Goal: Information Seeking & Learning: Learn about a topic

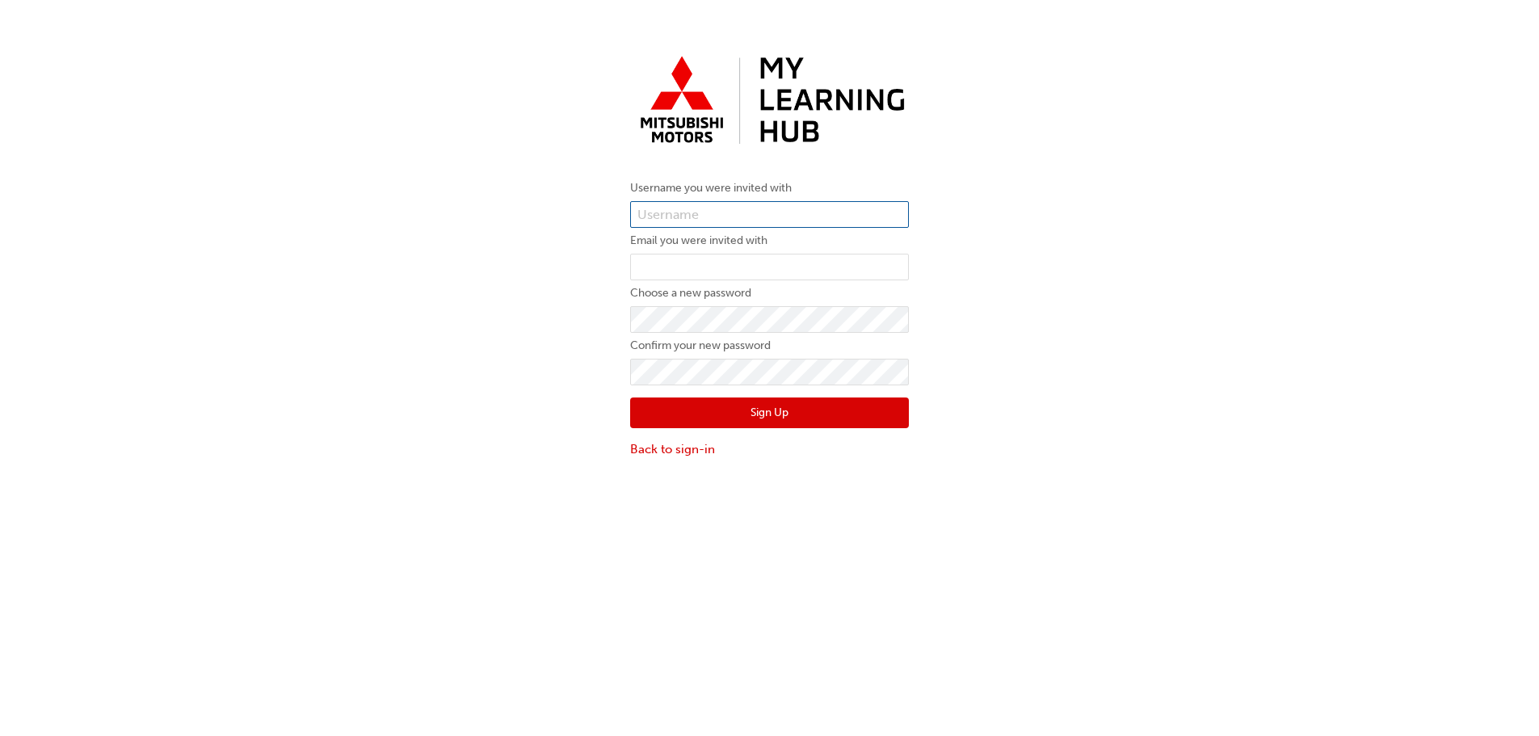
click at [814, 216] on input "text" at bounding box center [769, 214] width 279 height 27
click at [914, 141] on div "Username you were invited with Email you were invited with Choose a new passwor…" at bounding box center [769, 253] width 303 height 434
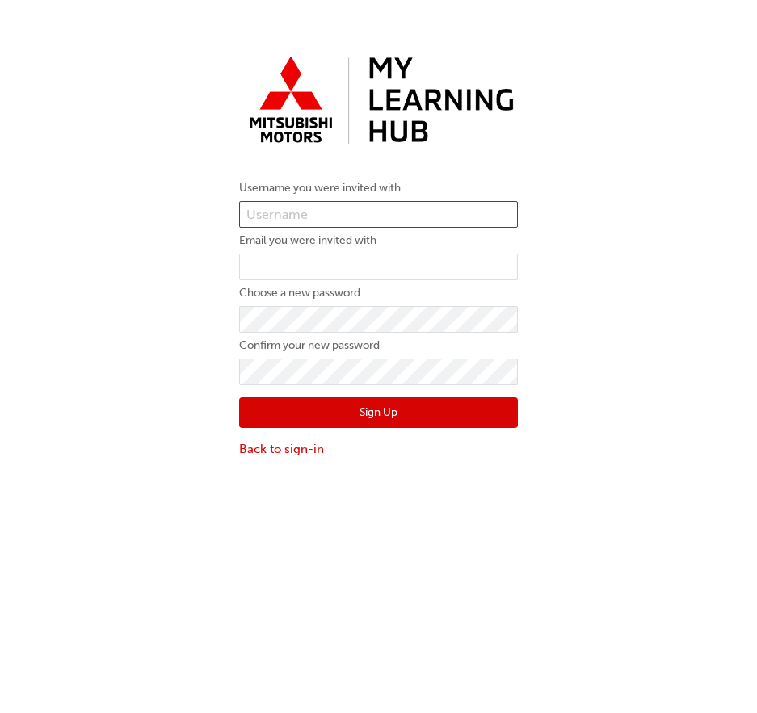
click at [366, 209] on input "text" at bounding box center [378, 214] width 279 height 27
paste input "0005962334"
type input "0005962334"
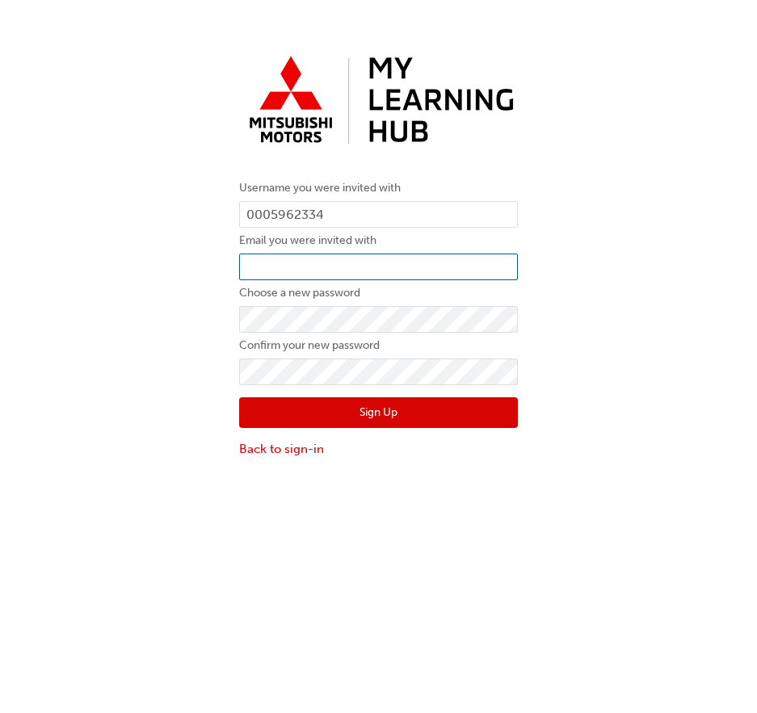
click at [353, 263] on input "email" at bounding box center [378, 267] width 279 height 27
paste input "[EMAIL_ADDRESS][DOMAIN_NAME]"
type input "samuelb@wom.net.au"
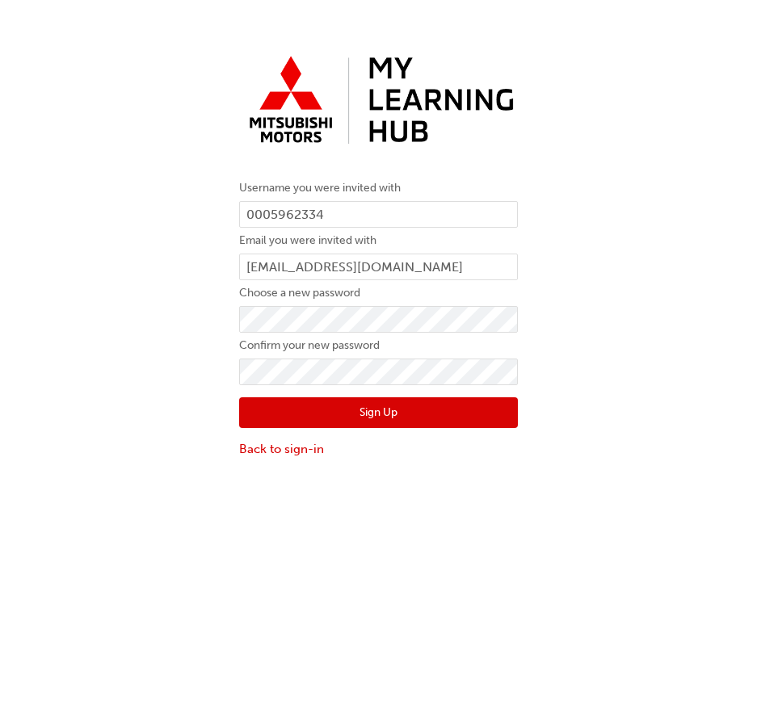
click at [372, 412] on button "Sign Up" at bounding box center [378, 412] width 279 height 31
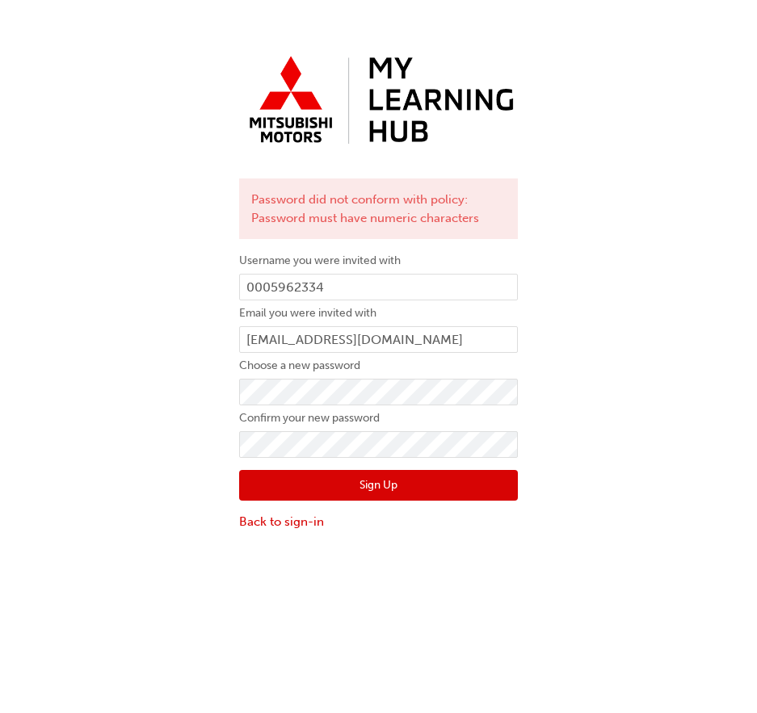
click at [429, 496] on button "Sign Up" at bounding box center [378, 485] width 279 height 31
click at [361, 479] on button "Sign Up" at bounding box center [378, 485] width 279 height 31
click at [288, 527] on link "Back to sign-in" at bounding box center [378, 522] width 279 height 19
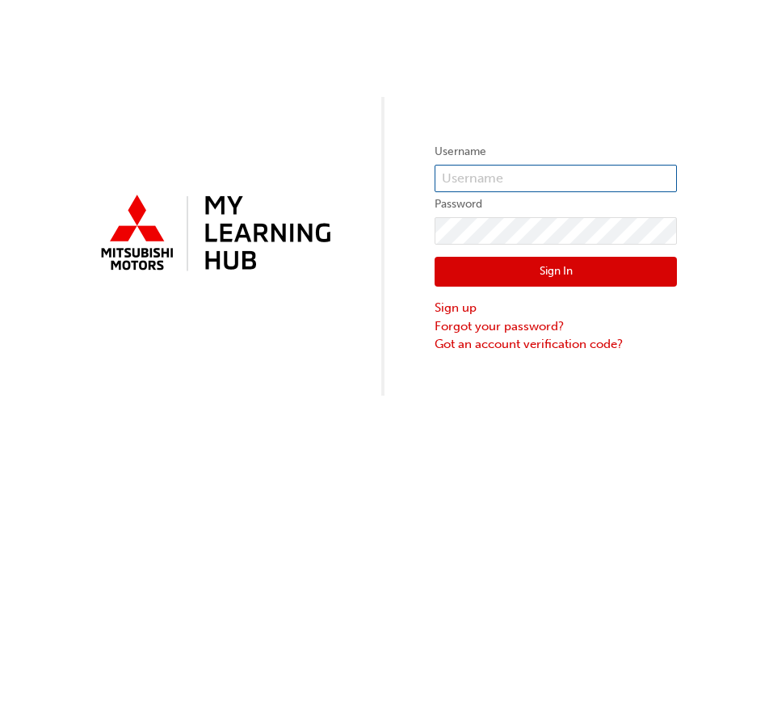
click at [498, 185] on input "text" at bounding box center [556, 178] width 242 height 27
click at [562, 187] on input "text" at bounding box center [556, 178] width 242 height 27
type input "samuelb@wom.net.au"
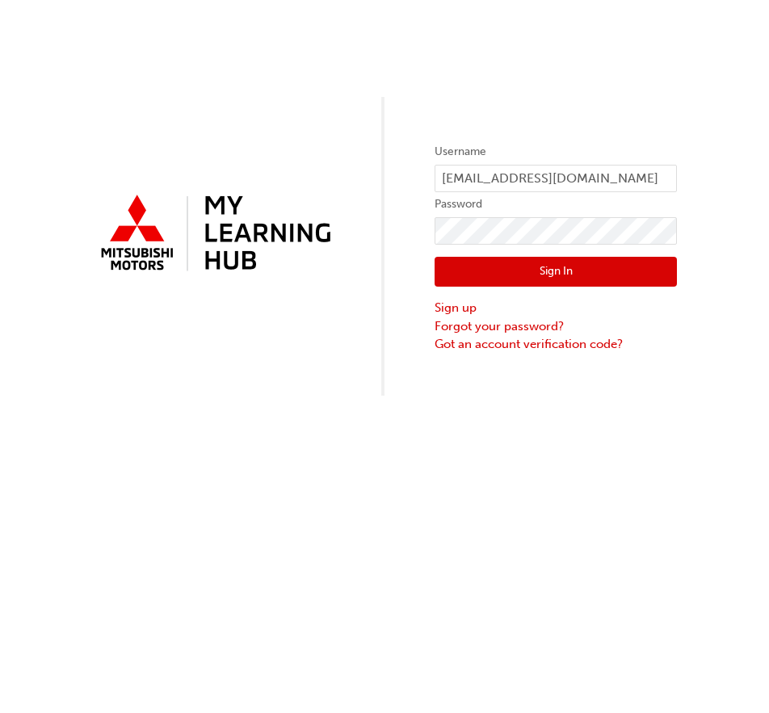
click at [527, 265] on button "Sign In" at bounding box center [556, 272] width 242 height 31
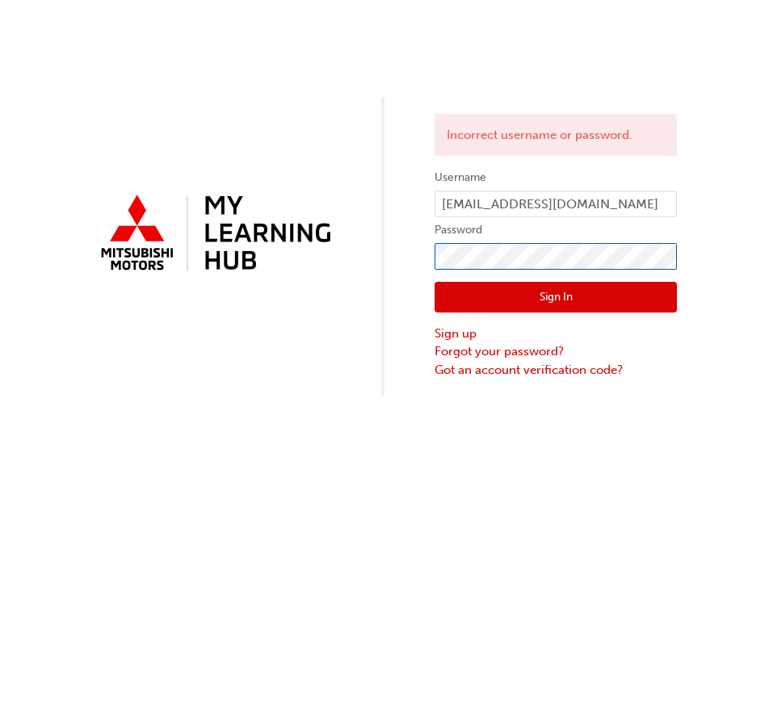
click at [277, 268] on div "Incorrect username or password. Username samuelb@wom.net.au Password Sign In Si…" at bounding box center [384, 198] width 769 height 396
click button "Sign In" at bounding box center [556, 297] width 242 height 31
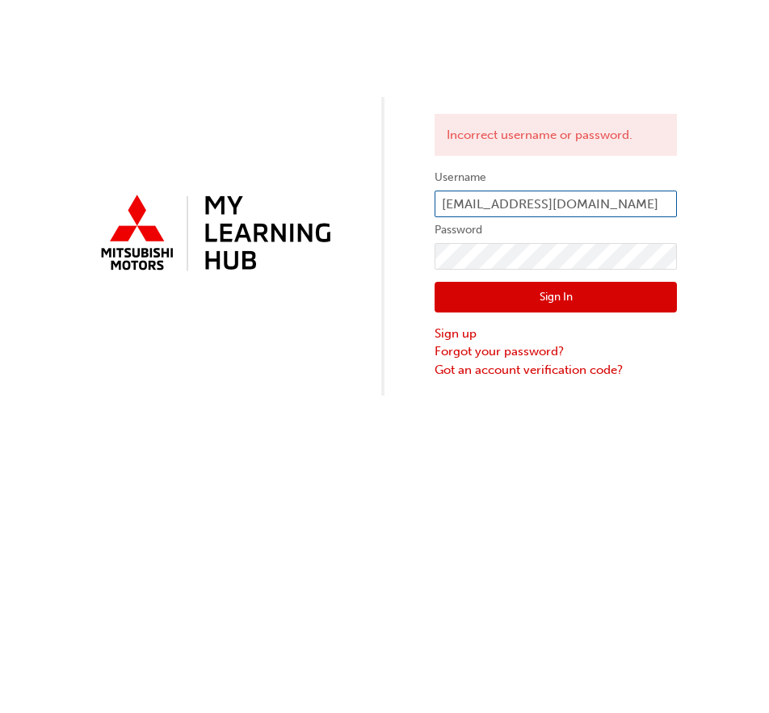
drag, startPoint x: 585, startPoint y: 204, endPoint x: 383, endPoint y: 214, distance: 202.2
click at [383, 214] on div "Incorrect username or password. Username samuelb@wom.net.au Password Sign In Si…" at bounding box center [384, 198] width 769 height 396
click at [616, 204] on input "samuelb@wom.net.au" at bounding box center [556, 204] width 242 height 27
paste input "0005962334"
drag, startPoint x: 662, startPoint y: 205, endPoint x: 370, endPoint y: 239, distance: 293.6
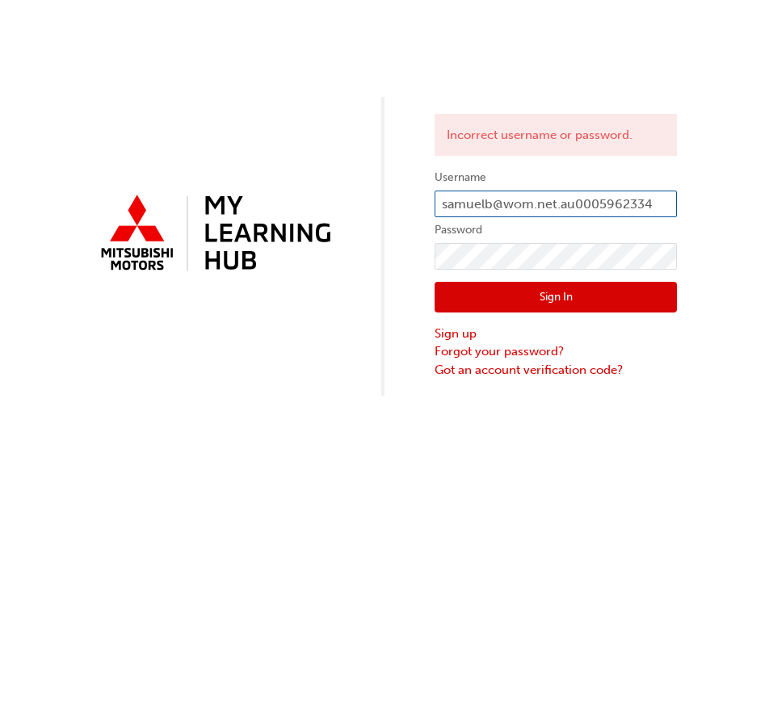
click at [370, 239] on div "Incorrect username or password. Username samuelb@wom.net.au0005962334 Password …" at bounding box center [384, 198] width 769 height 396
paste input "text"
type input "0005962334"
click at [513, 297] on button "Sign In" at bounding box center [556, 297] width 242 height 31
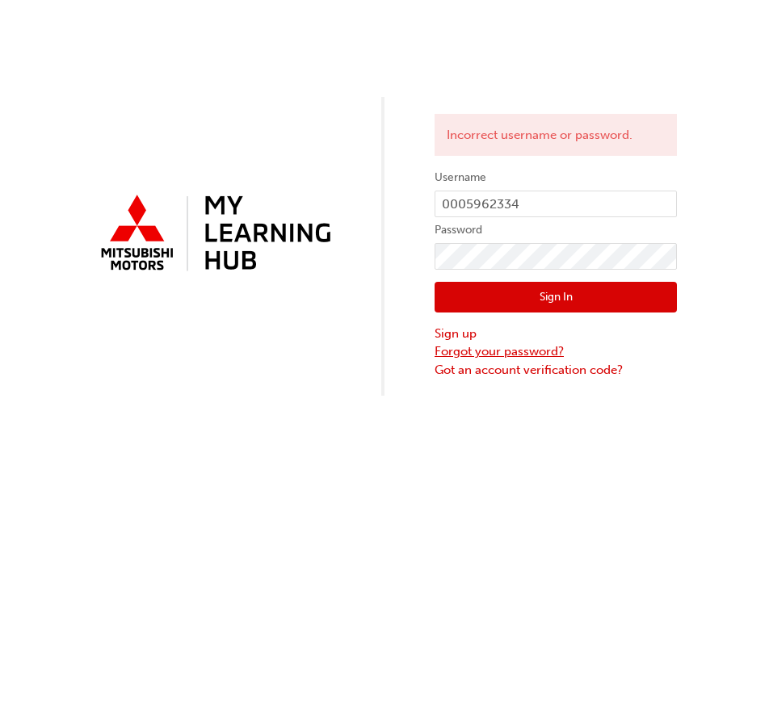
click at [459, 352] on link "Forgot your password?" at bounding box center [556, 352] width 242 height 19
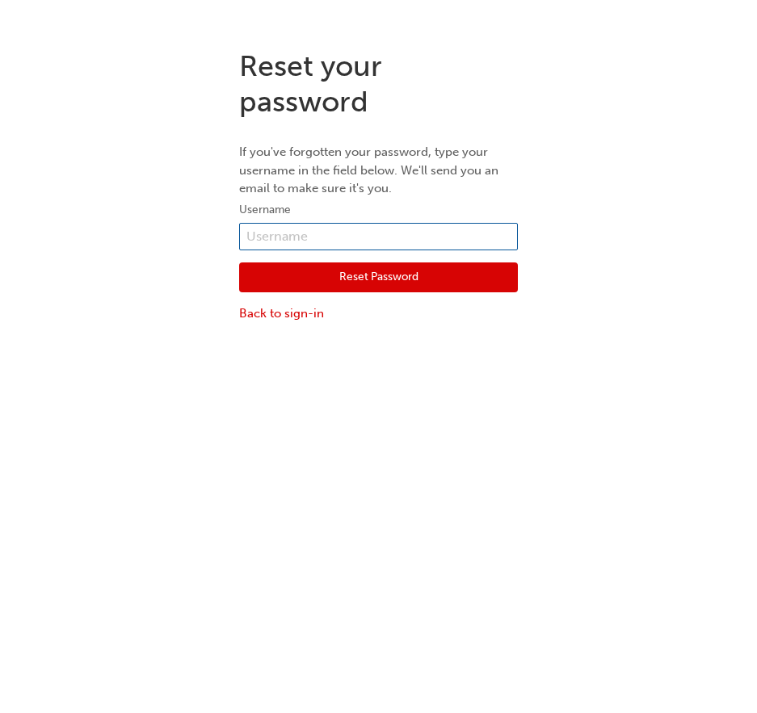
click at [459, 233] on input "text" at bounding box center [378, 236] width 279 height 27
paste input "0005962334"
type input "0005962334"
click at [485, 275] on button "Reset Password" at bounding box center [378, 278] width 279 height 31
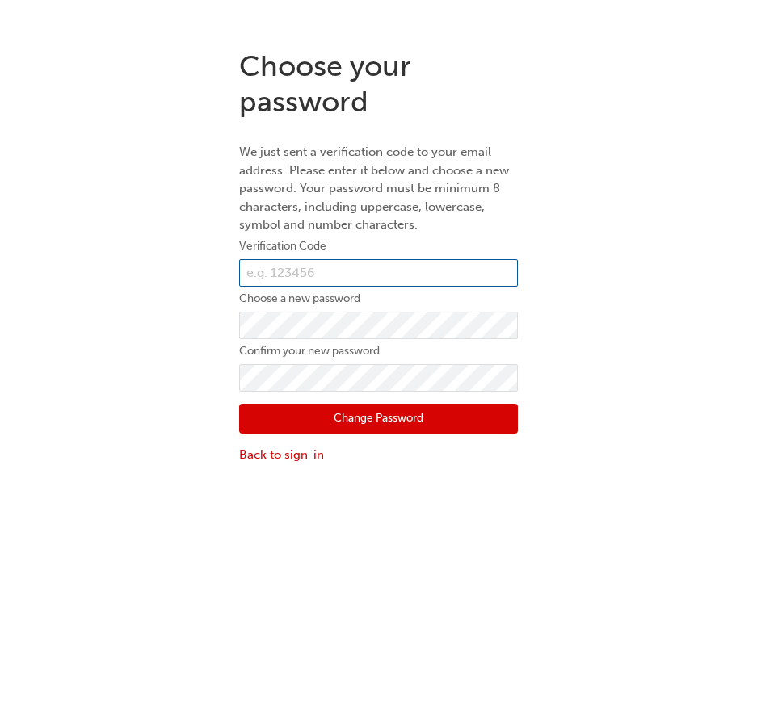
click at [477, 272] on input "text" at bounding box center [378, 272] width 279 height 27
click at [379, 276] on input "text" at bounding box center [378, 272] width 279 height 27
paste input "553476"
type input "553476"
click at [364, 426] on button "Change Password" at bounding box center [378, 419] width 279 height 31
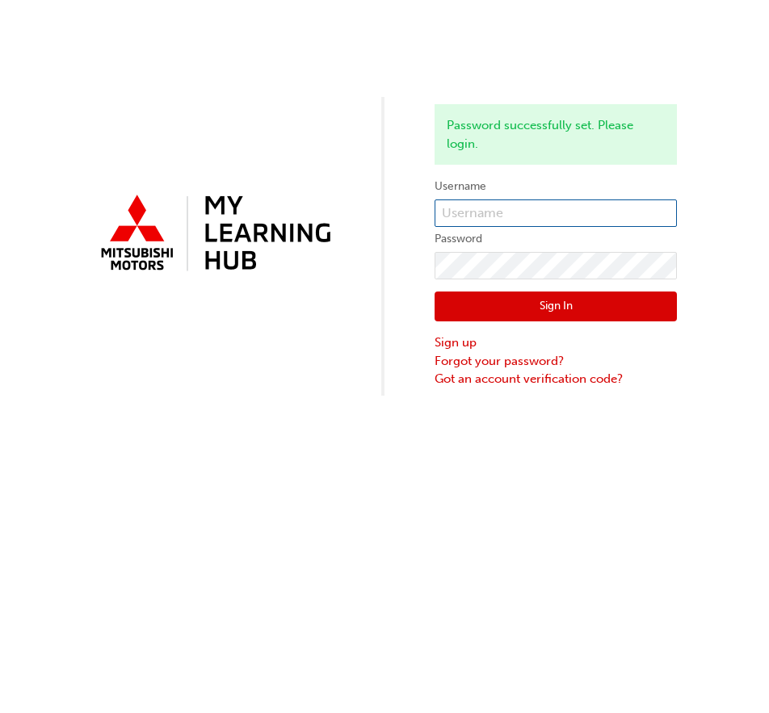
paste input "0005962334"
click at [557, 217] on input "text" at bounding box center [556, 213] width 242 height 27
type input "0005962334"
click at [459, 305] on button "Sign In" at bounding box center [556, 307] width 242 height 31
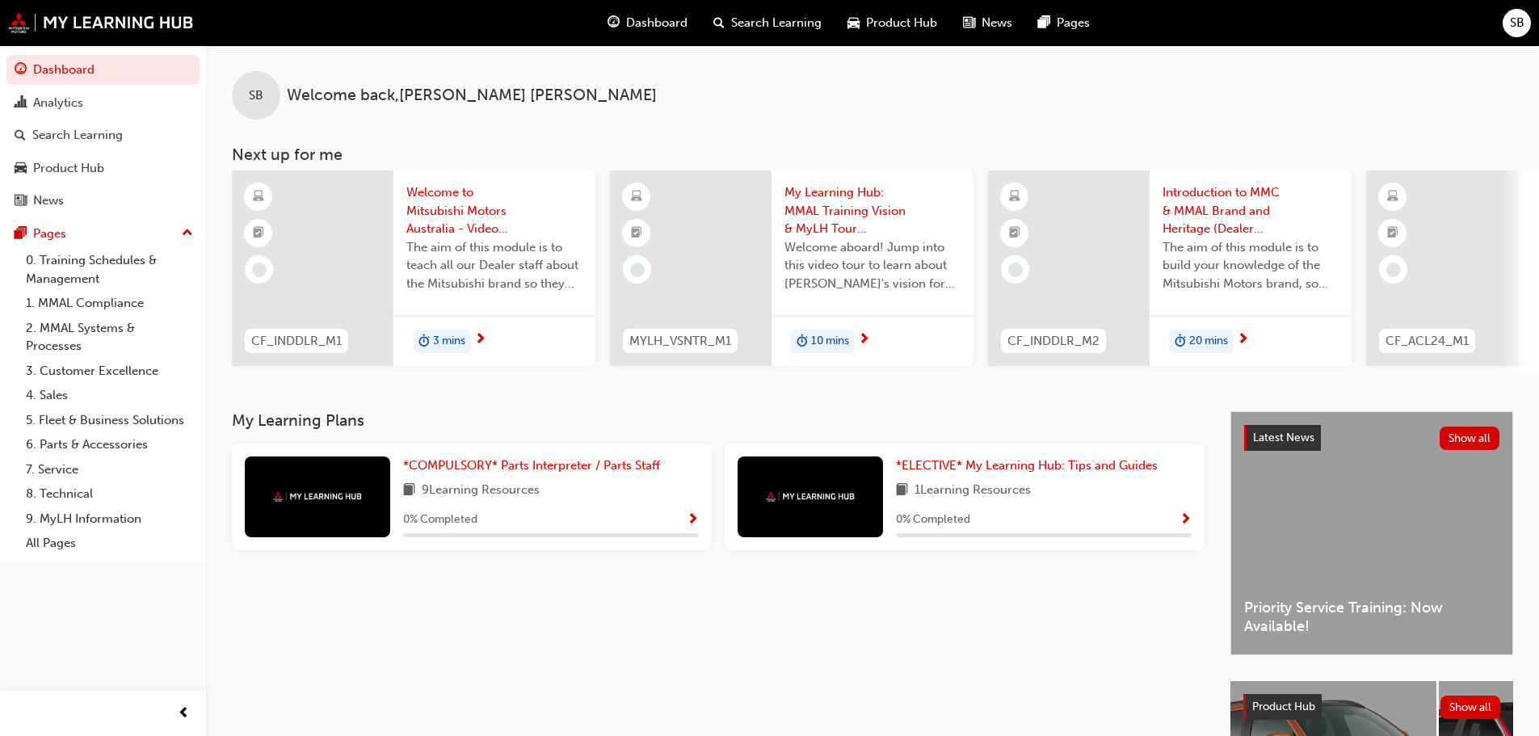
click at [663, 523] on div "0 % Completed" at bounding box center [551, 520] width 296 height 20
click at [694, 524] on span "Show Progress" at bounding box center [693, 520] width 12 height 15
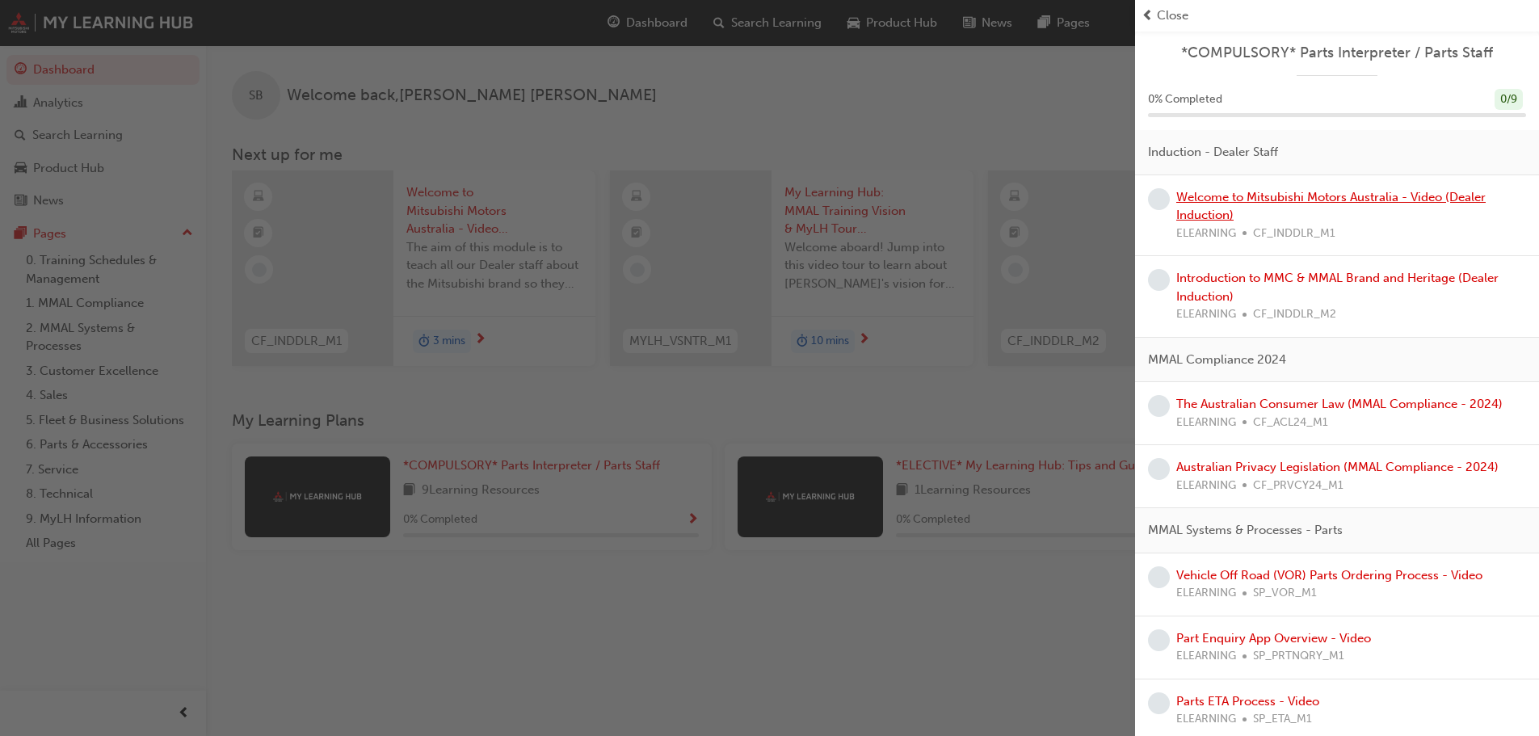
click at [768, 198] on link "Welcome to Mitsubishi Motors Australia - Video (Dealer Induction)" at bounding box center [1330, 206] width 309 height 33
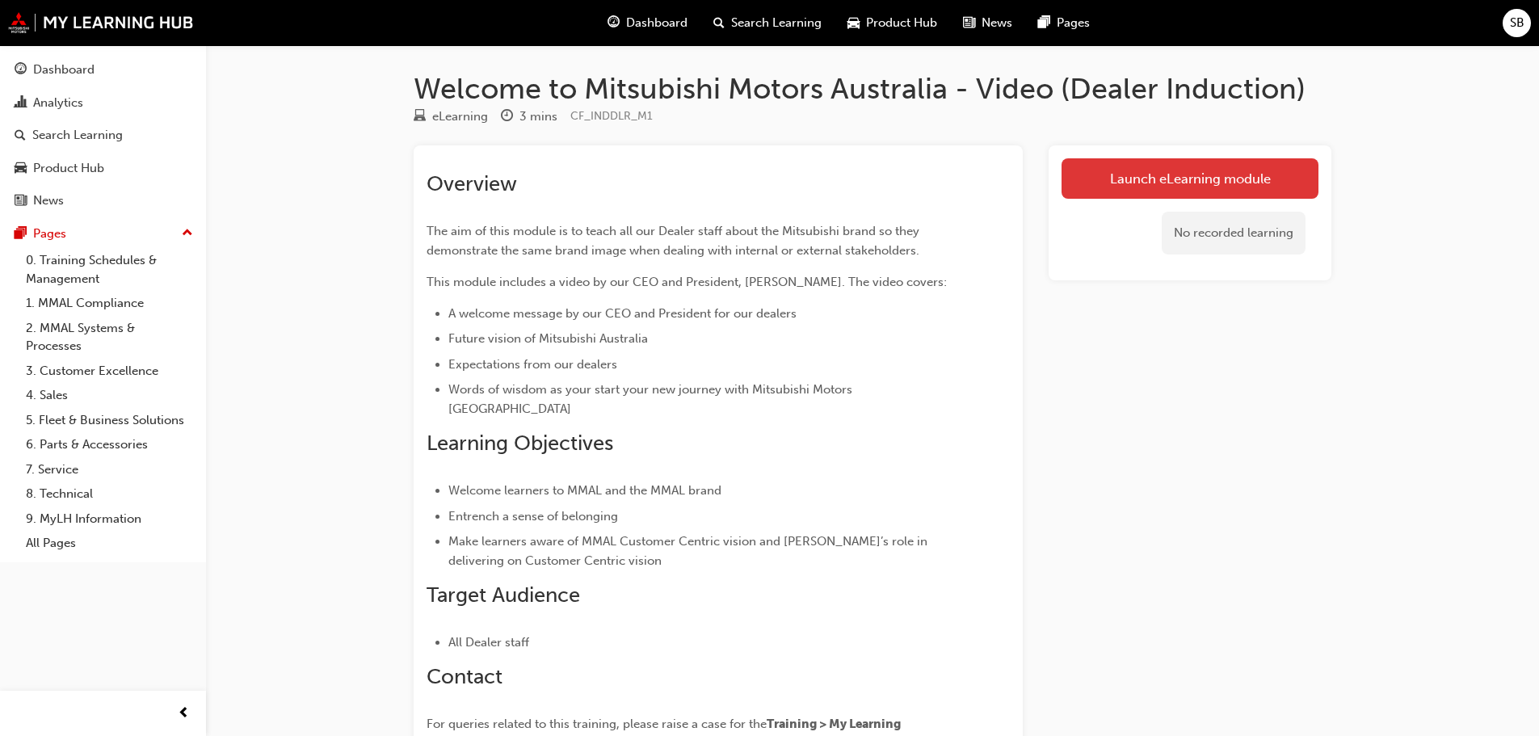
click at [768, 187] on link "Launch eLearning module" at bounding box center [1189, 178] width 257 height 40
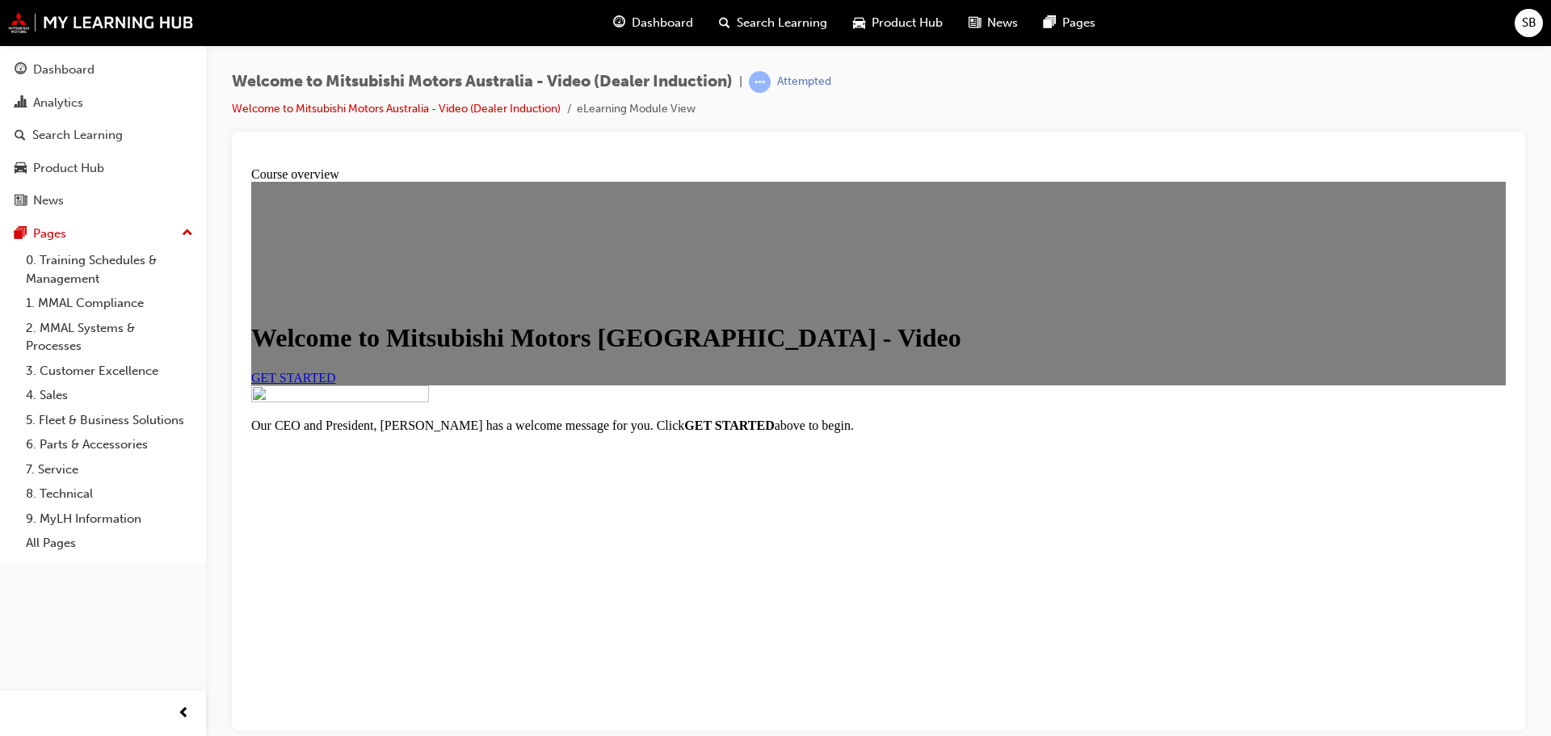
click at [336, 384] on span "GET STARTED" at bounding box center [293, 377] width 85 height 14
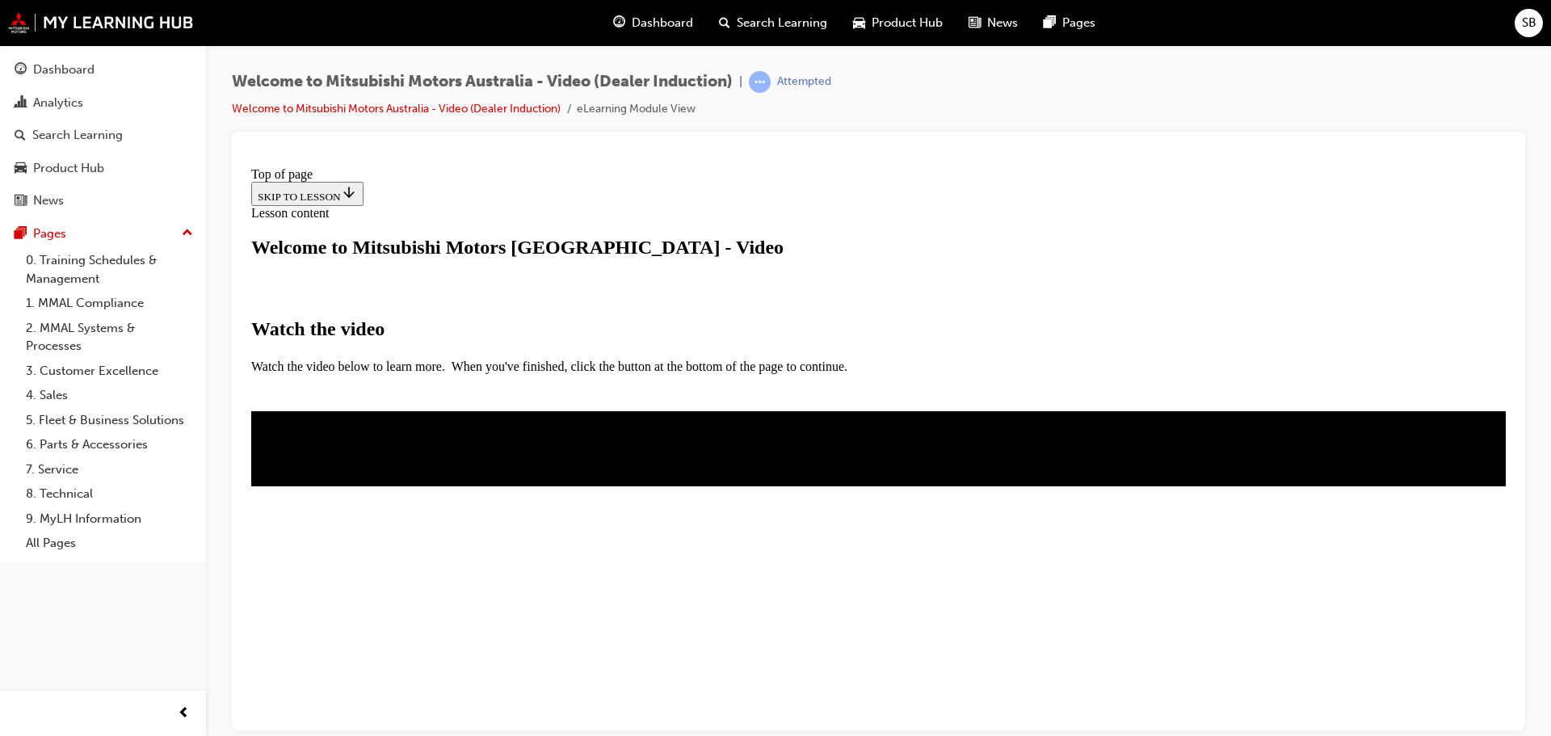
scroll to position [81, 0]
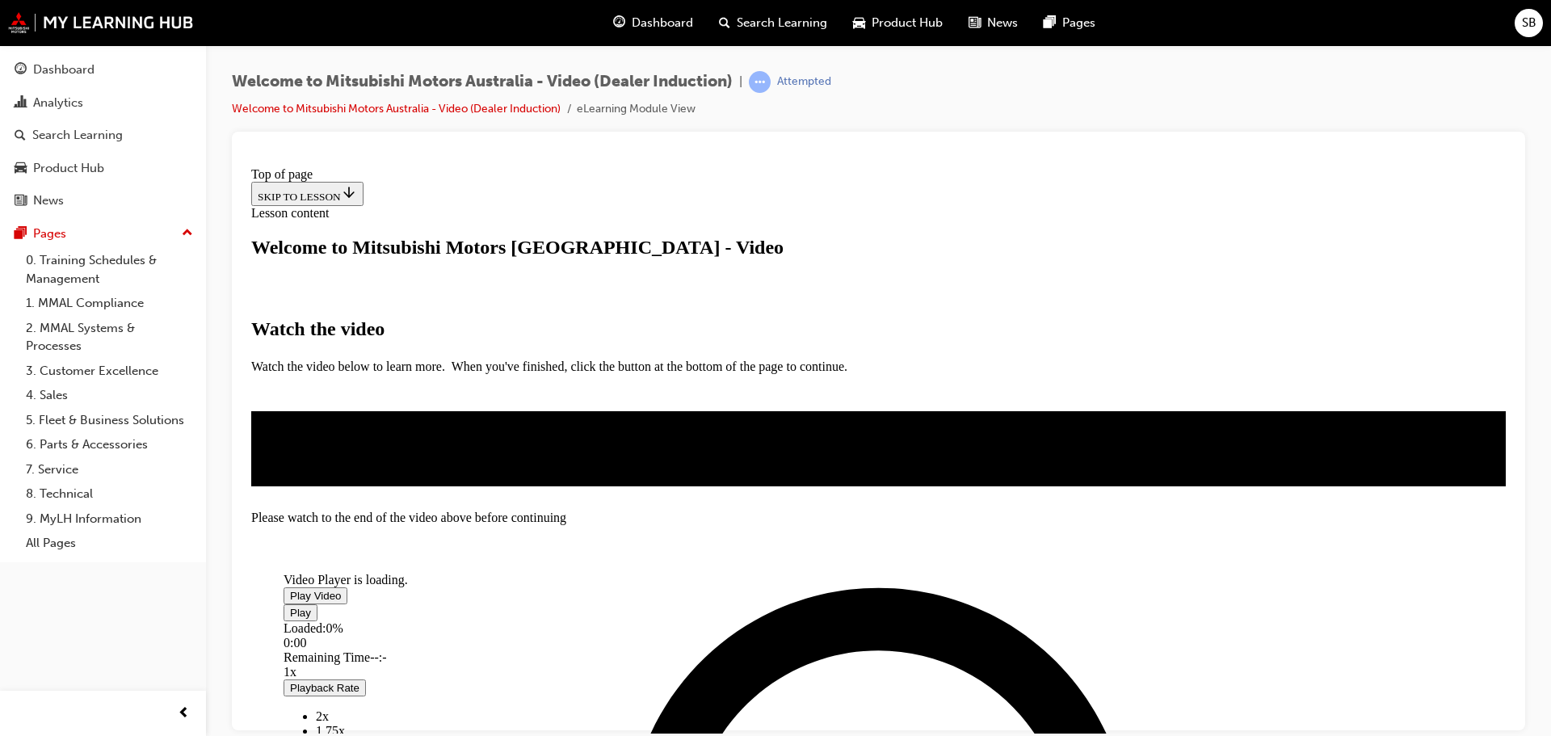
click at [290, 589] on span "Video player" at bounding box center [290, 595] width 0 height 12
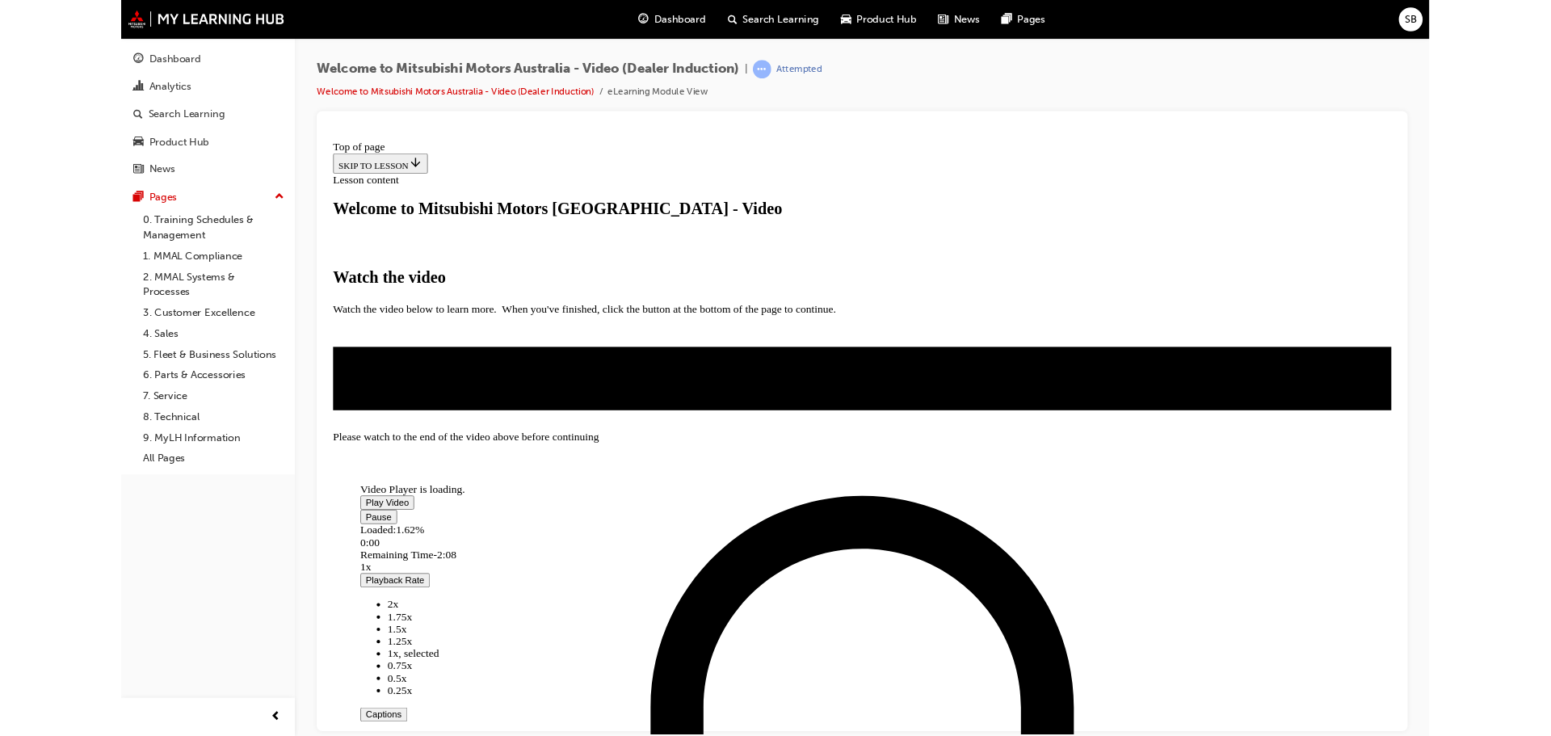
scroll to position [82, 0]
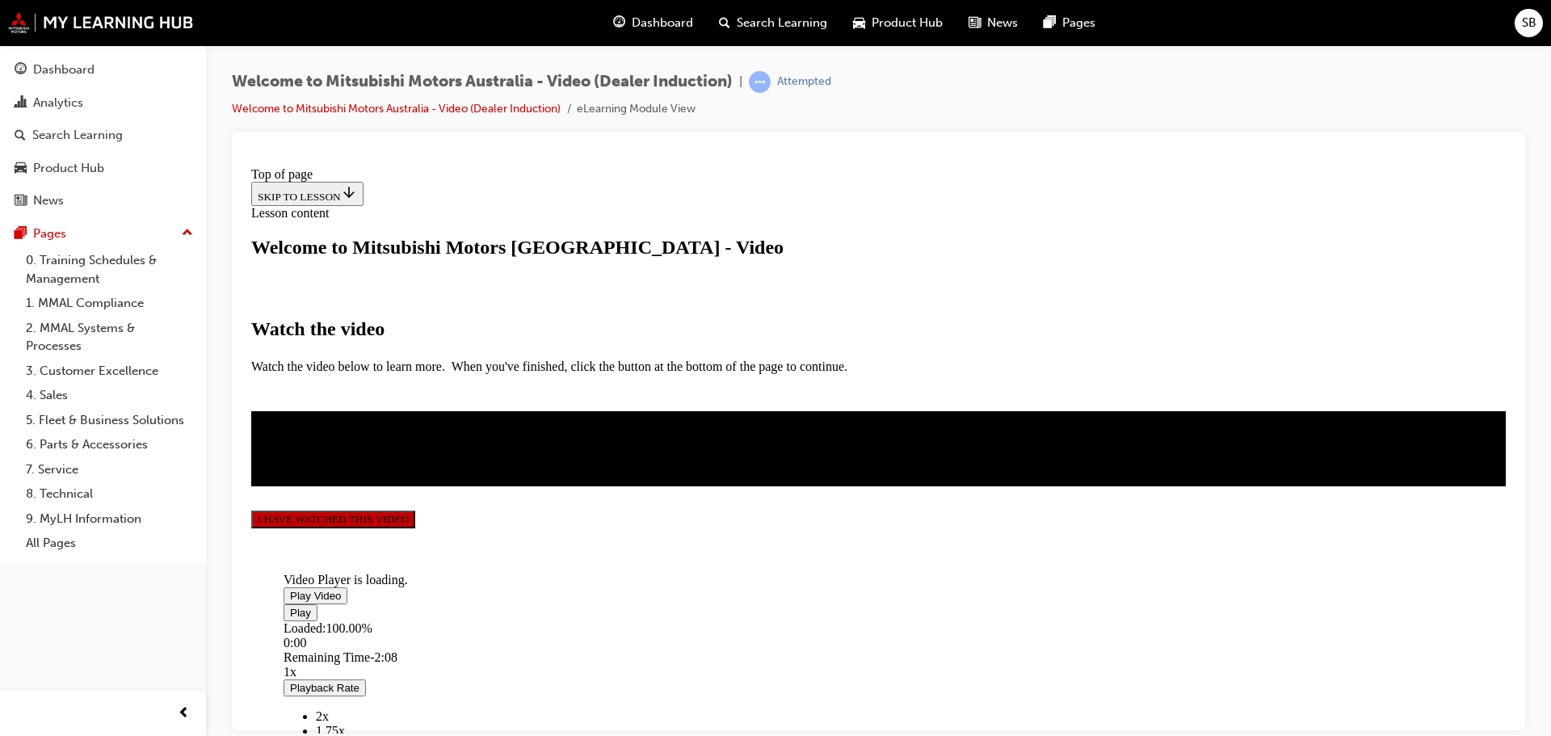
scroll to position [380, 0]
click at [415, 527] on button "I HAVE WATCHED THIS VIDEO" at bounding box center [333, 519] width 164 height 18
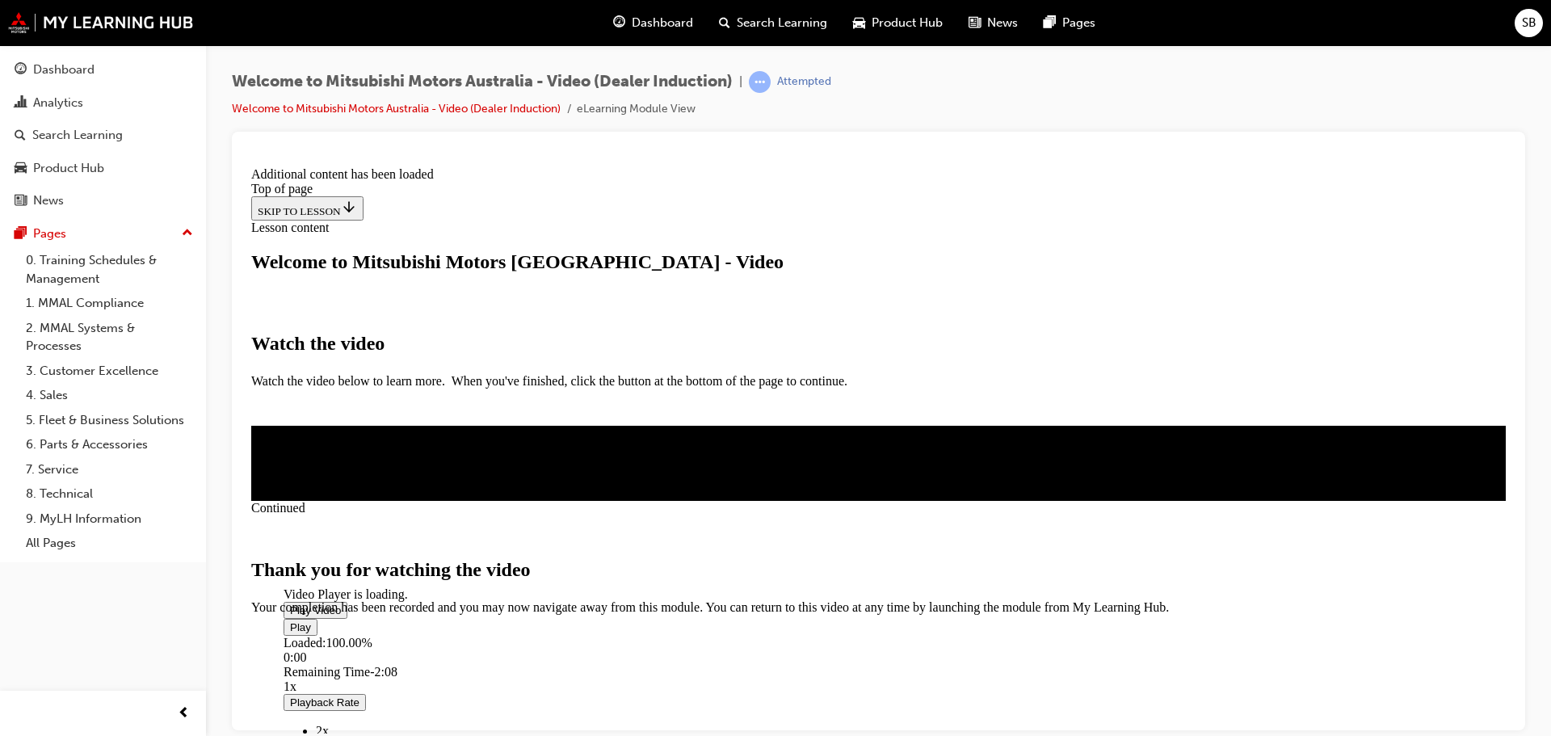
scroll to position [513, 0]
click at [351, 675] on span "CLOSE MODULE" at bounding box center [300, 682] width 99 height 14
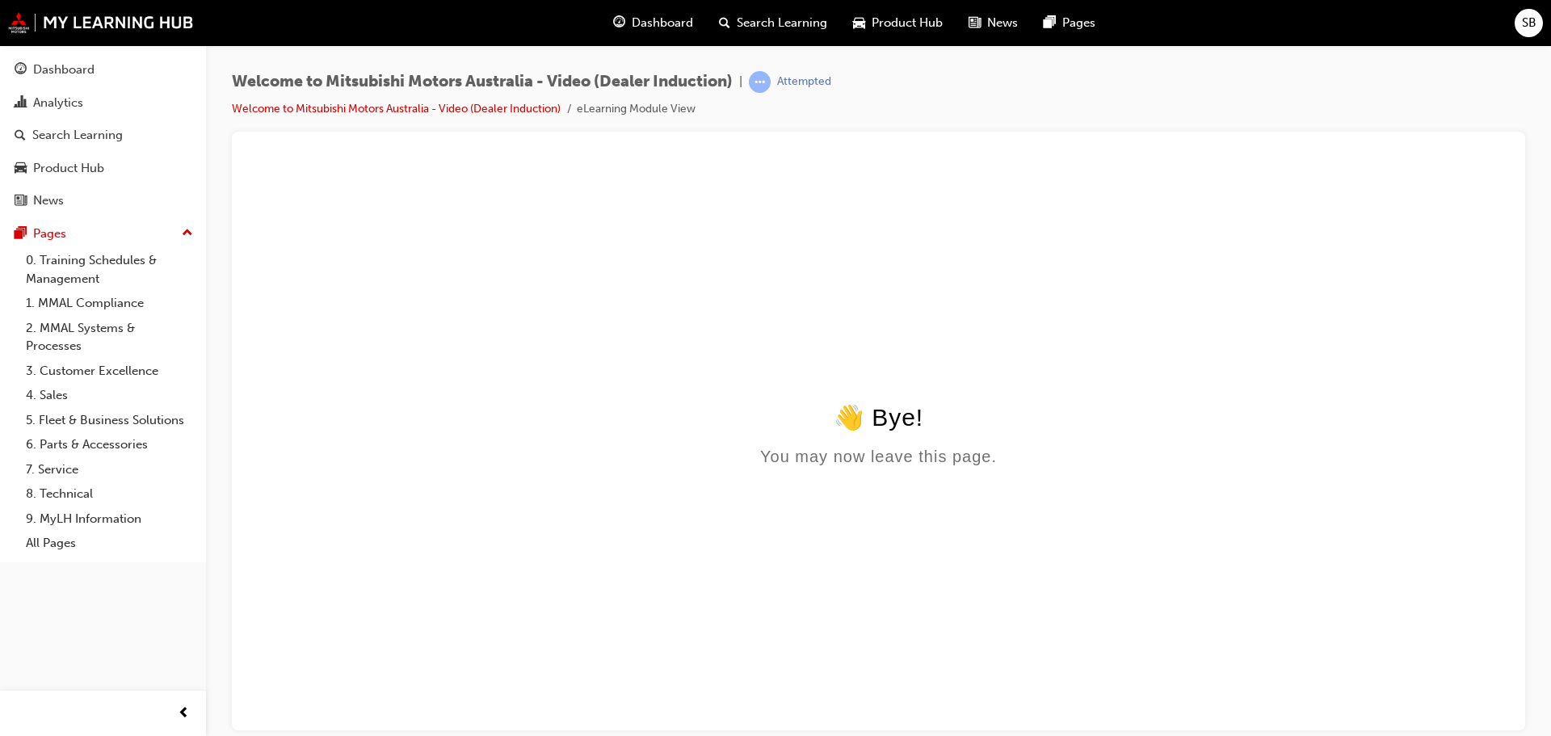
scroll to position [0, 0]
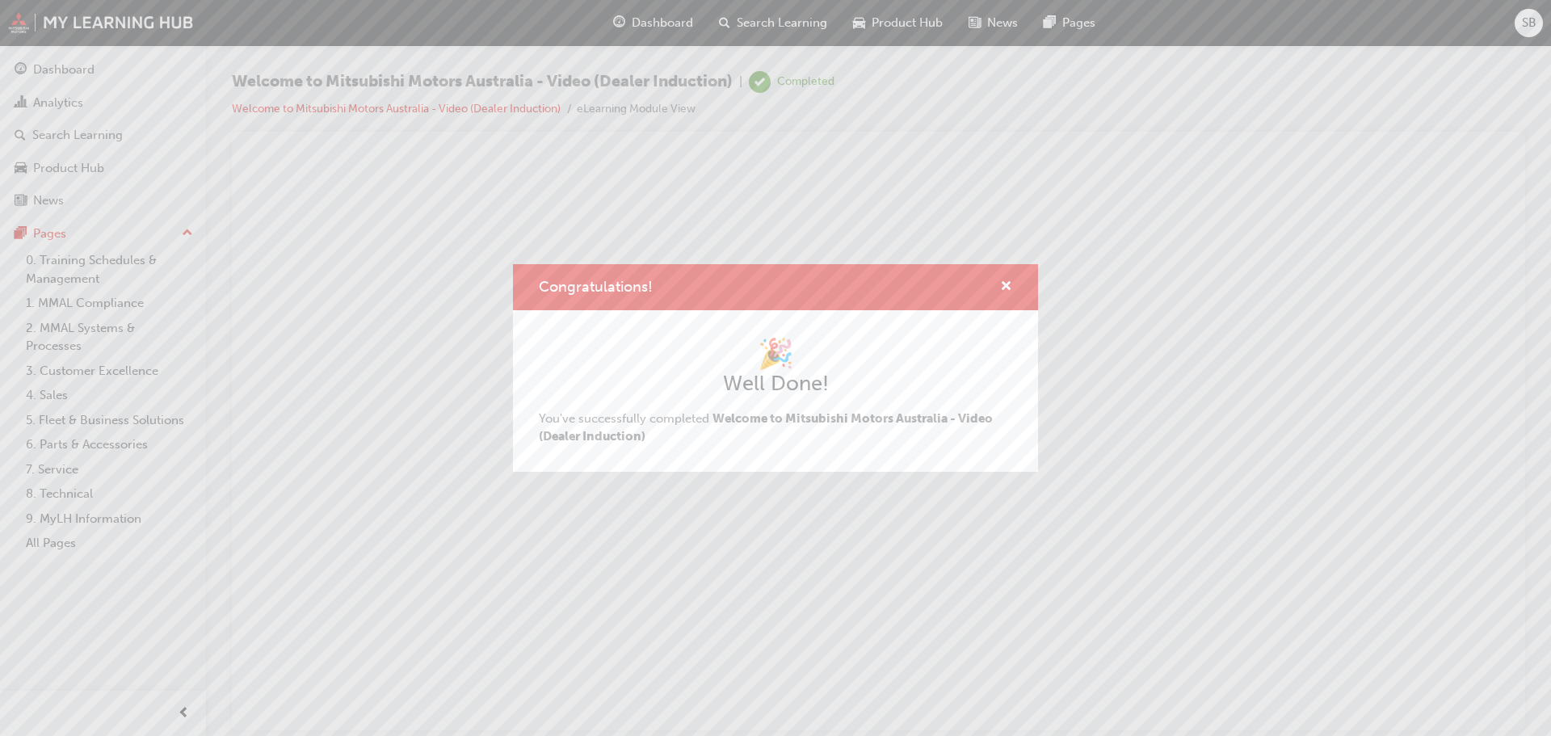
click at [768, 271] on div "Congratulations!" at bounding box center [775, 287] width 525 height 46
click at [768, 281] on div "Congratulations!" at bounding box center [999, 287] width 25 height 20
click at [768, 284] on span "cross-icon" at bounding box center [1006, 287] width 12 height 15
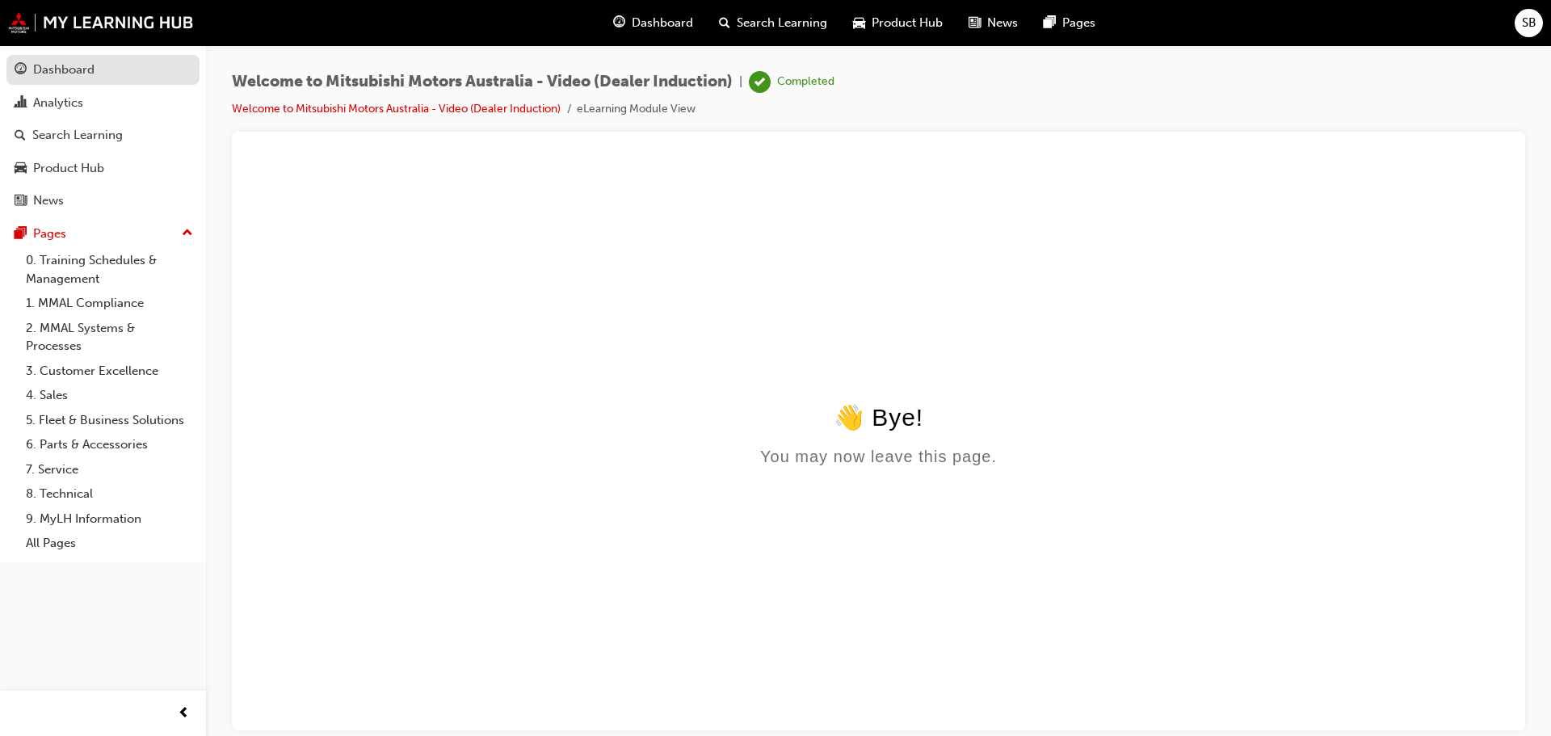
click at [116, 69] on div "Dashboard" at bounding box center [103, 70] width 177 height 20
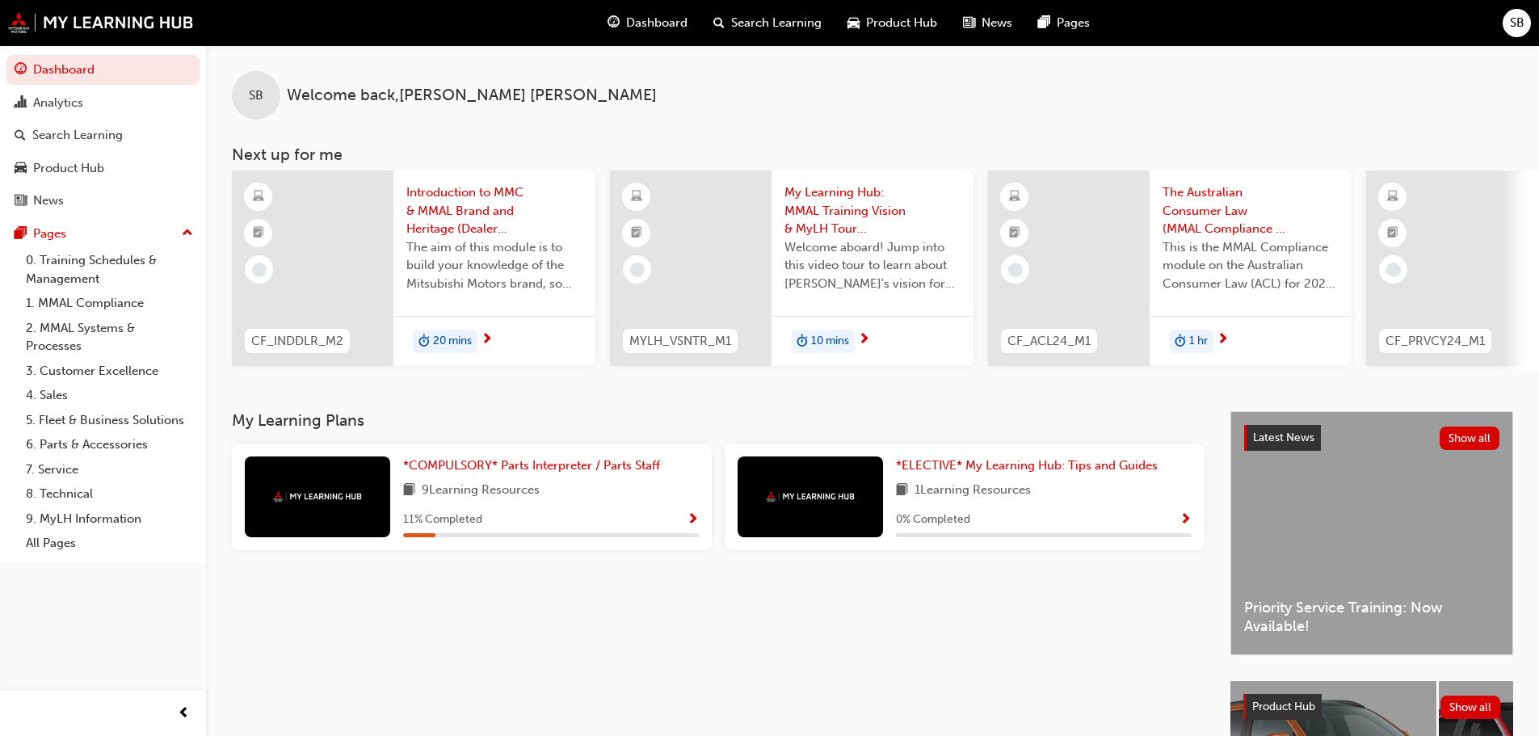
click at [664, 523] on div "11 % Completed" at bounding box center [551, 520] width 296 height 20
click at [699, 523] on div "*COMPULSORY* Parts Interpreter / Parts Staff 9 Learning Resources 11 % Completed" at bounding box center [472, 496] width 480 height 107
click at [695, 523] on span "Show Progress" at bounding box center [693, 520] width 12 height 15
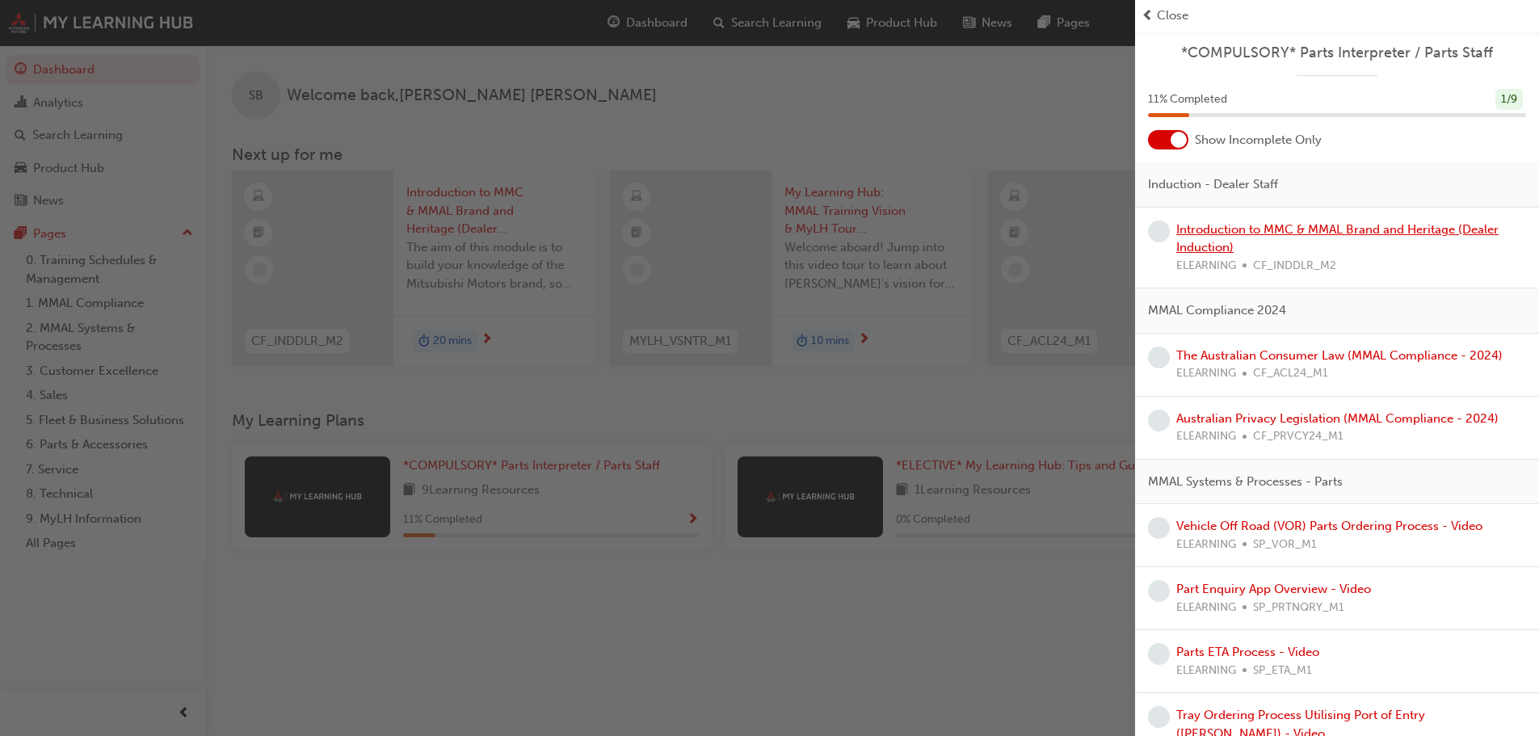
click at [768, 225] on link "Introduction to MMC & MMAL Brand and Heritage (Dealer Induction)" at bounding box center [1337, 238] width 322 height 33
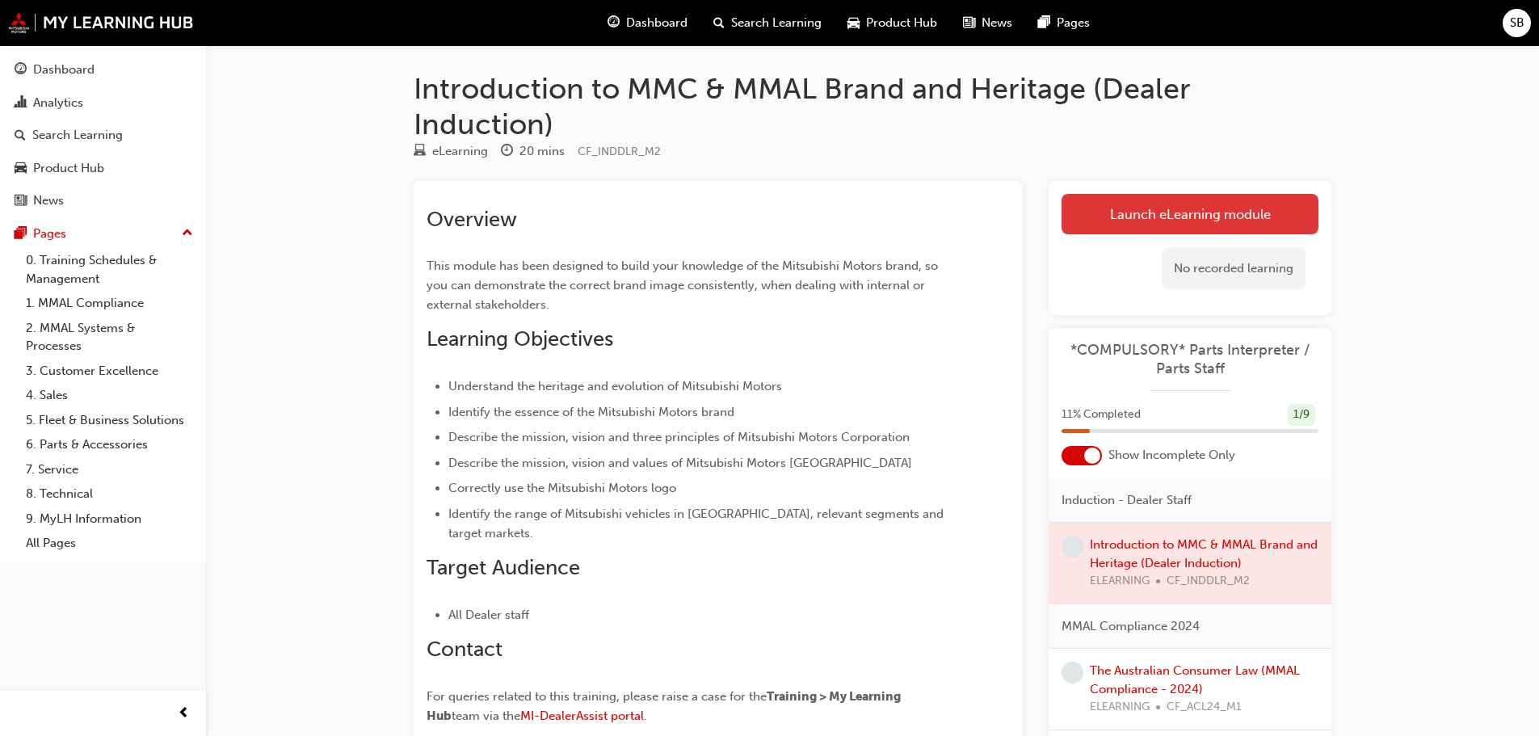
click at [768, 212] on link "Launch eLearning module" at bounding box center [1189, 214] width 257 height 40
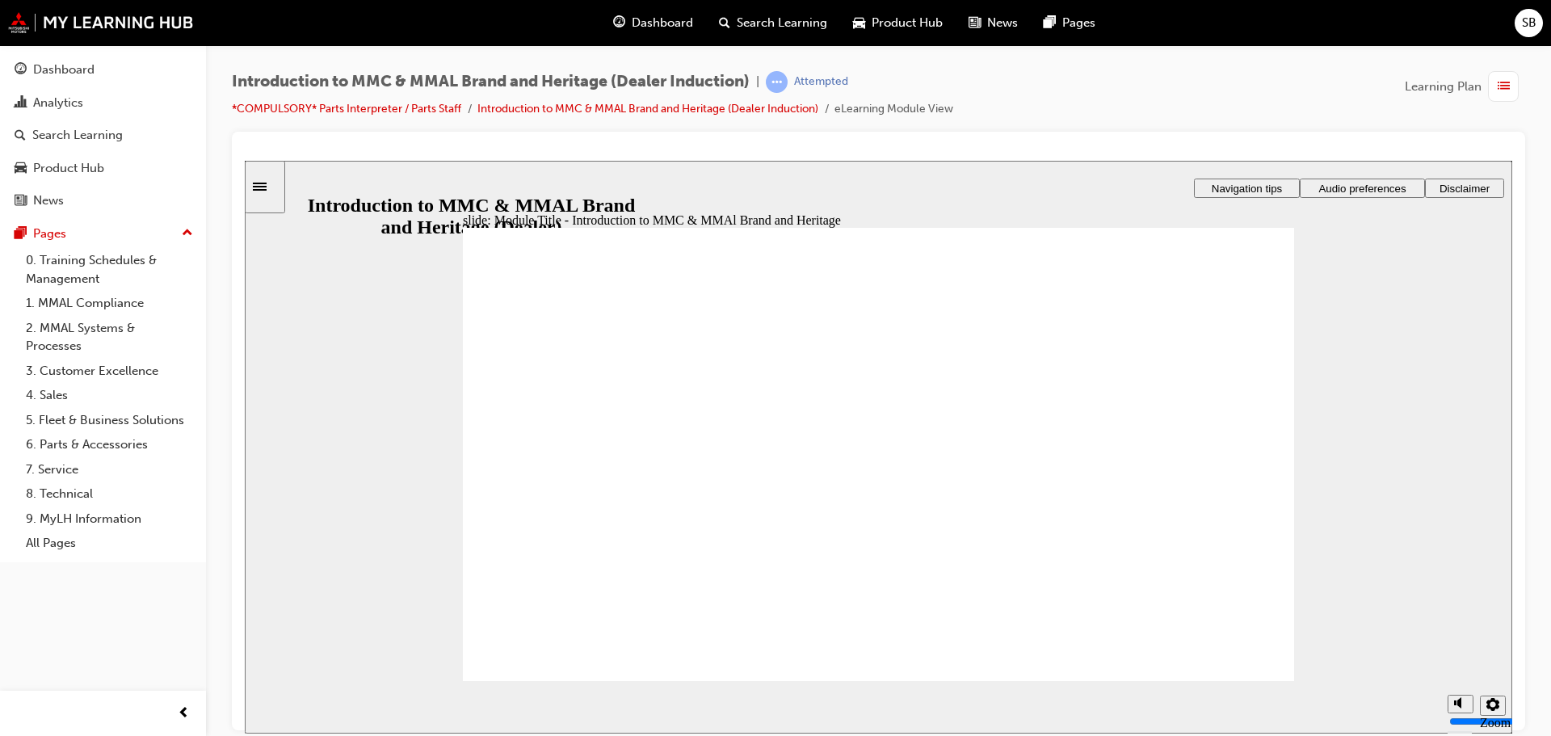
click at [768, 189] on span "Audio preferences" at bounding box center [1361, 188] width 87 height 12
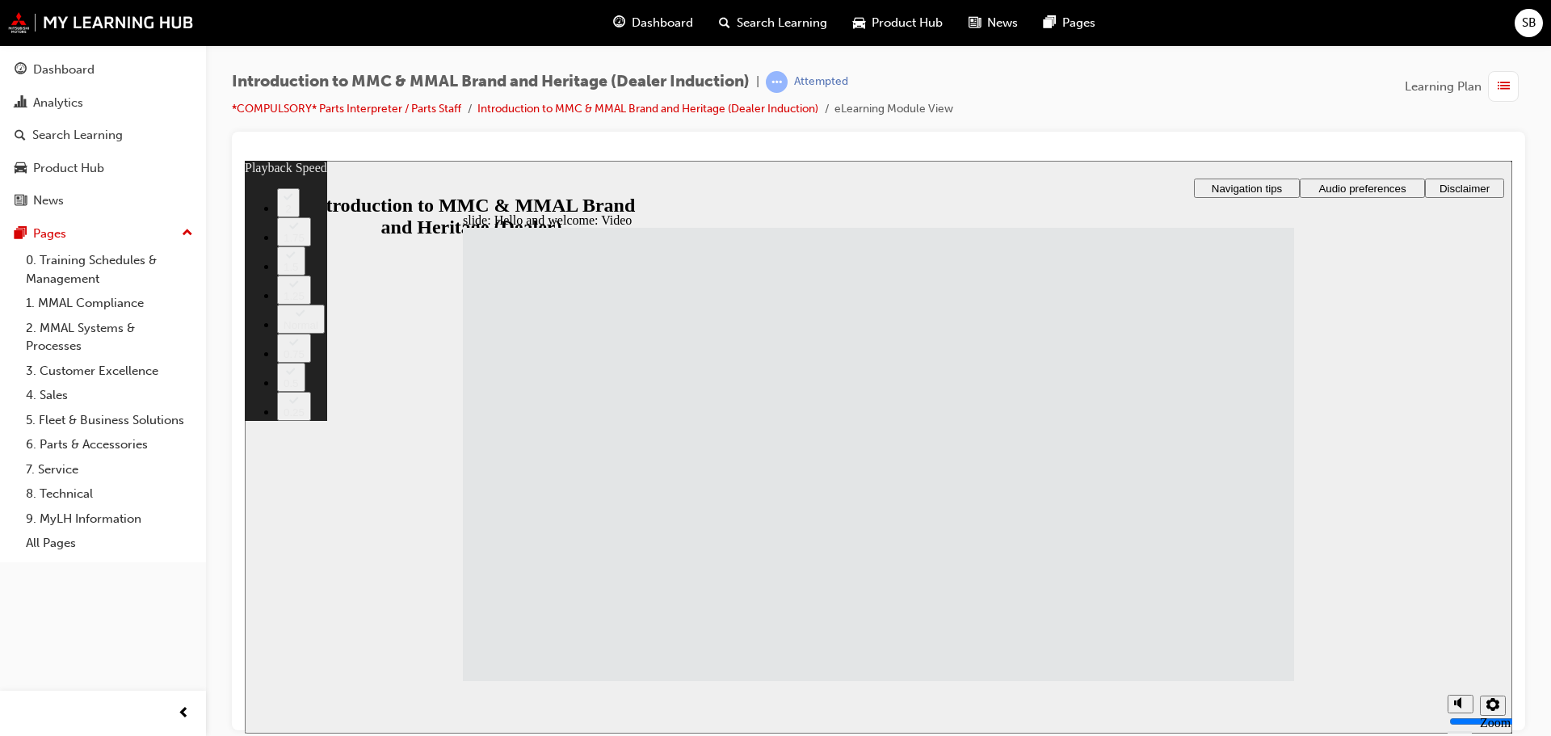
type input "33"
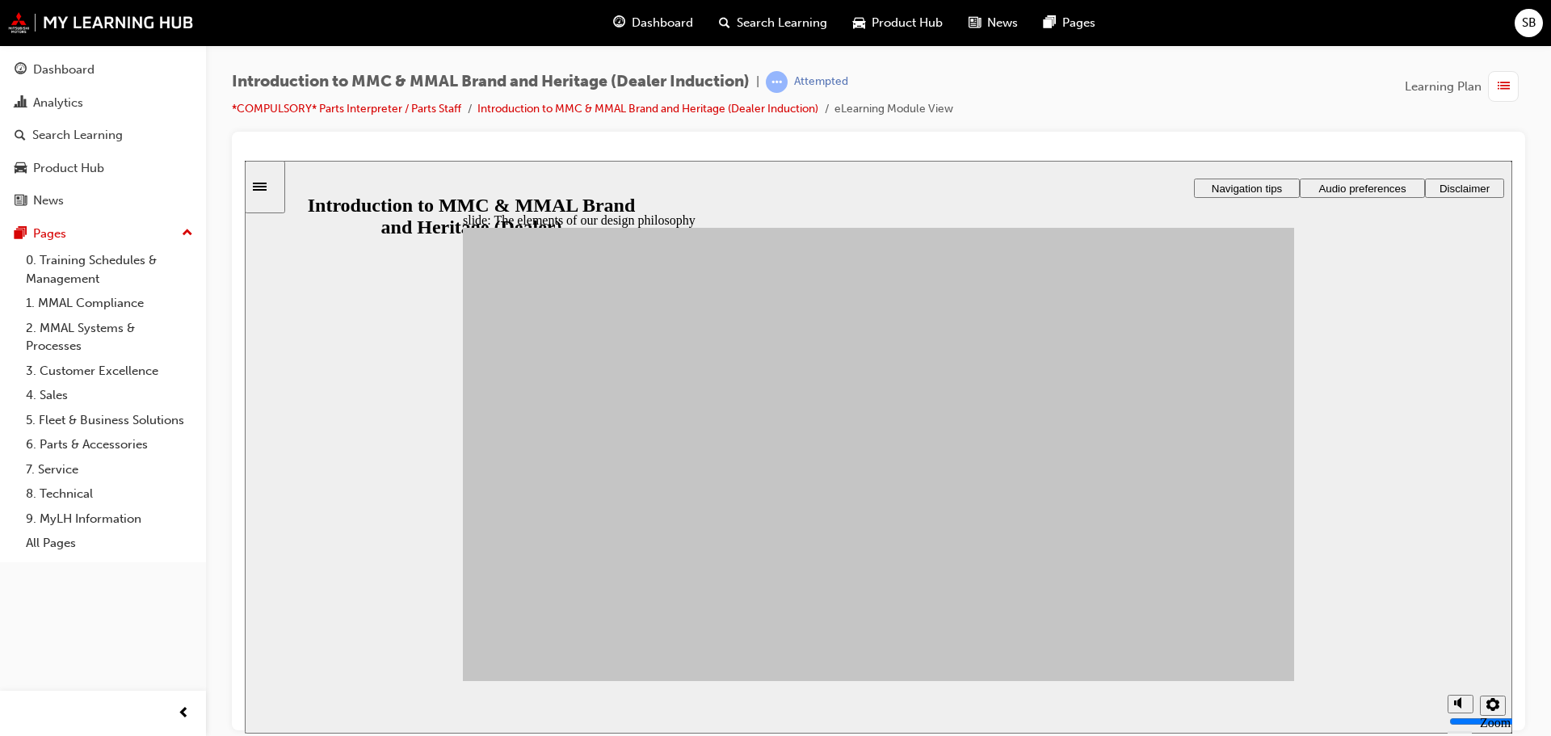
drag, startPoint x: 653, startPoint y: 586, endPoint x: 717, endPoint y: 558, distance: 69.5
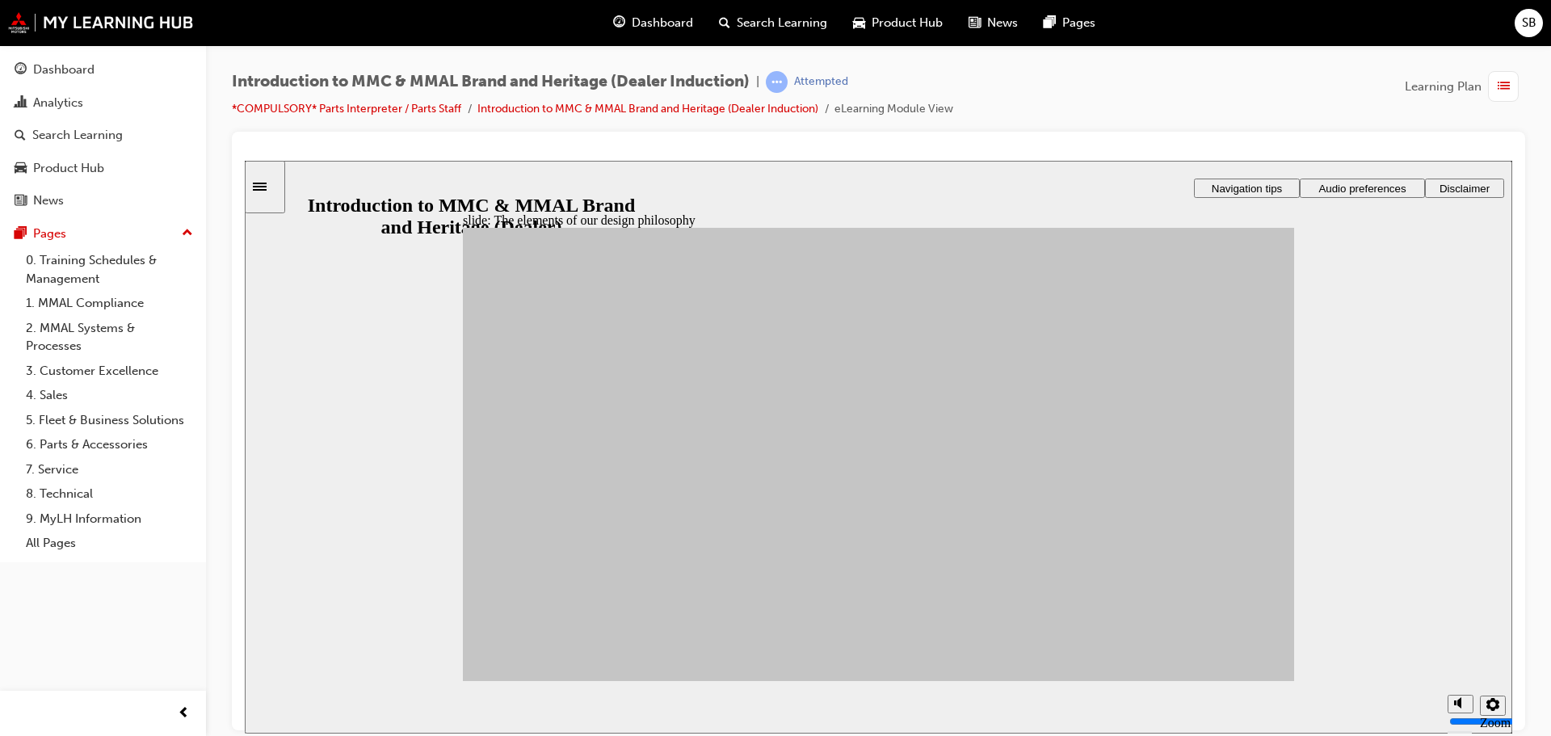
drag, startPoint x: 776, startPoint y: 459, endPoint x: 1129, endPoint y: 400, distance: 357.9
drag, startPoint x: 553, startPoint y: 579, endPoint x: 1101, endPoint y: 604, distance: 549.1
drag, startPoint x: 651, startPoint y: 500, endPoint x: 708, endPoint y: 500, distance: 56.5
drag, startPoint x: 560, startPoint y: 514, endPoint x: 1098, endPoint y: 416, distance: 546.8
drag, startPoint x: 548, startPoint y: 511, endPoint x: 956, endPoint y: 394, distance: 423.4
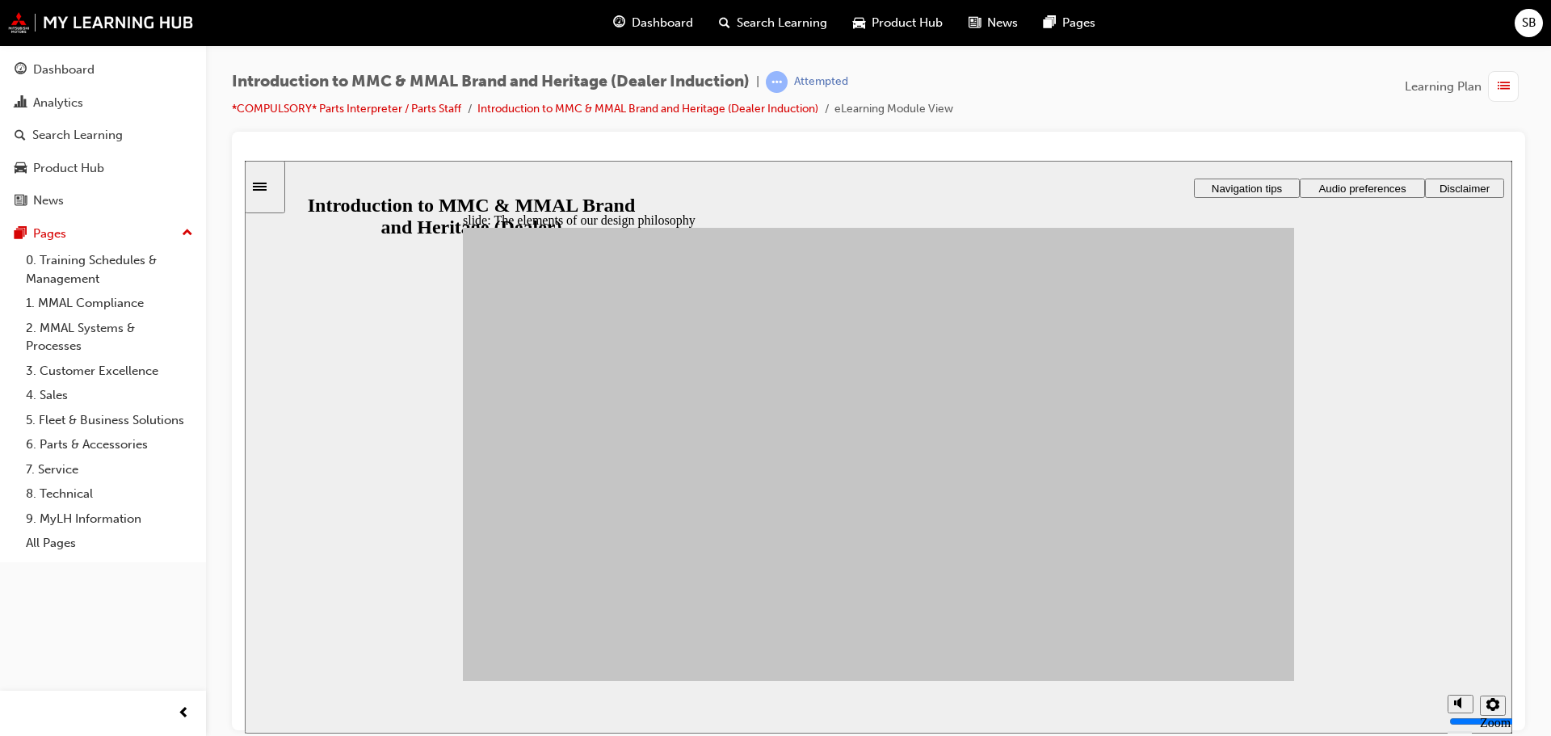
drag, startPoint x: 846, startPoint y: 578, endPoint x: 591, endPoint y: 526, distance: 259.7
drag, startPoint x: 592, startPoint y: 456, endPoint x: 633, endPoint y: 481, distance: 47.5
drag, startPoint x: 675, startPoint y: 464, endPoint x: 946, endPoint y: 410, distance: 276.0
drag, startPoint x: 770, startPoint y: 588, endPoint x: 1111, endPoint y: 395, distance: 391.8
drag, startPoint x: 666, startPoint y: 548, endPoint x: 1109, endPoint y: 452, distance: 454.0
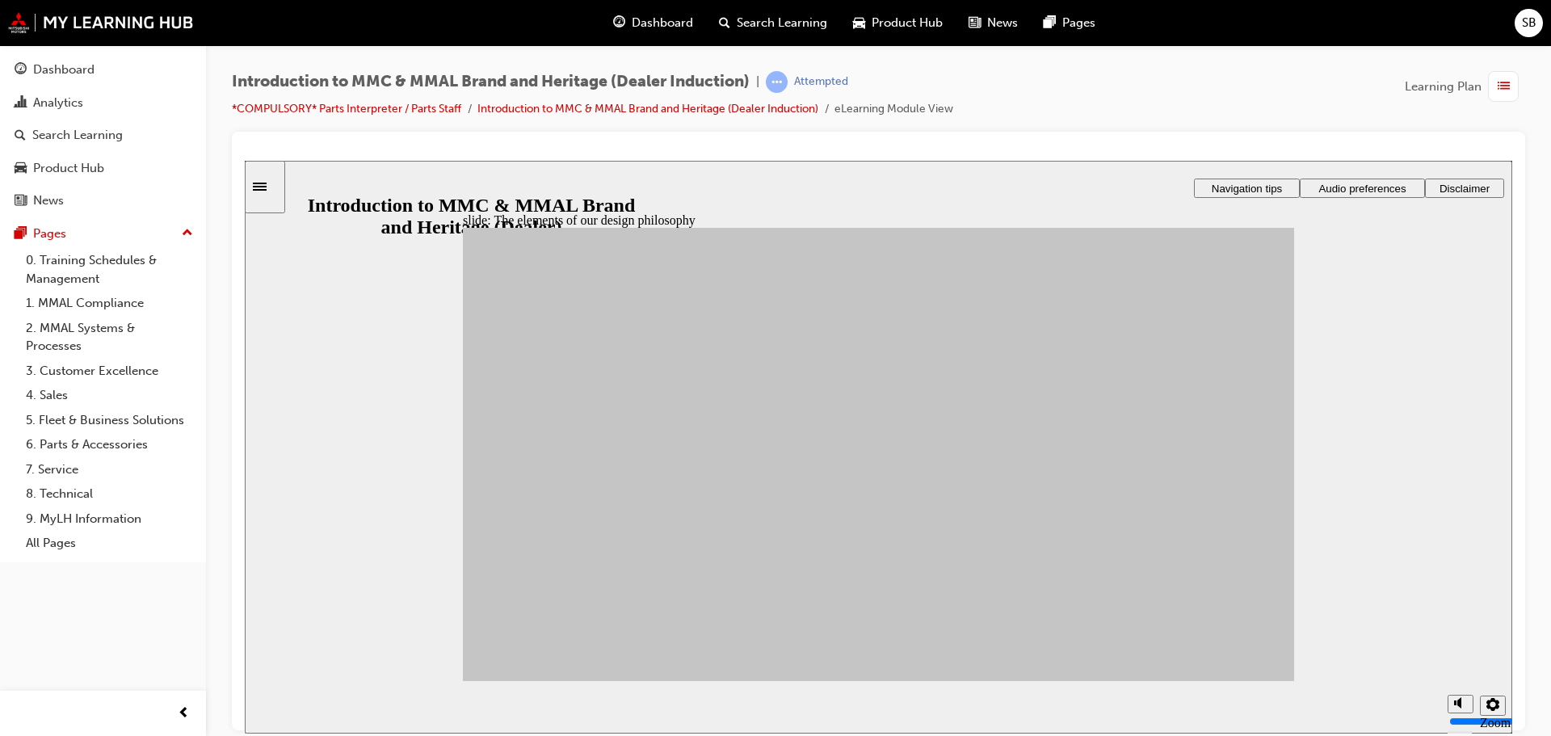
drag, startPoint x: 596, startPoint y: 456, endPoint x: 1120, endPoint y: 610, distance: 546.5
drag, startPoint x: 802, startPoint y: 518, endPoint x: 1029, endPoint y: 513, distance: 227.0
drag, startPoint x: 630, startPoint y: 501, endPoint x: 900, endPoint y: 481, distance: 270.5
drag, startPoint x: 658, startPoint y: 594, endPoint x: 947, endPoint y: 498, distance: 303.7
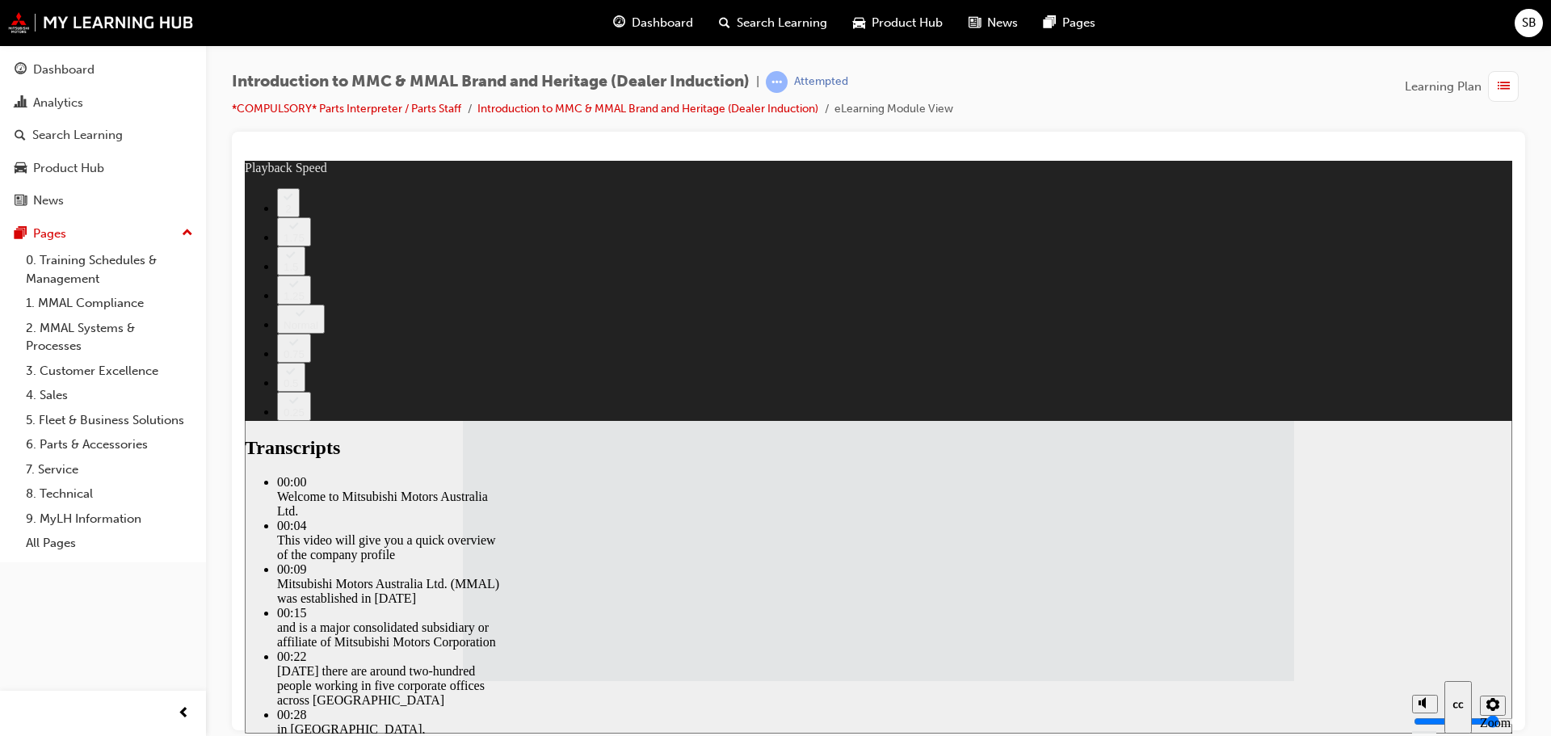
type input "112"
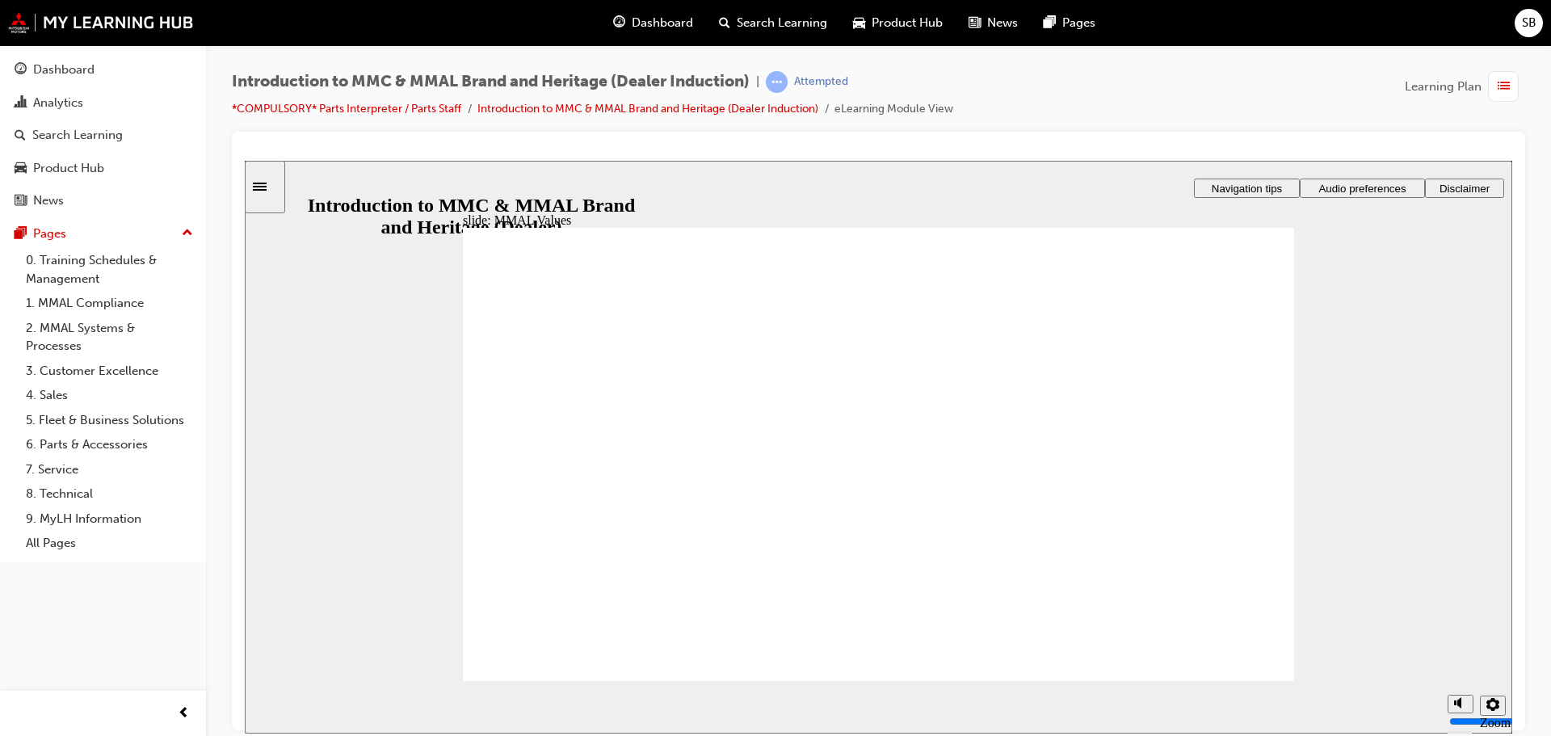
drag, startPoint x: 553, startPoint y: 550, endPoint x: 927, endPoint y: 477, distance: 380.4
drag, startPoint x: 544, startPoint y: 531, endPoint x: 615, endPoint y: 523, distance: 70.7
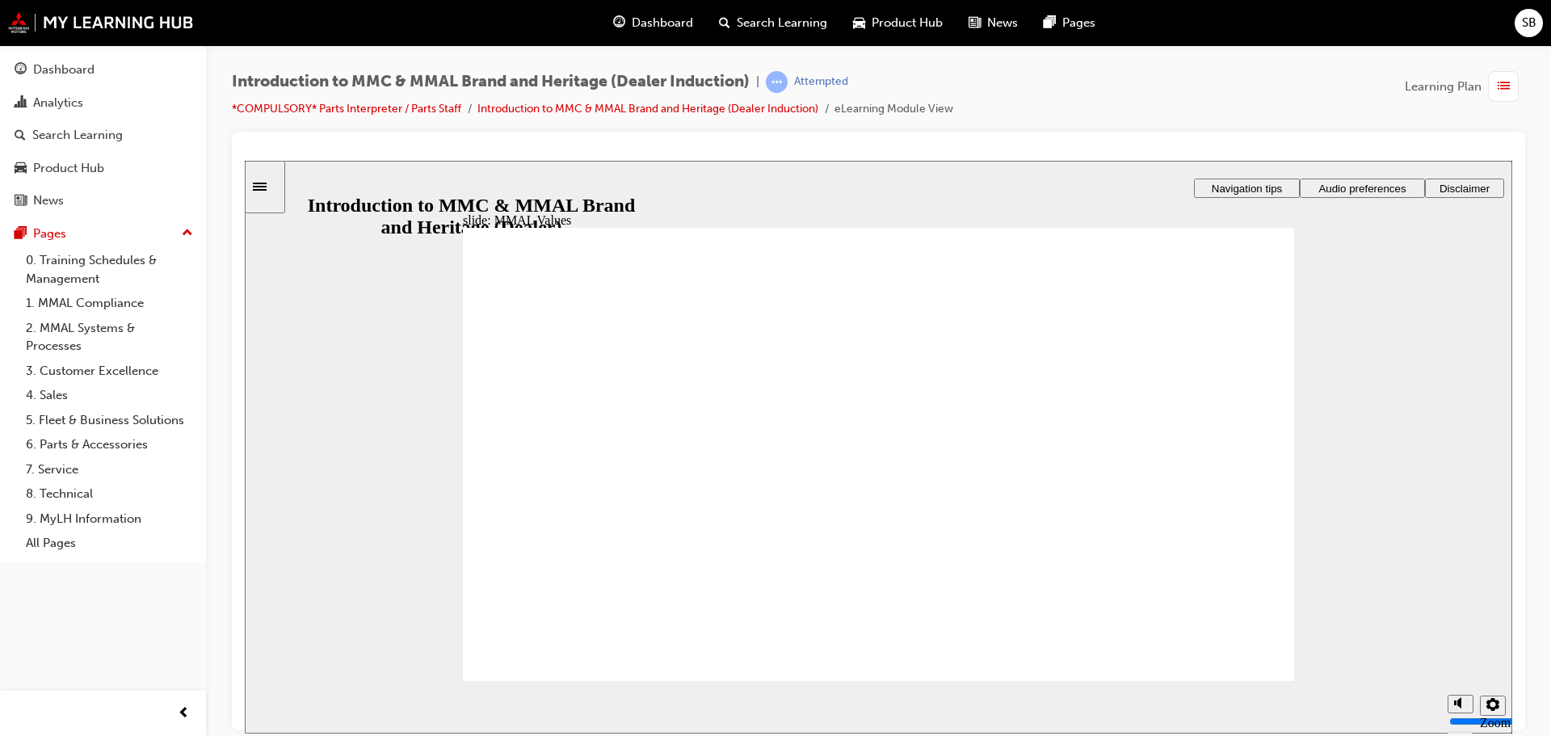
drag, startPoint x: 1069, startPoint y: 435, endPoint x: 557, endPoint y: 481, distance: 514.2
drag, startPoint x: 798, startPoint y: 439, endPoint x: 556, endPoint y: 481, distance: 246.0
drag, startPoint x: 700, startPoint y: 434, endPoint x: 582, endPoint y: 478, distance: 126.8
drag, startPoint x: 832, startPoint y: 443, endPoint x: 1112, endPoint y: 492, distance: 284.5
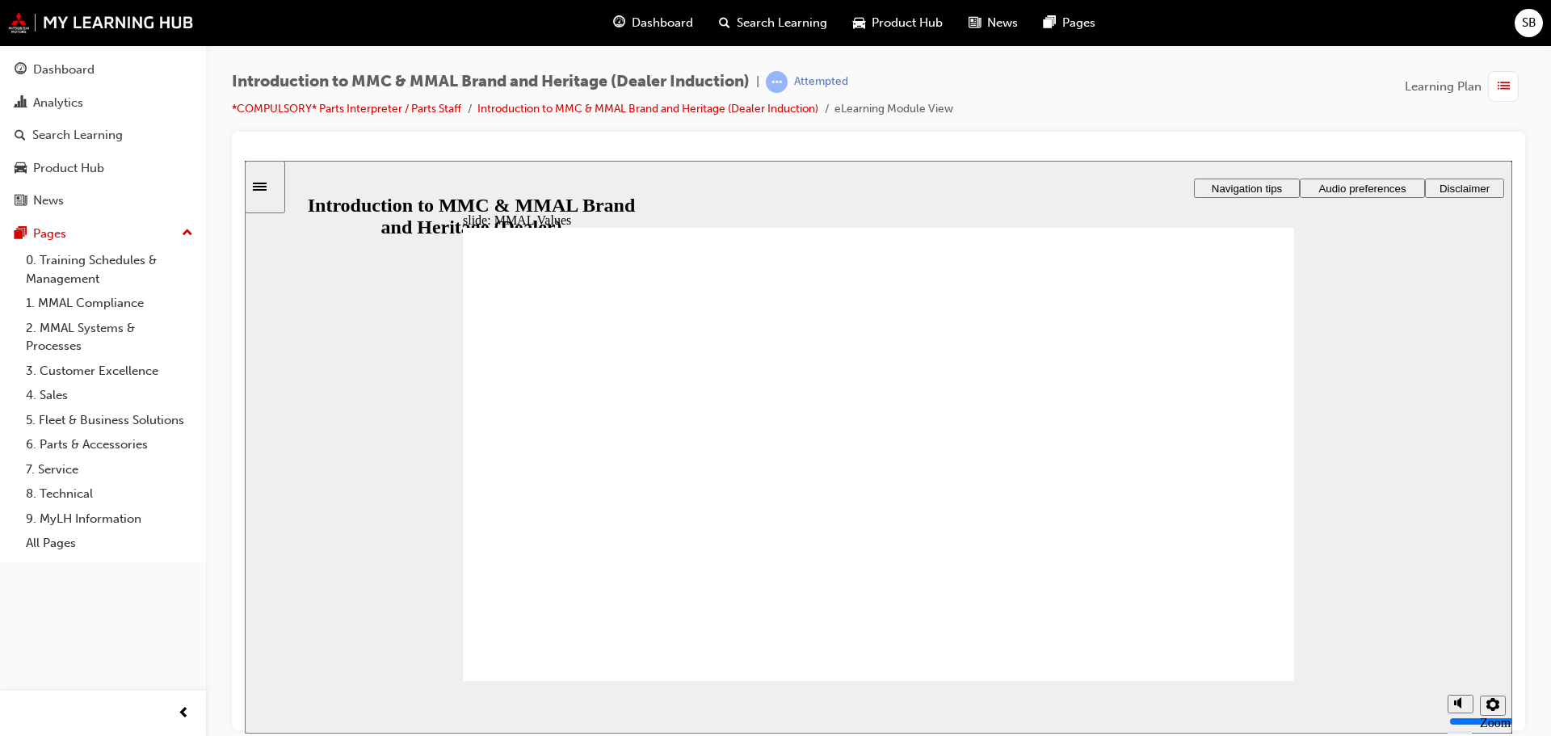
drag, startPoint x: 565, startPoint y: 429, endPoint x: 822, endPoint y: 485, distance: 262.2
drag, startPoint x: 963, startPoint y: 445, endPoint x: 844, endPoint y: 483, distance: 124.7
drag, startPoint x: 844, startPoint y: 483, endPoint x: 721, endPoint y: 501, distance: 124.1
drag, startPoint x: 586, startPoint y: 436, endPoint x: 1045, endPoint y: 508, distance: 464.4
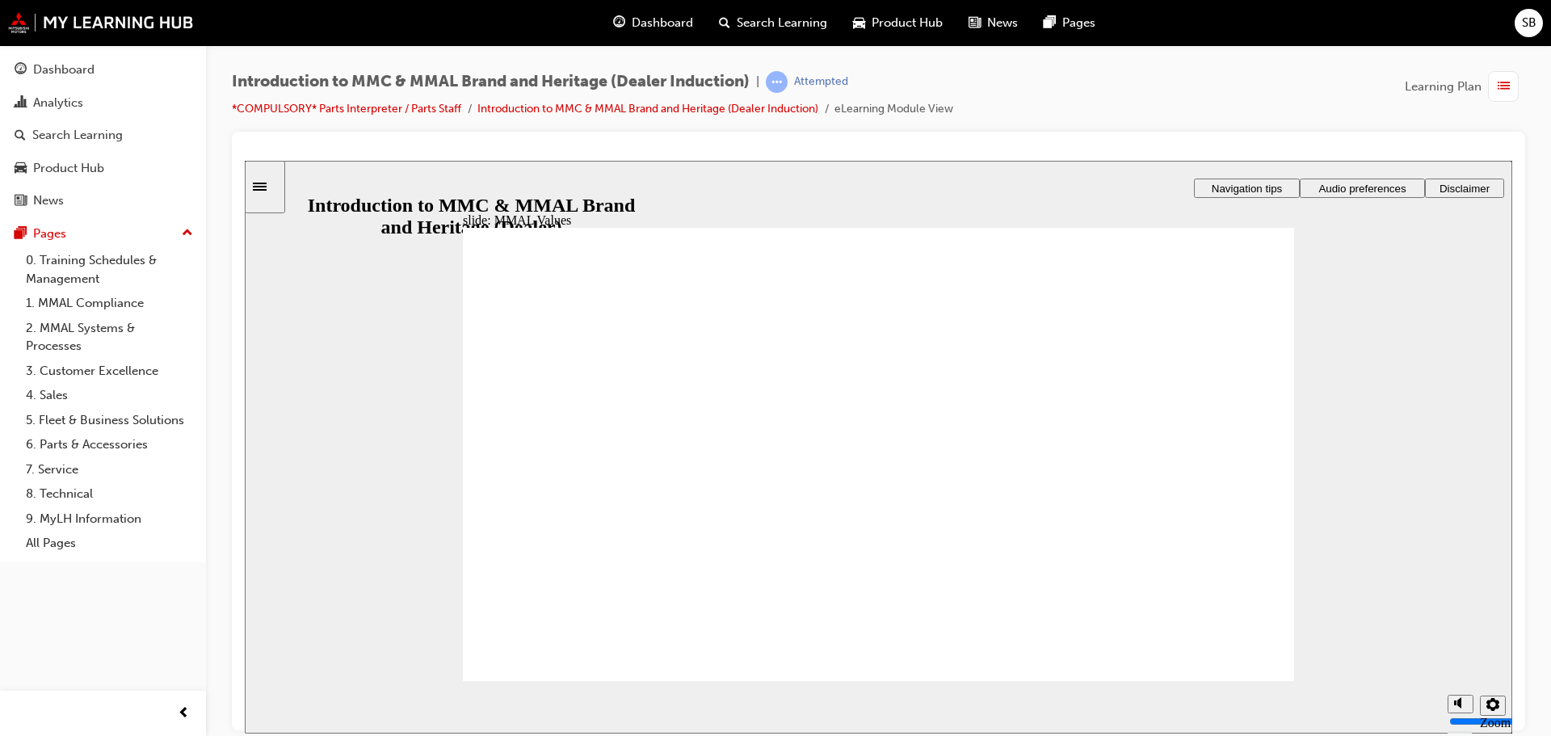
drag, startPoint x: 578, startPoint y: 439, endPoint x: 1217, endPoint y: 472, distance: 640.6
drag, startPoint x: 733, startPoint y: 487, endPoint x: 976, endPoint y: 479, distance: 242.5
drag, startPoint x: 662, startPoint y: 458, endPoint x: 856, endPoint y: 489, distance: 197.1
drag, startPoint x: 918, startPoint y: 445, endPoint x: 911, endPoint y: 482, distance: 37.7
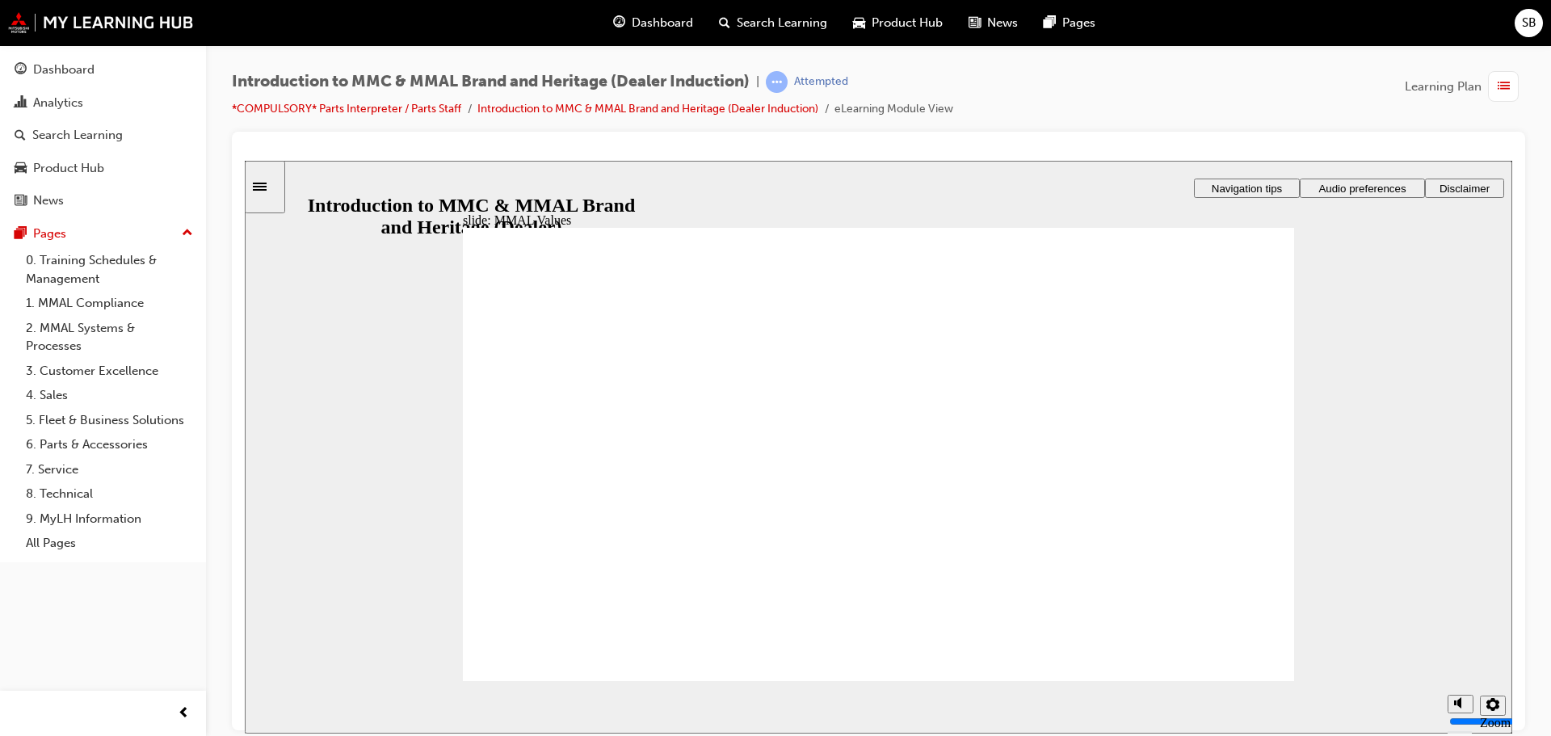
drag, startPoint x: 1065, startPoint y: 440, endPoint x: 795, endPoint y: 460, distance: 271.4
drag, startPoint x: 795, startPoint y: 460, endPoint x: 691, endPoint y: 483, distance: 105.8
drag, startPoint x: 1104, startPoint y: 433, endPoint x: 1221, endPoint y: 491, distance: 130.1
drag, startPoint x: 1221, startPoint y: 451, endPoint x: 973, endPoint y: 495, distance: 251.9
drag, startPoint x: 960, startPoint y: 447, endPoint x: 670, endPoint y: 485, distance: 291.8
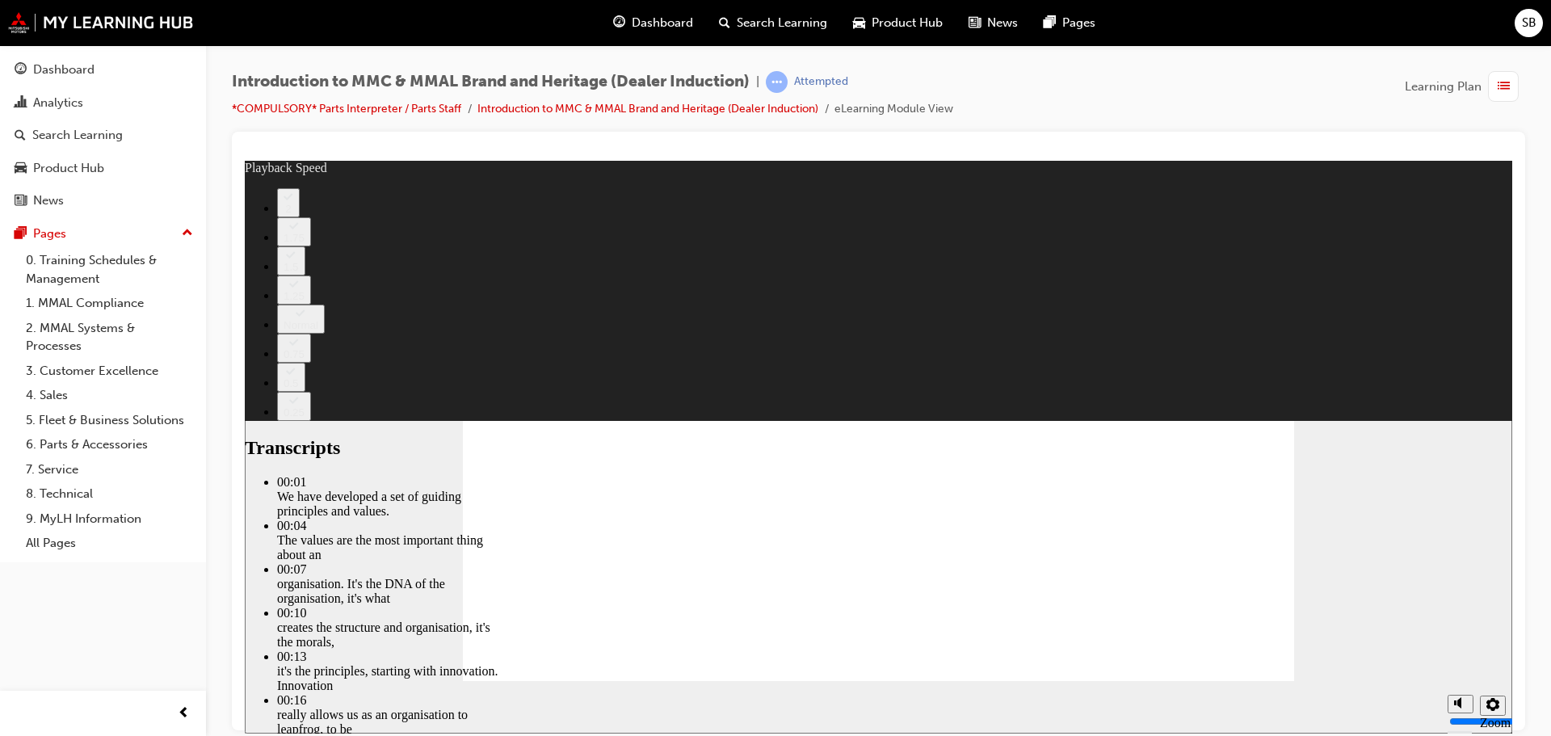
type input "0"
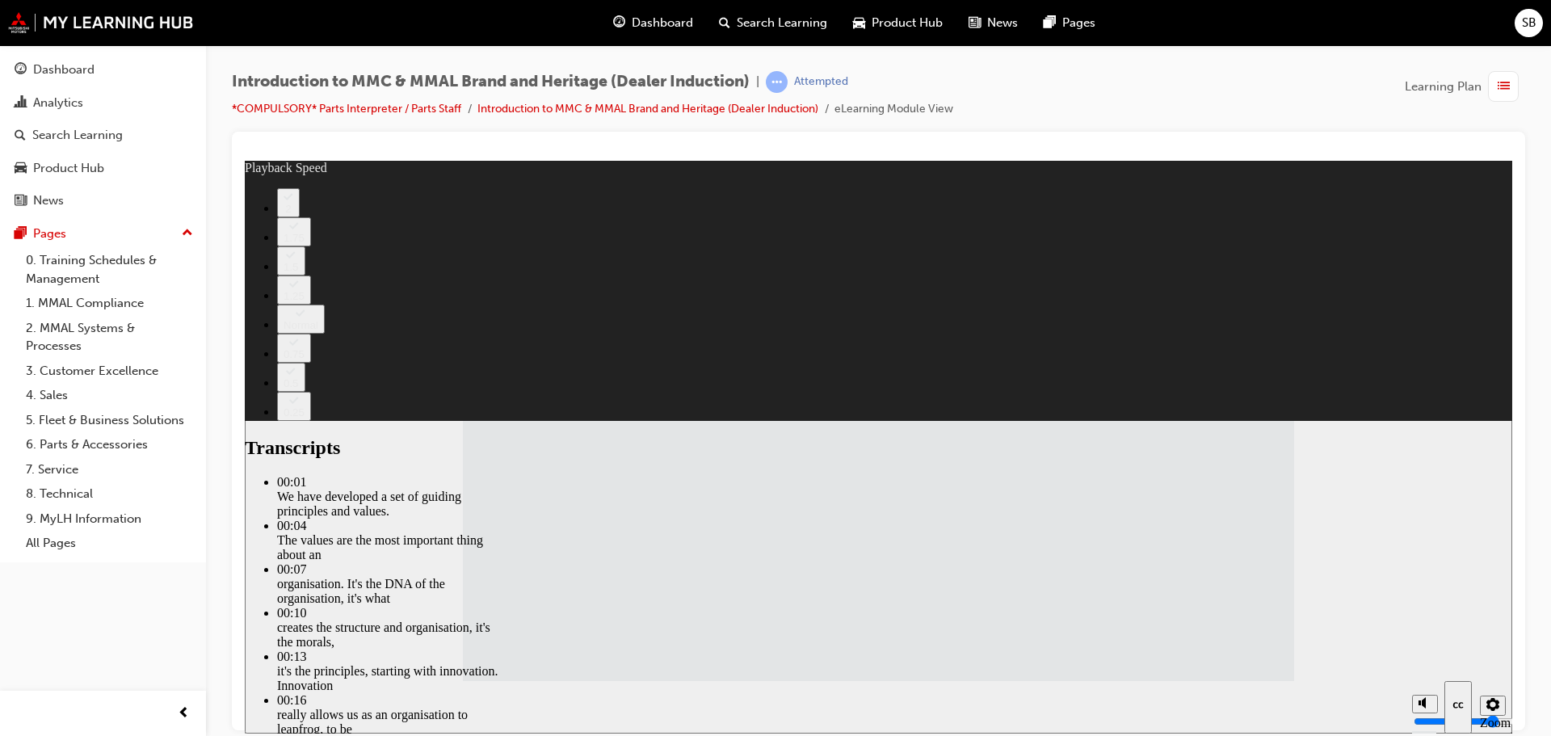
type input "120"
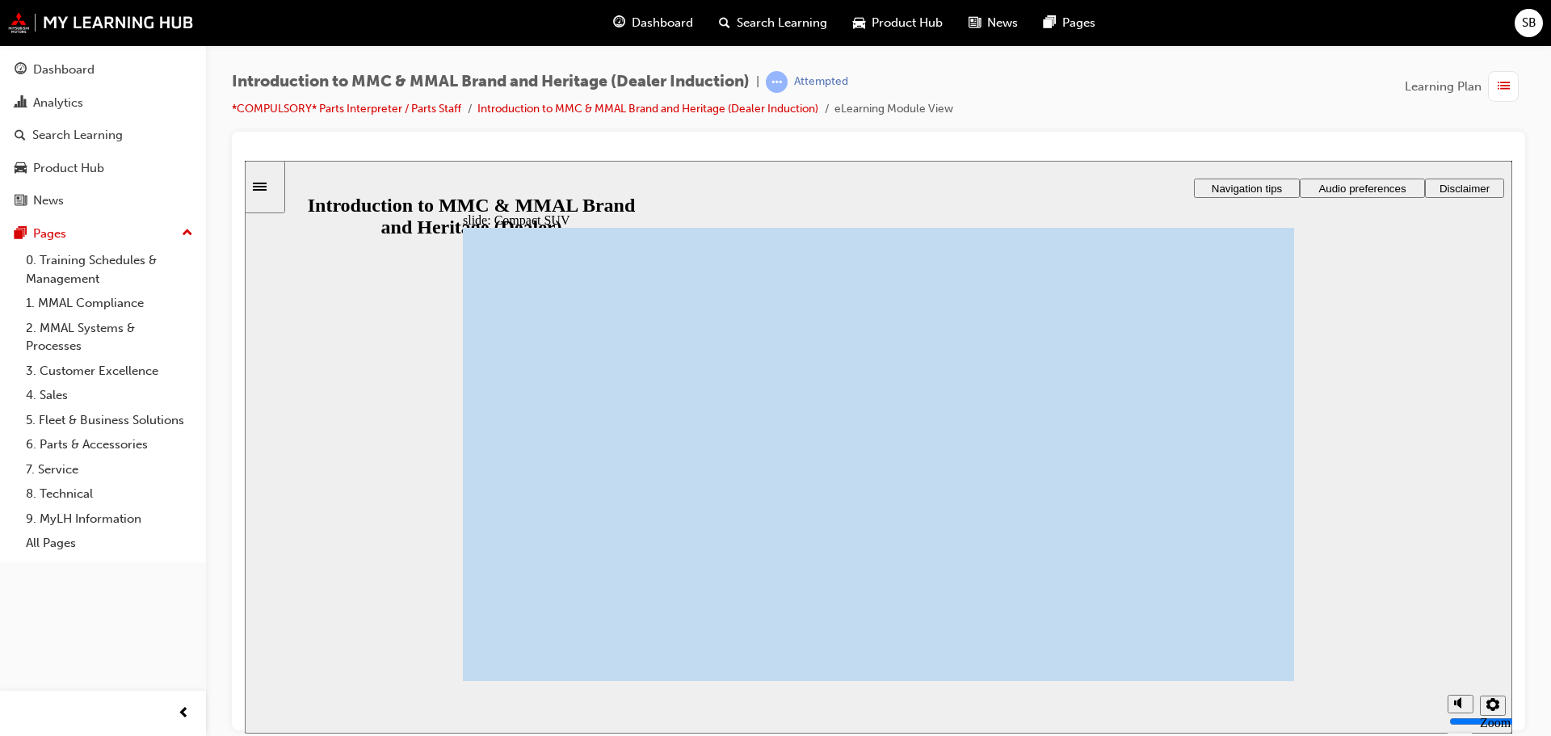
drag, startPoint x: 698, startPoint y: 504, endPoint x: 726, endPoint y: 505, distance: 28.3
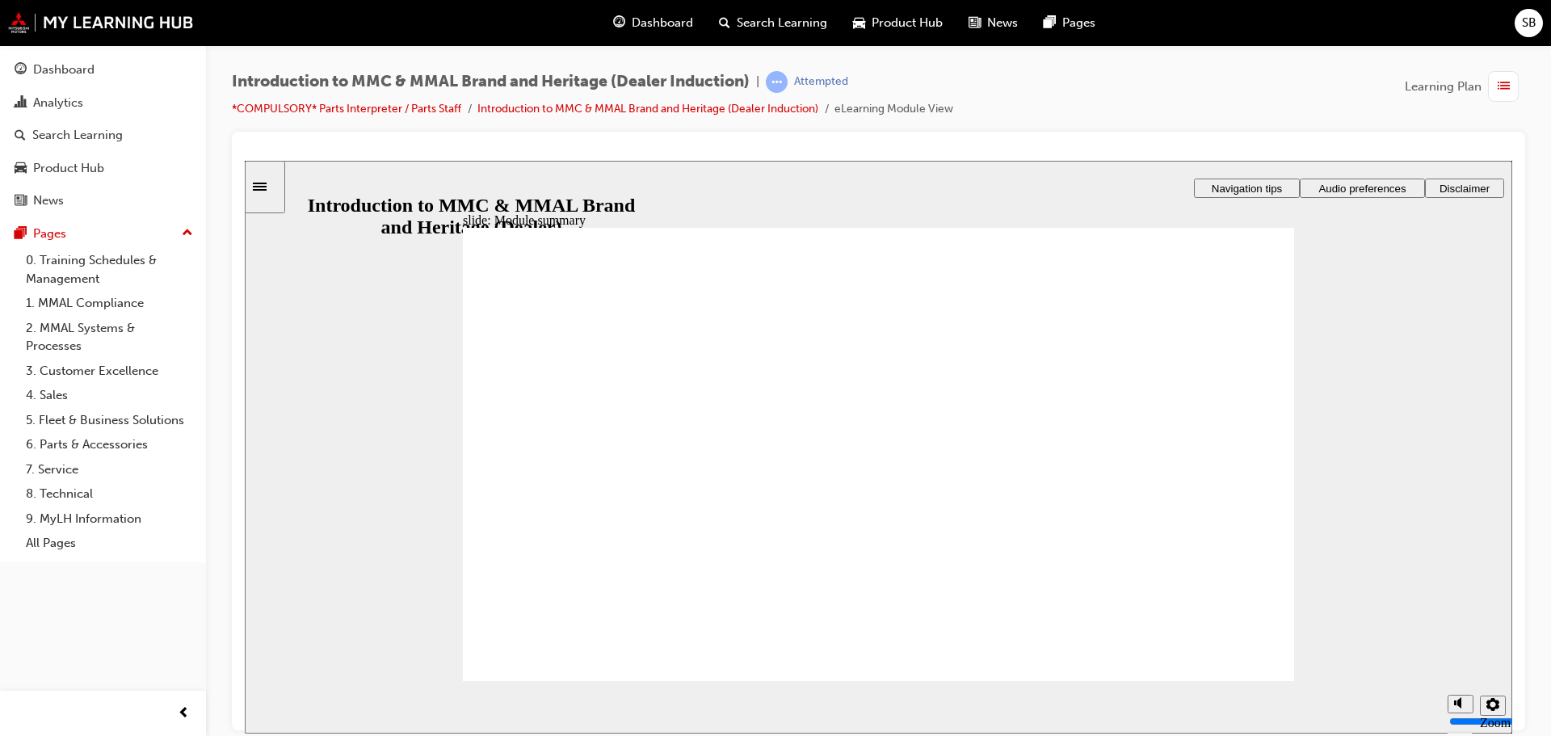
checkbox input "true"
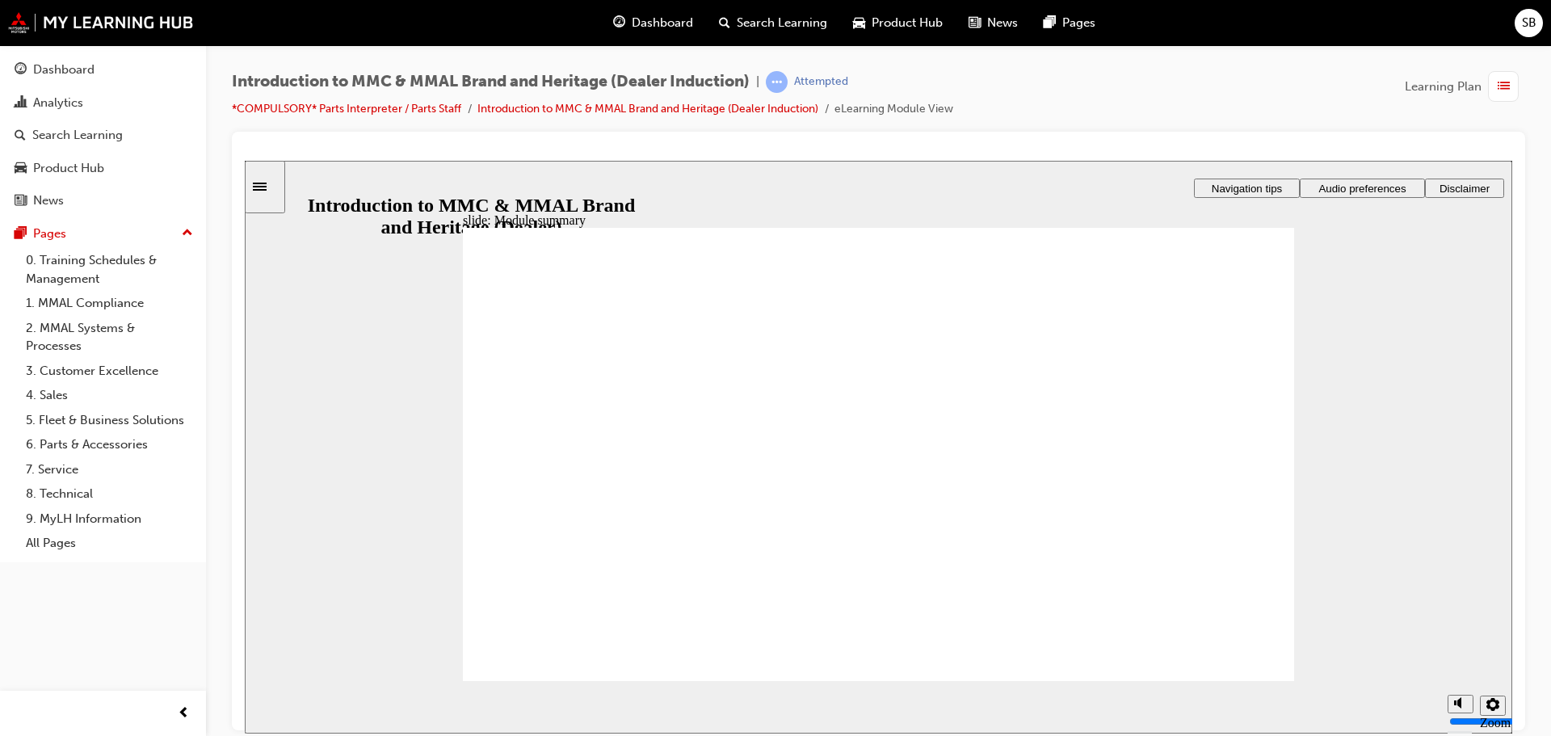
checkbox input "true"
drag, startPoint x: 572, startPoint y: 452, endPoint x: 580, endPoint y: 424, distance: 29.4
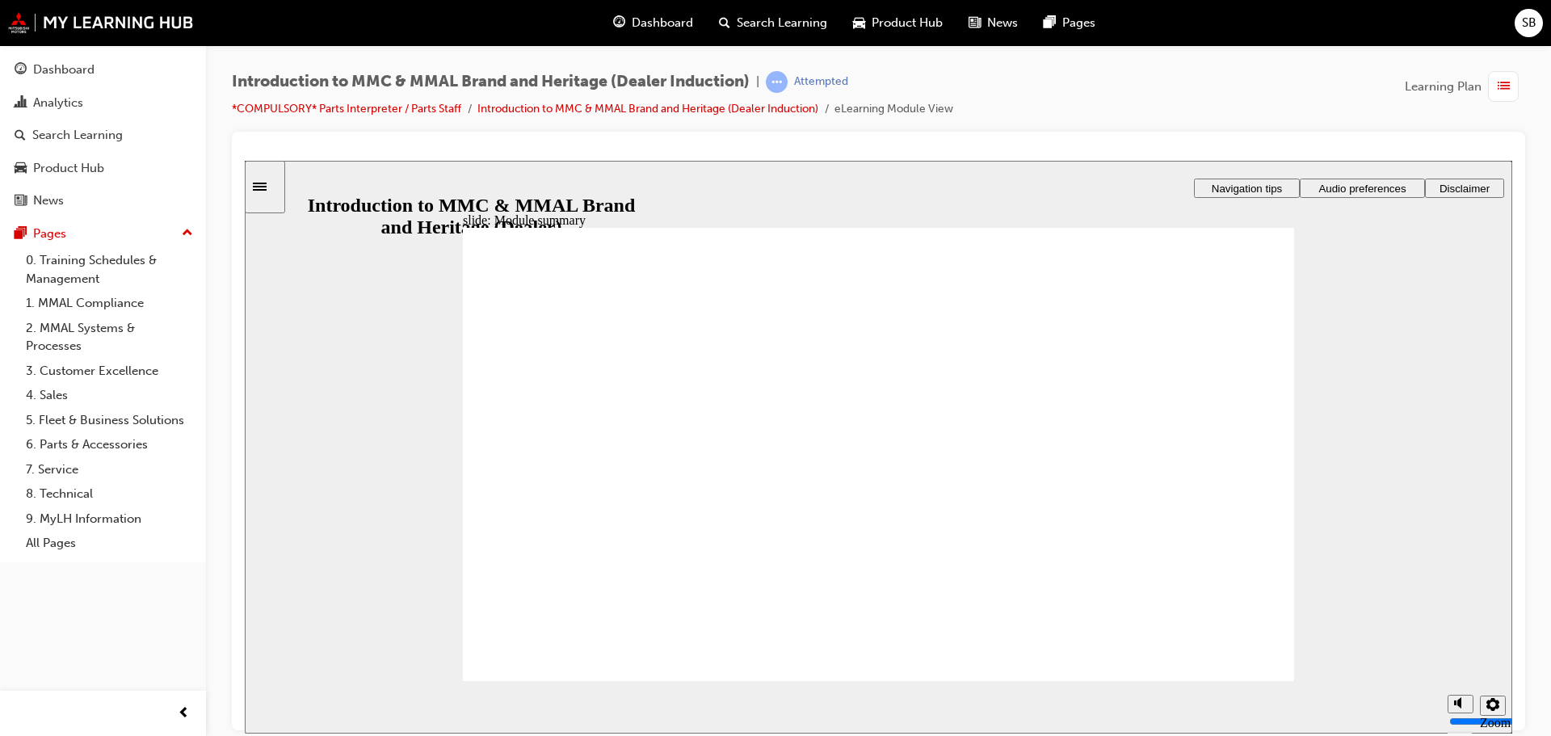
checkbox input "true"
radio input "true"
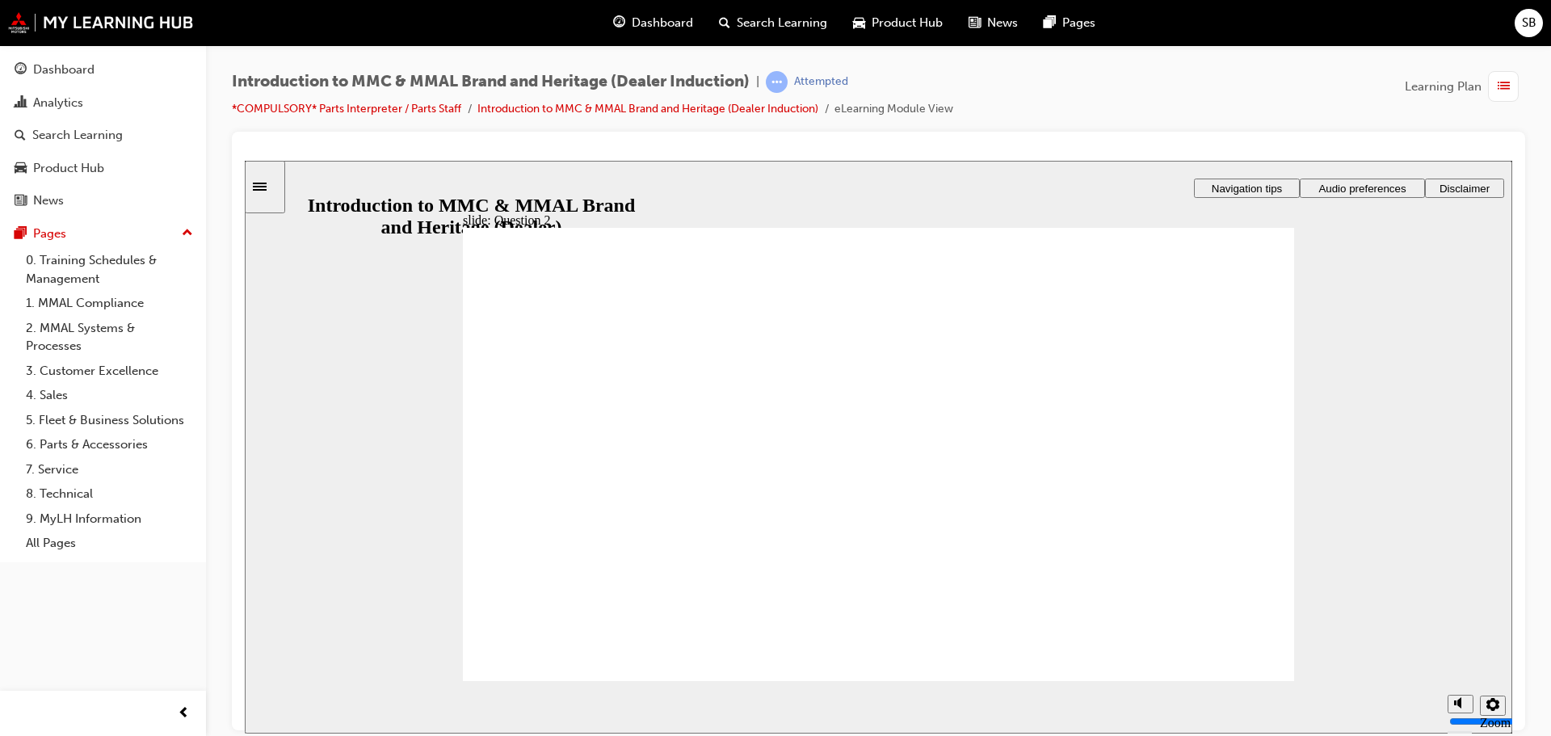
radio input "true"
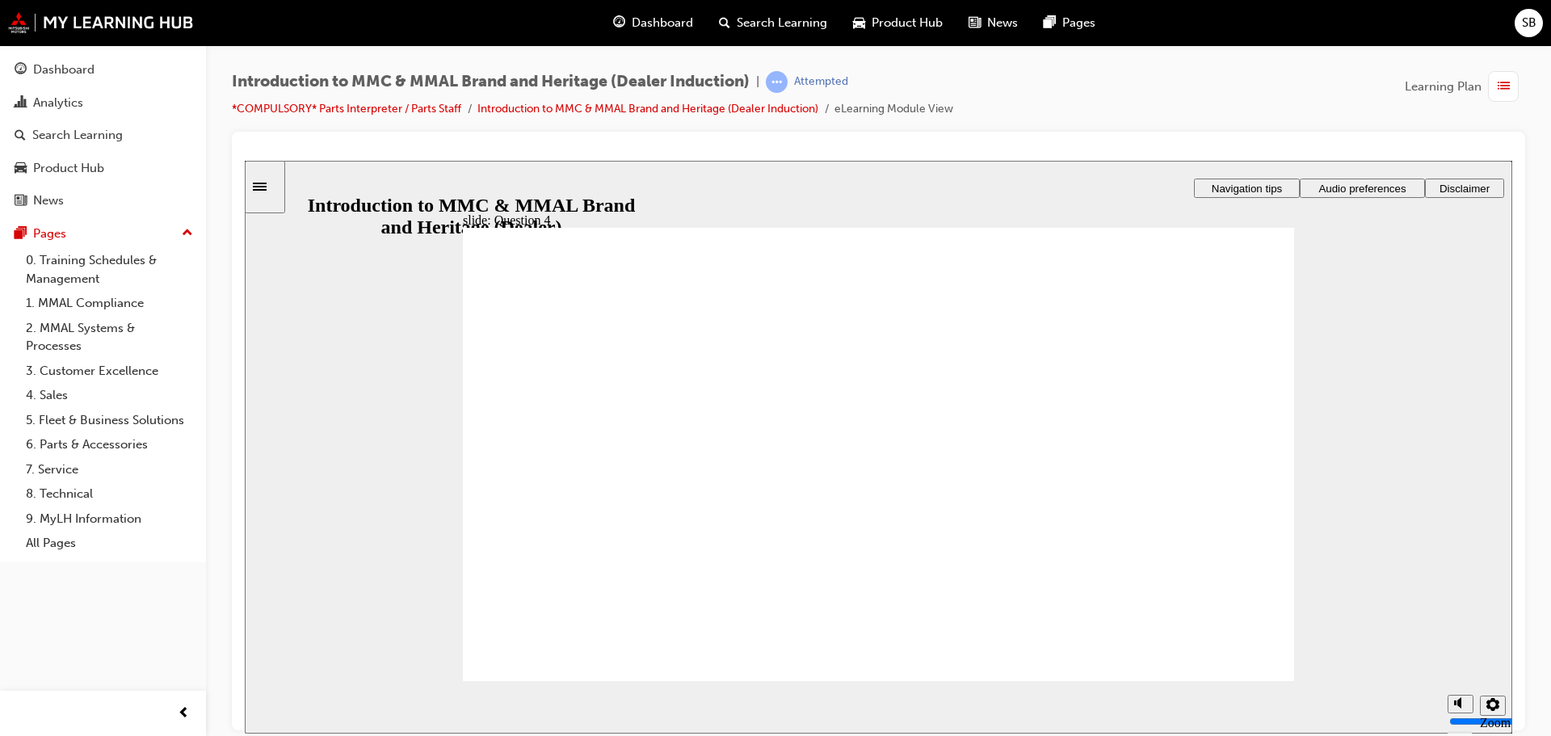
drag, startPoint x: 630, startPoint y: 591, endPoint x: 592, endPoint y: 637, distance: 60.3
checkbox input "true"
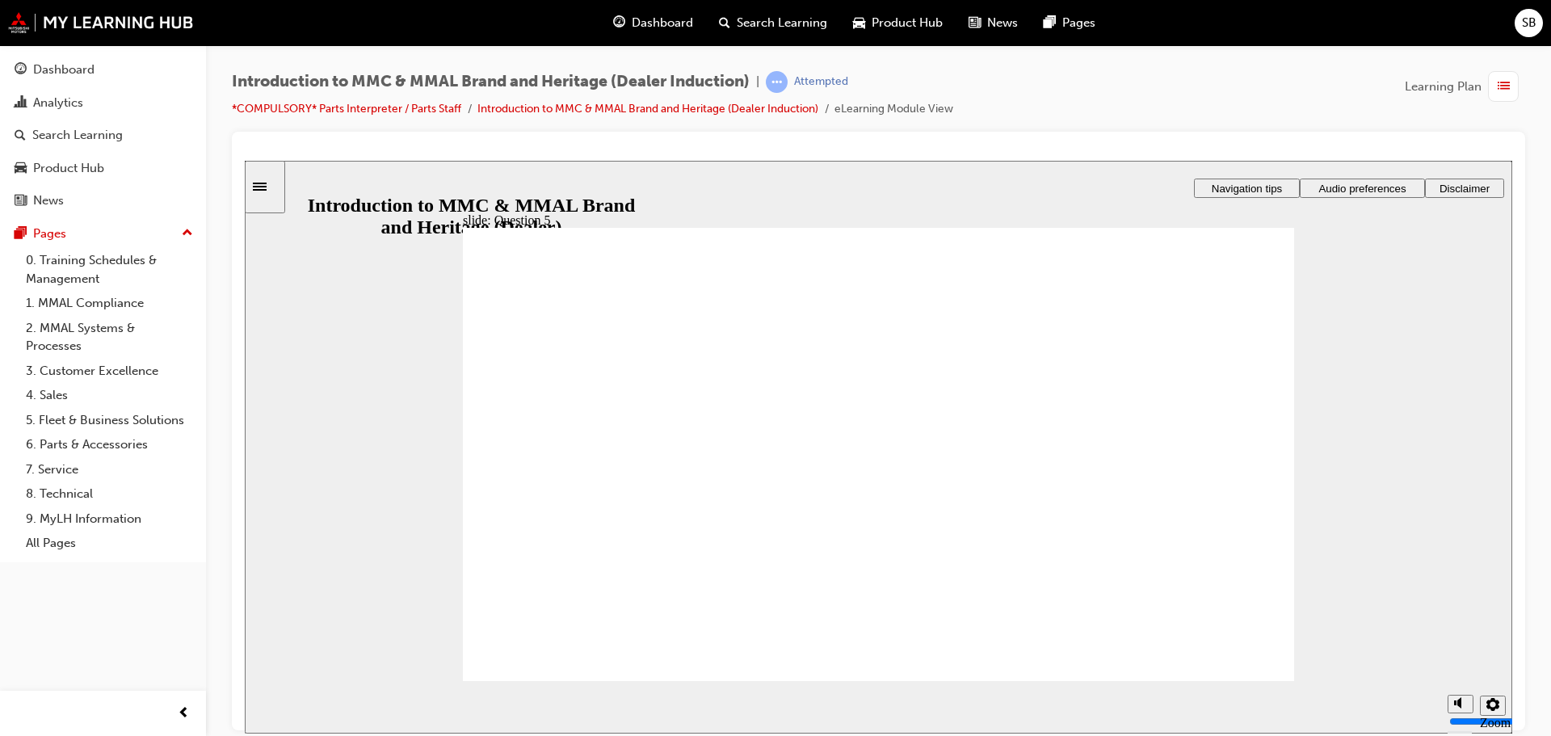
checkbox input "true"
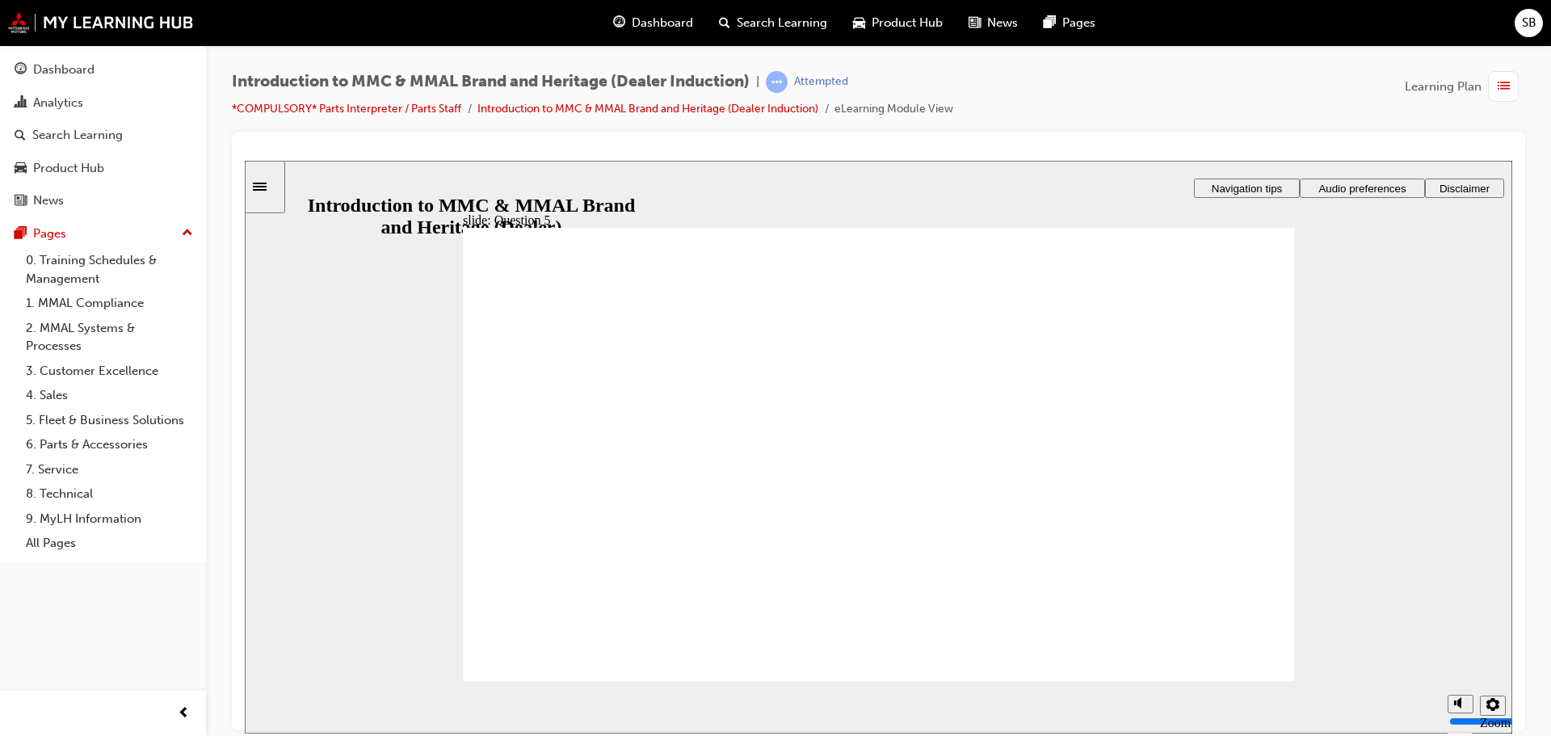
radio input "true"
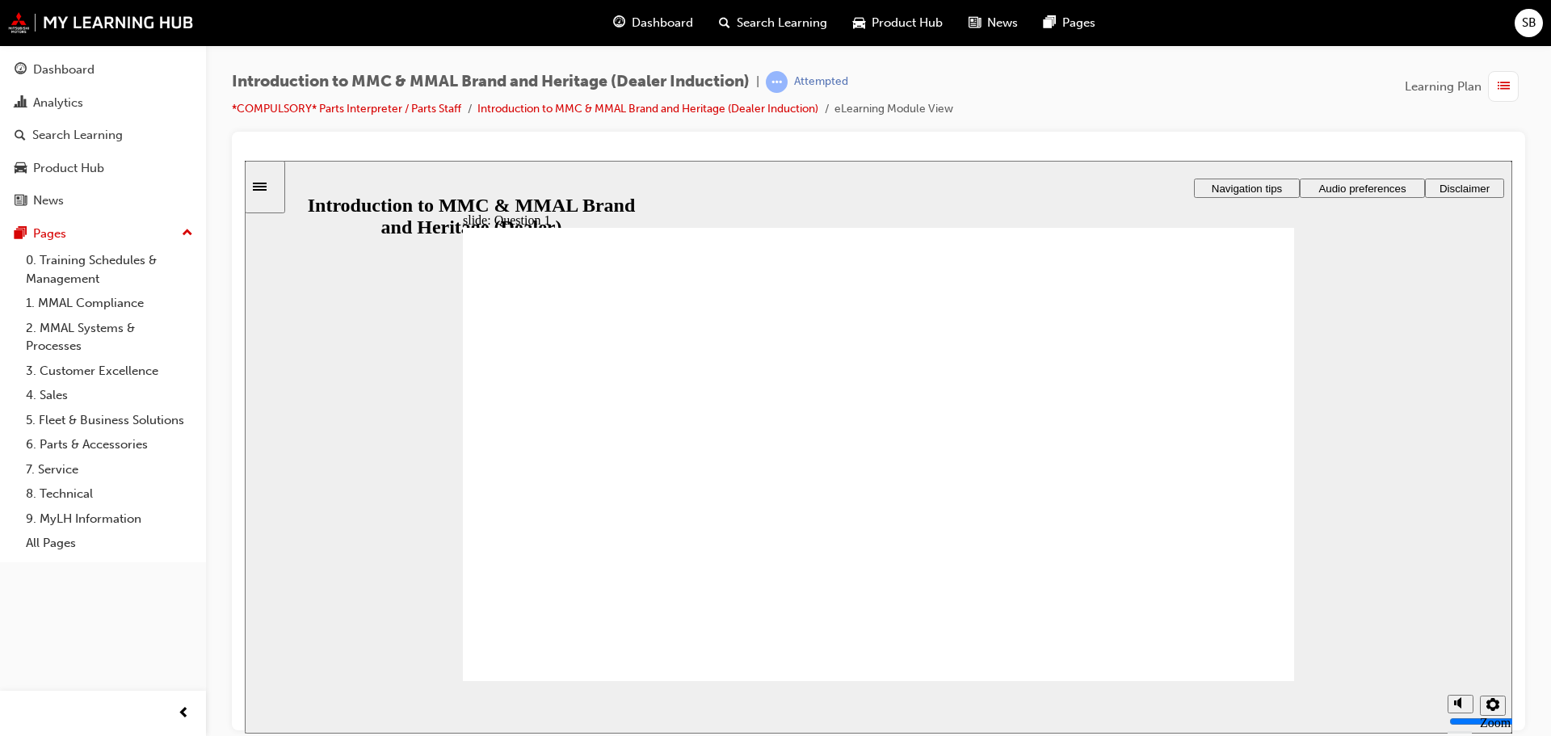
radio input "true"
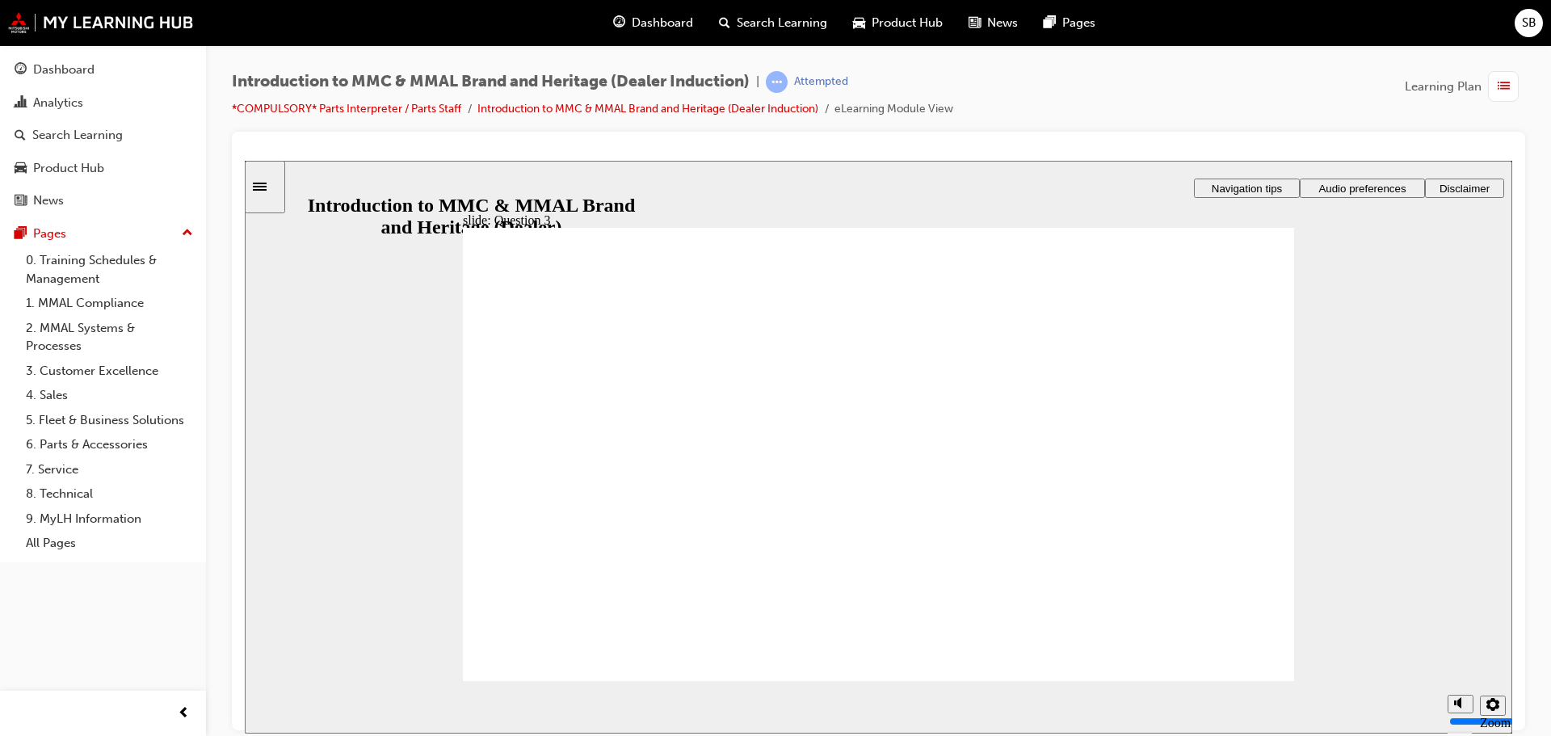
radio input "true"
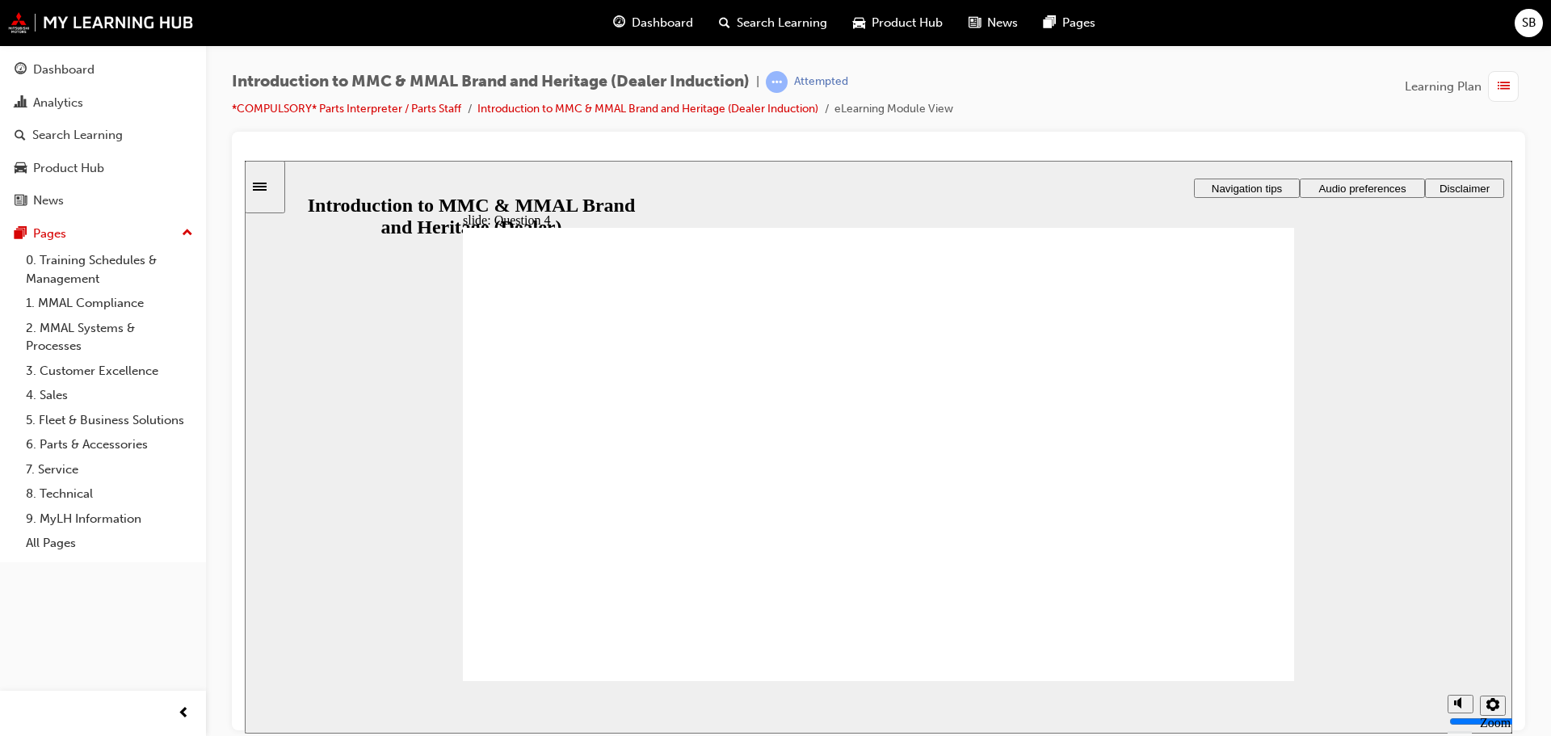
drag, startPoint x: 723, startPoint y: 458, endPoint x: 642, endPoint y: 640, distance: 198.9
checkbox input "true"
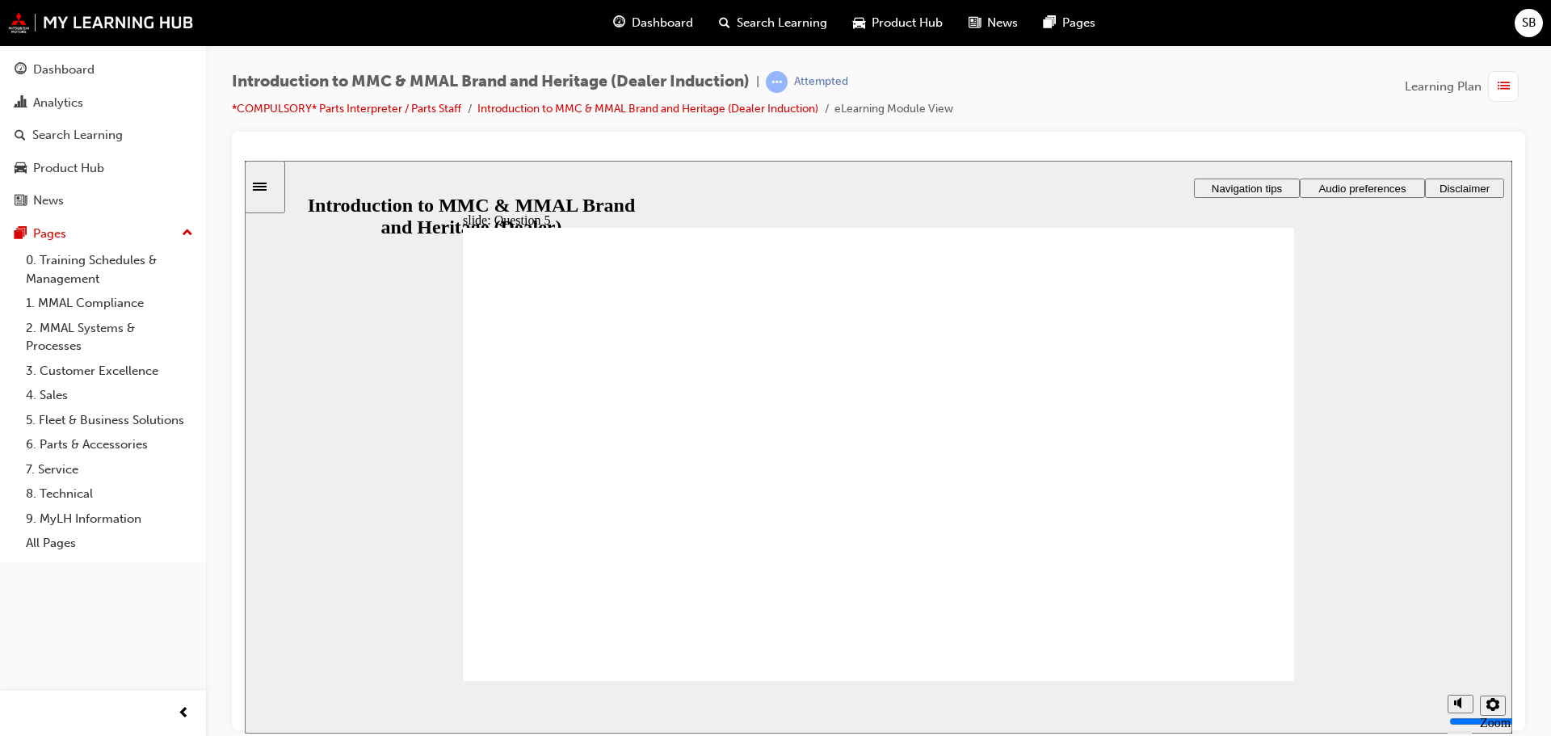
checkbox input "true"
radio input "true"
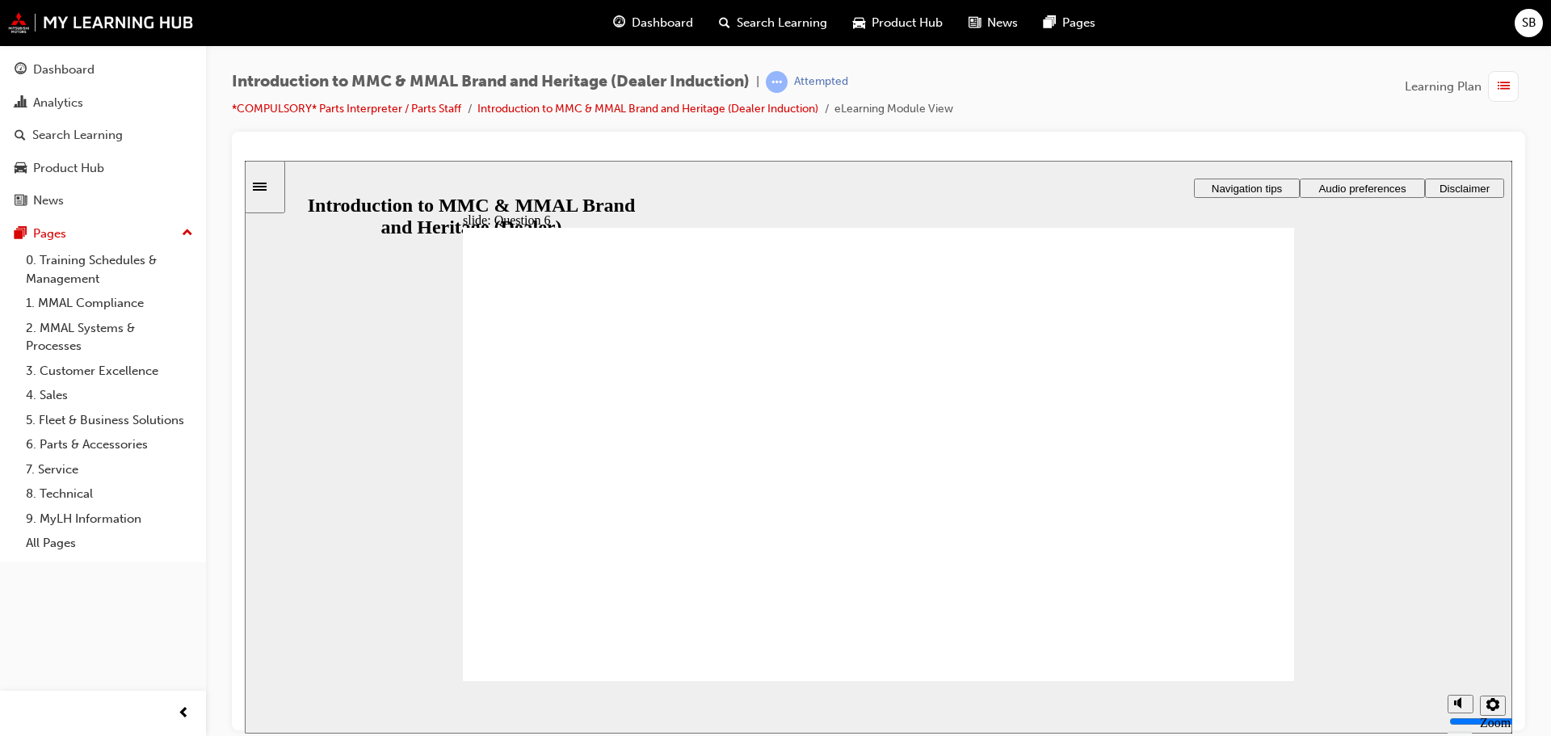
radio input "true"
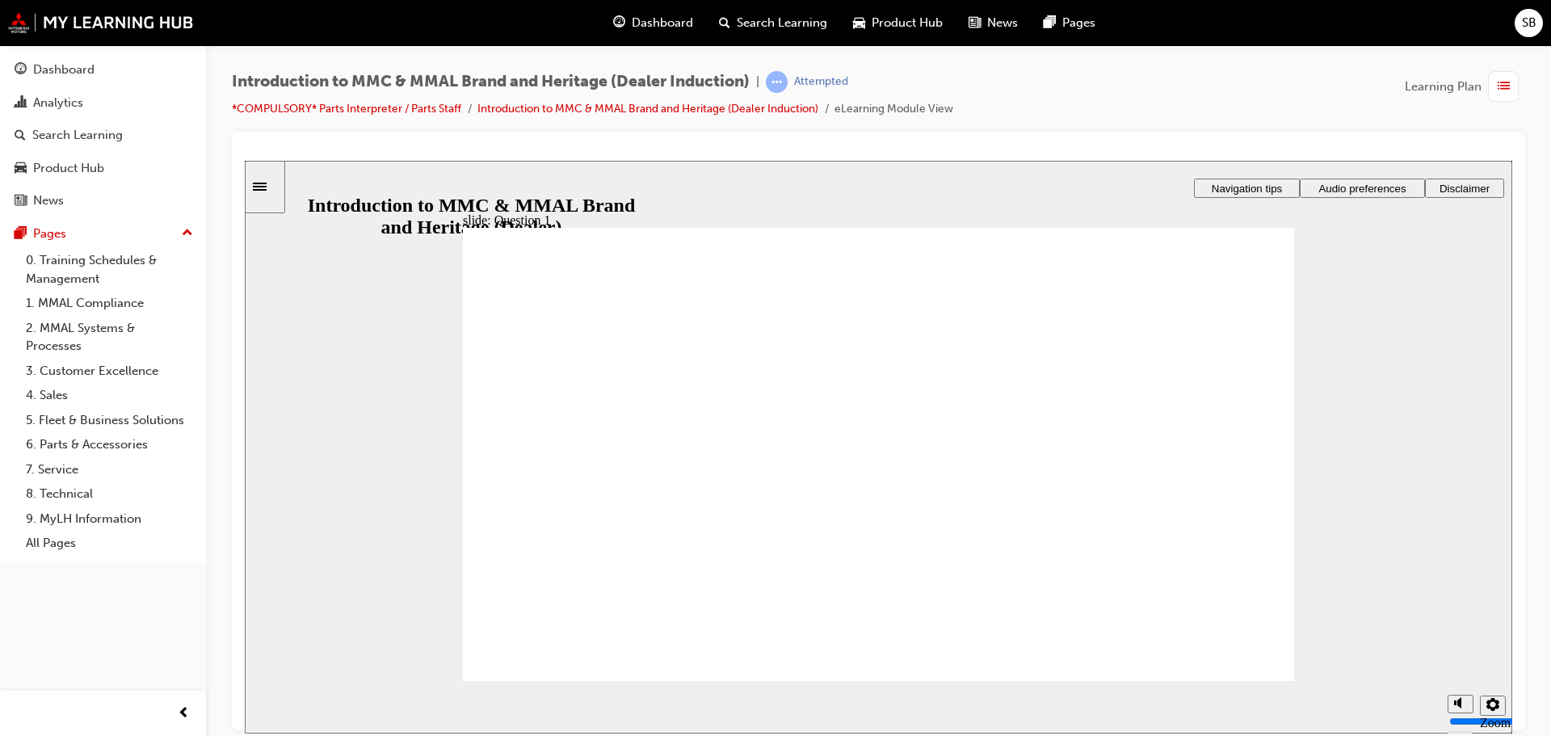
radio input "true"
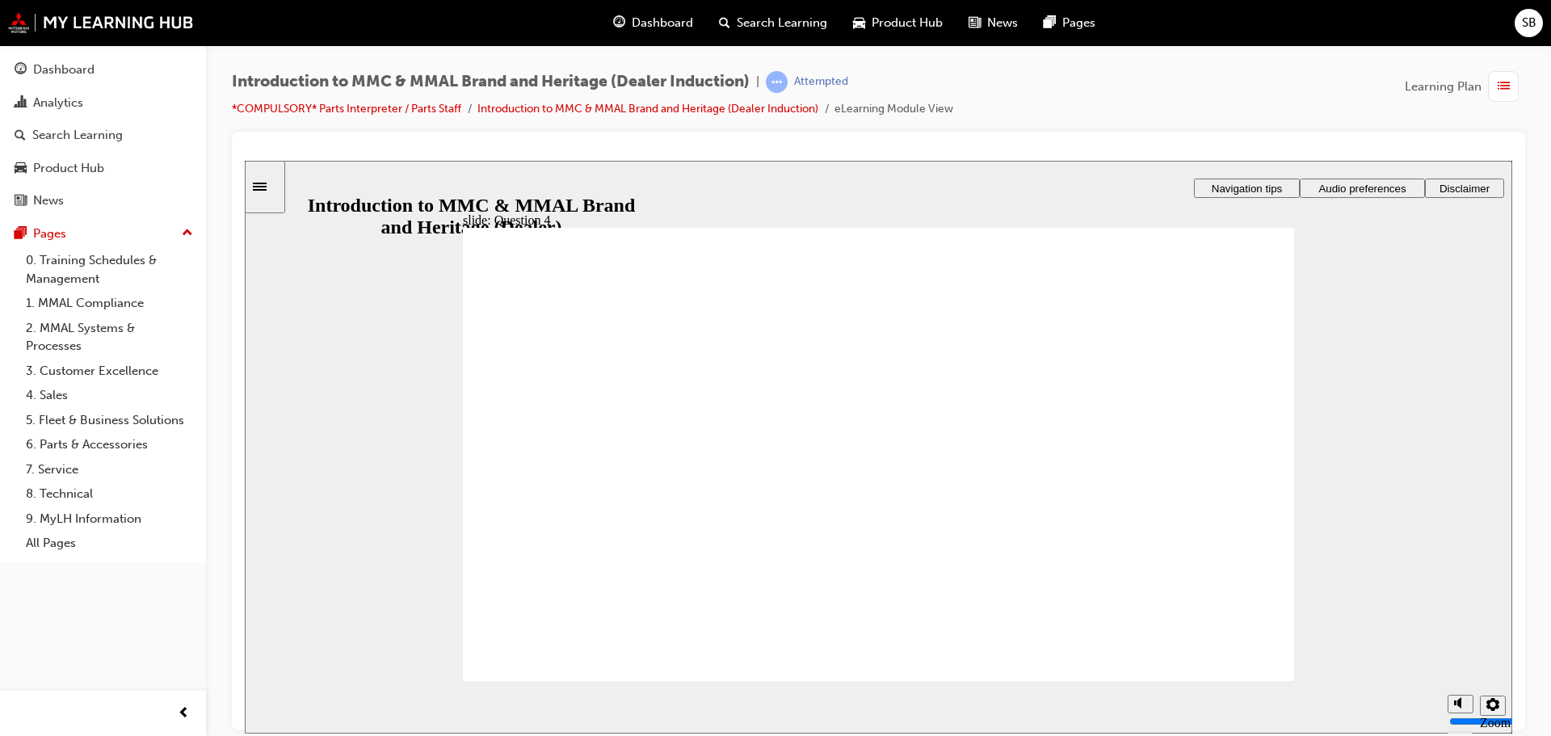
radio input "true"
checkbox input "true"
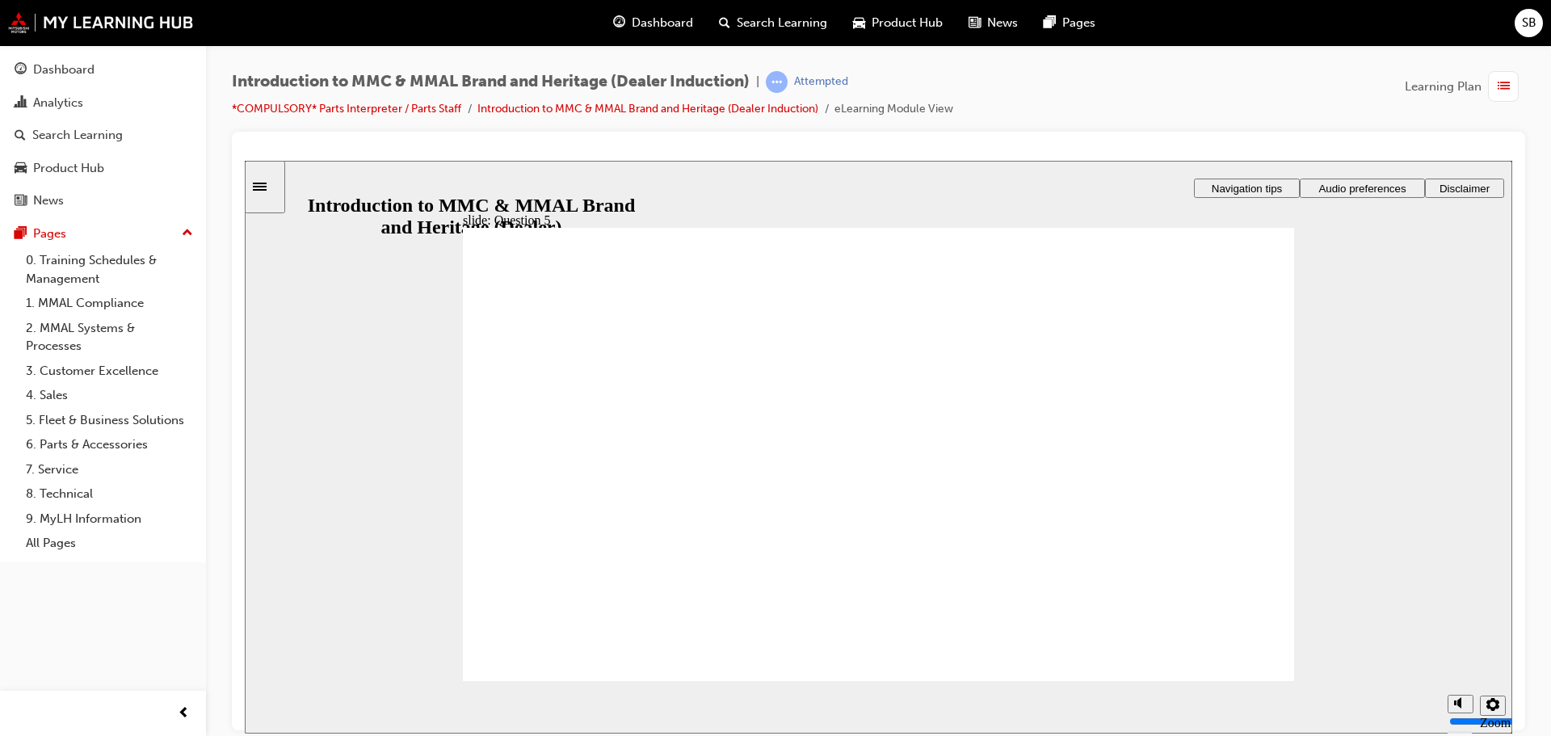
checkbox input "true"
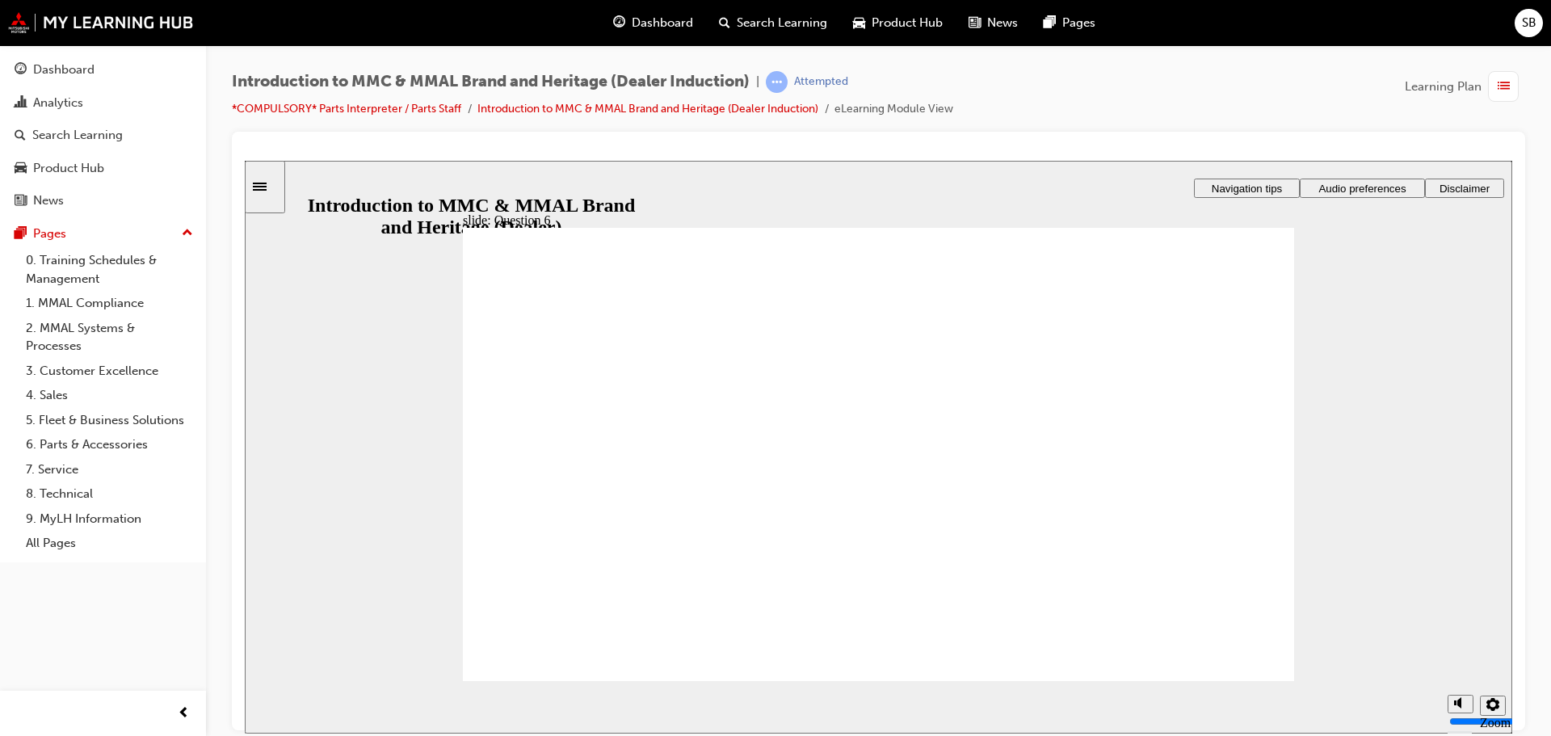
radio input "true"
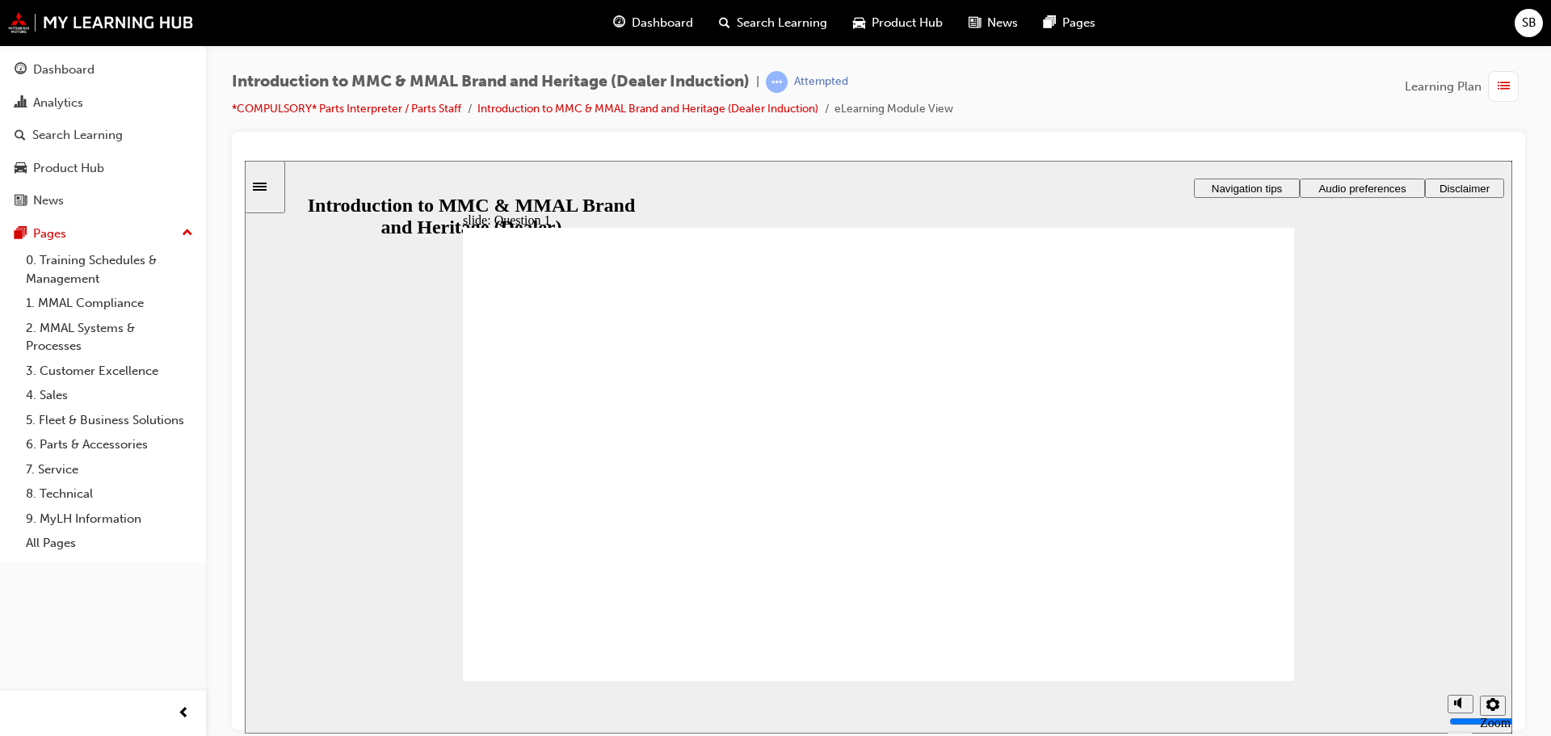
radio input "true"
drag, startPoint x: 612, startPoint y: 489, endPoint x: 608, endPoint y: 503, distance: 15.1
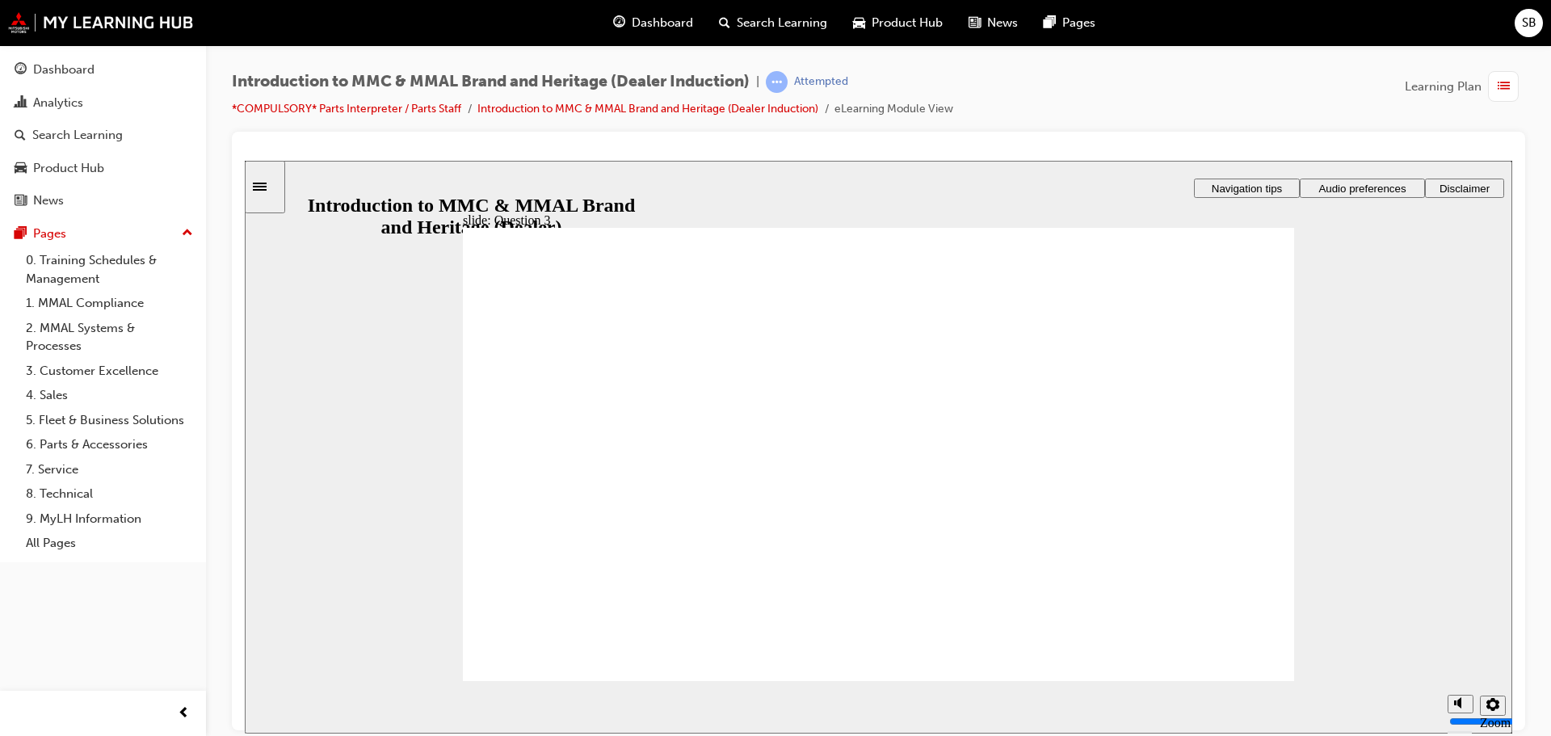
radio input "true"
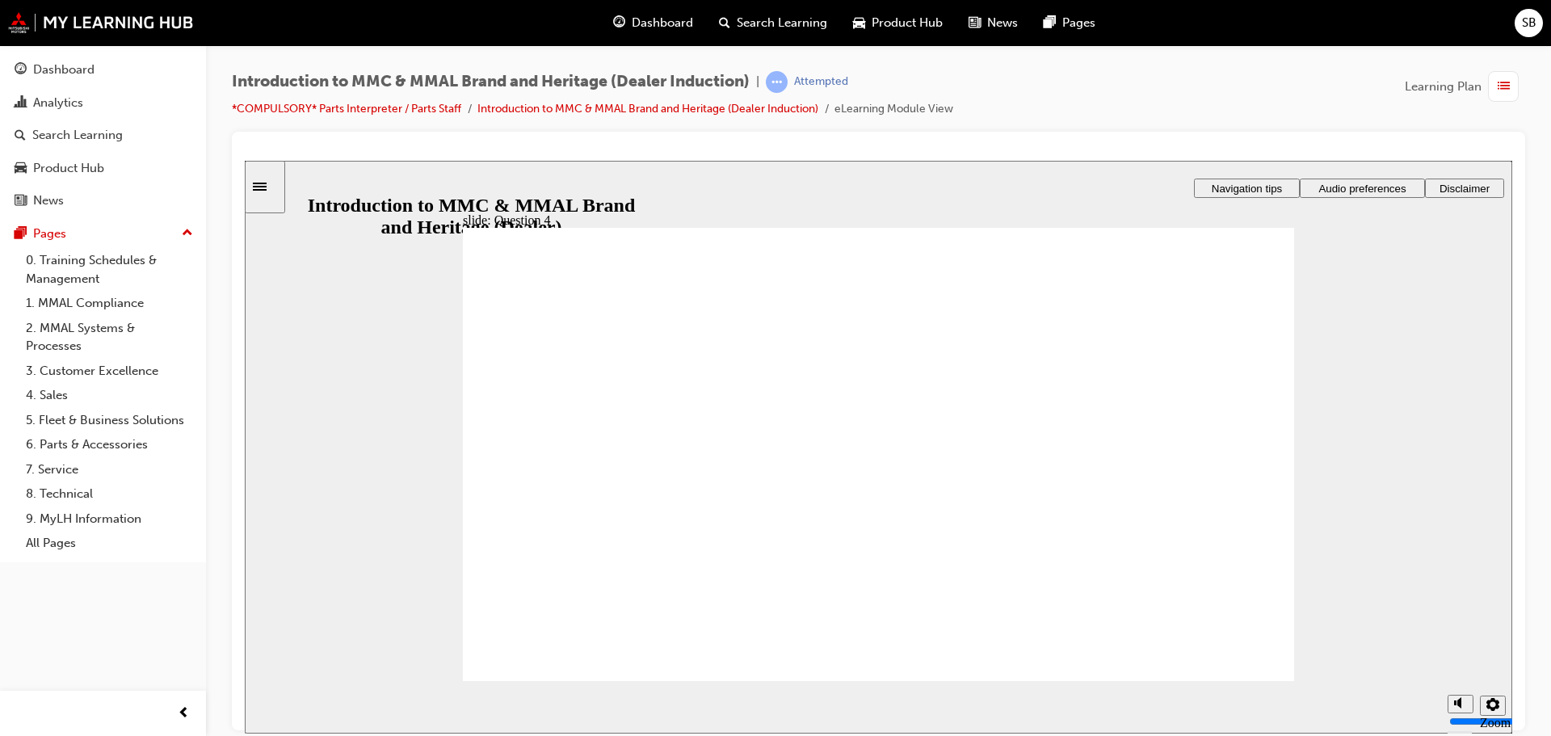
radio input "true"
checkbox input "true"
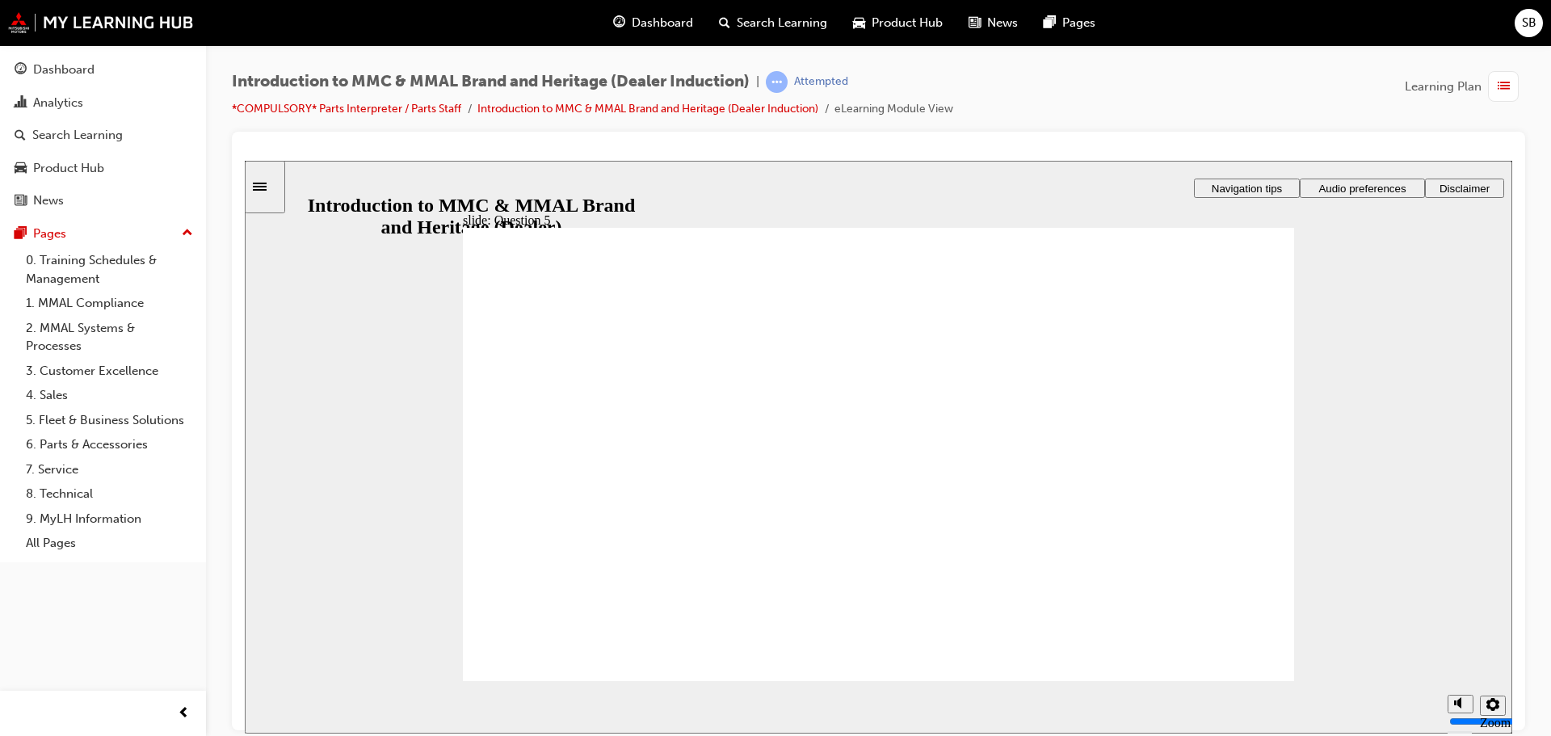
checkbox input "true"
drag, startPoint x: 754, startPoint y: 543, endPoint x: 758, endPoint y: 513, distance: 30.1
checkbox input "true"
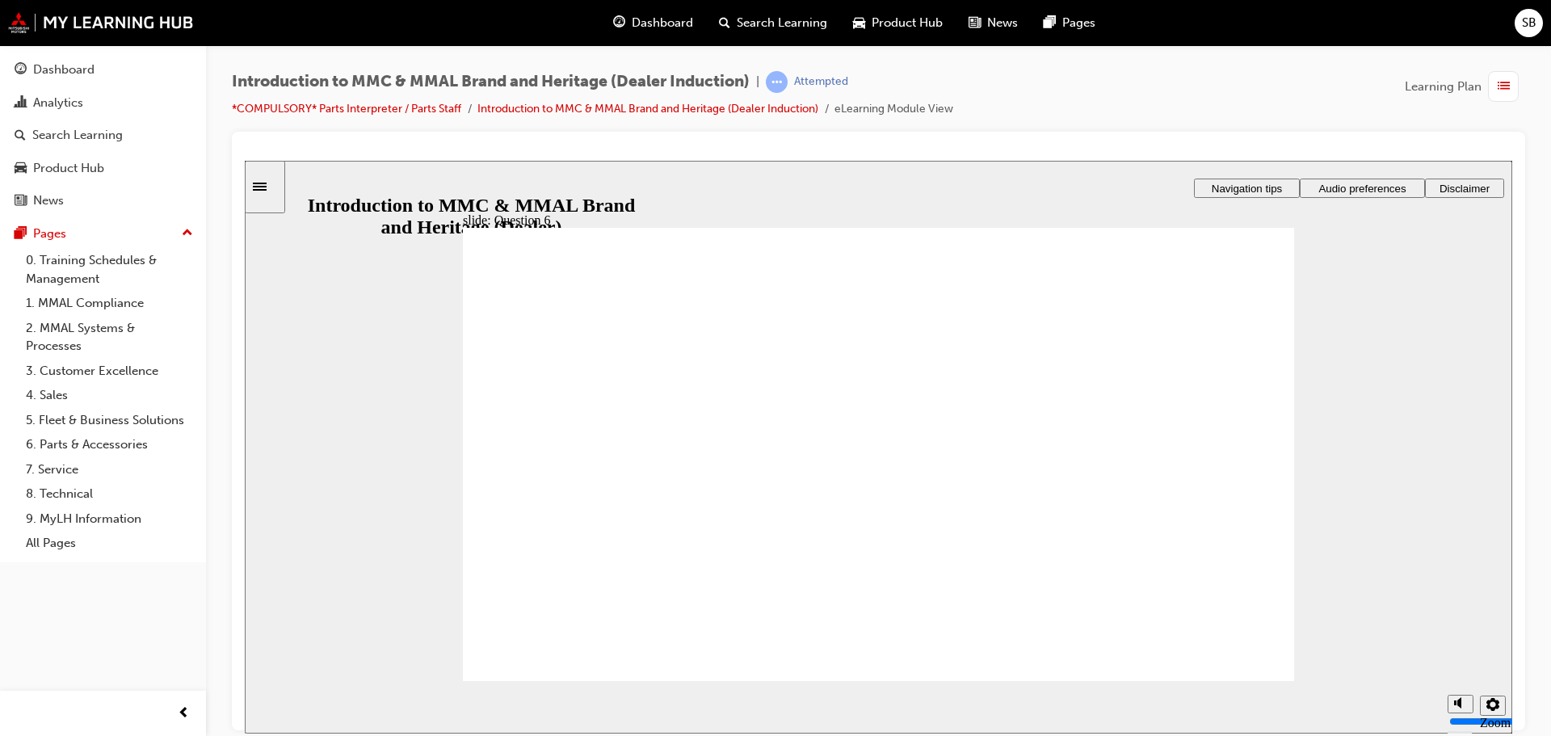
radio input "true"
click at [121, 67] on div "Dashboard" at bounding box center [103, 70] width 177 height 20
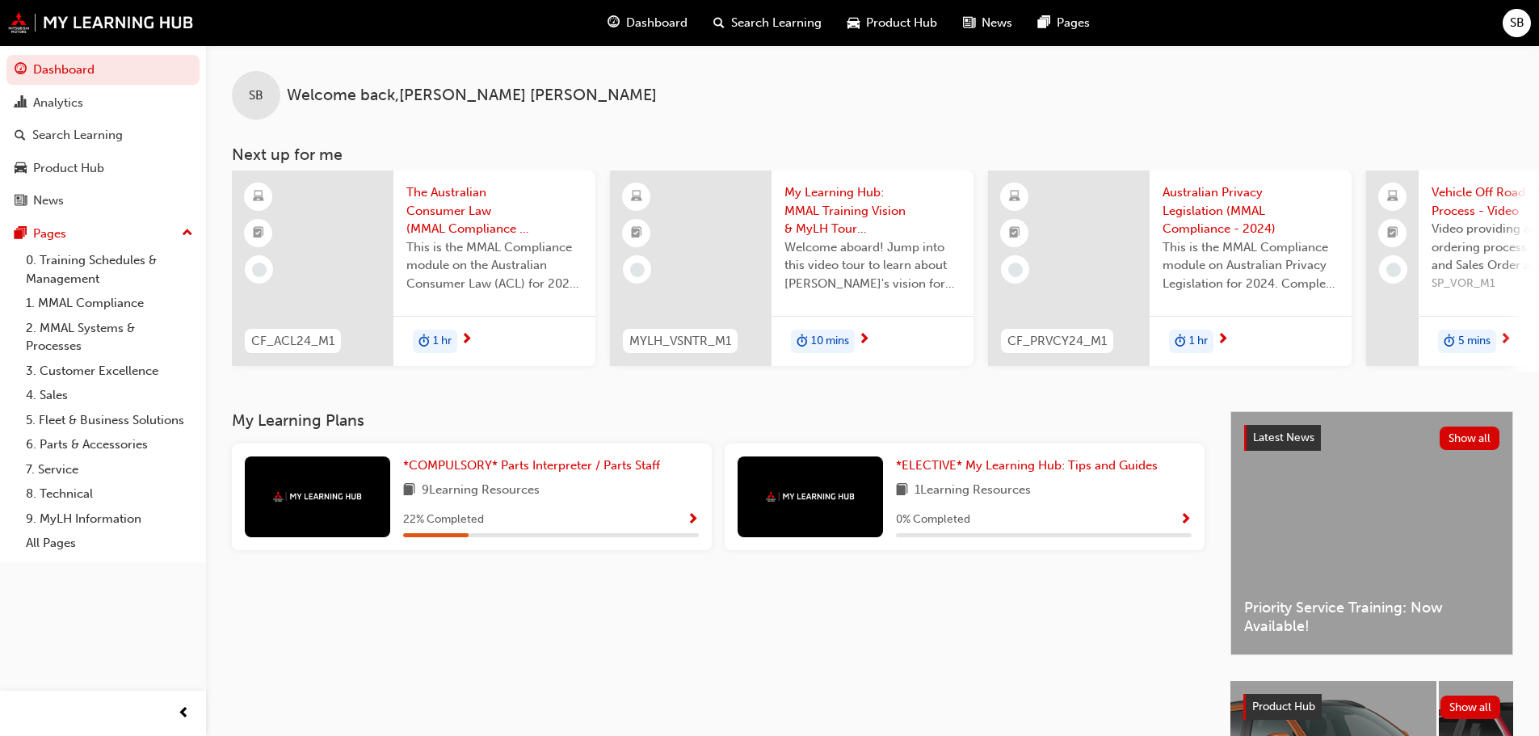
click at [1184, 527] on span "Show Progress" at bounding box center [1185, 520] width 12 height 15
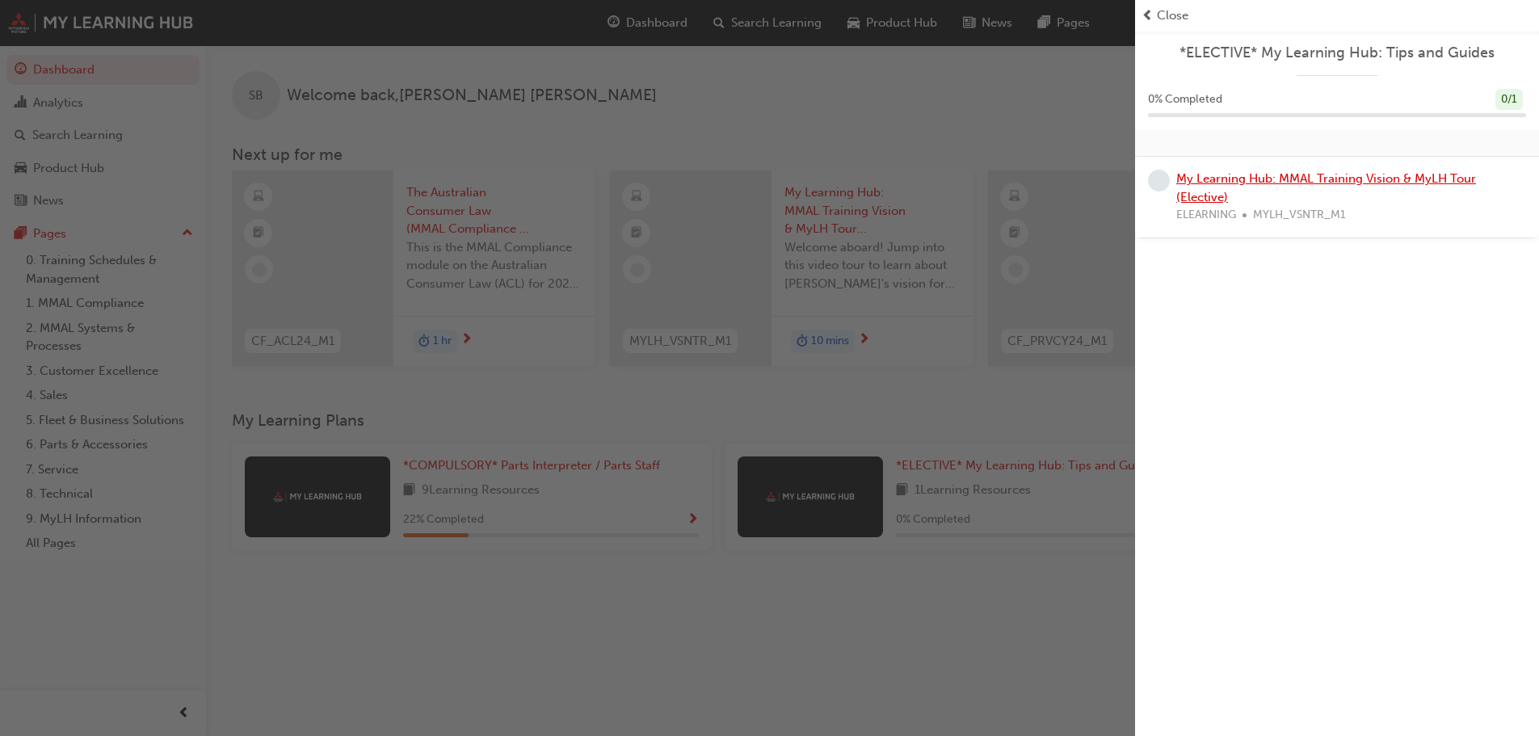
click at [1345, 178] on link "My Learning Hub: MMAL Training Vision & MyLH Tour (Elective)" at bounding box center [1326, 187] width 300 height 33
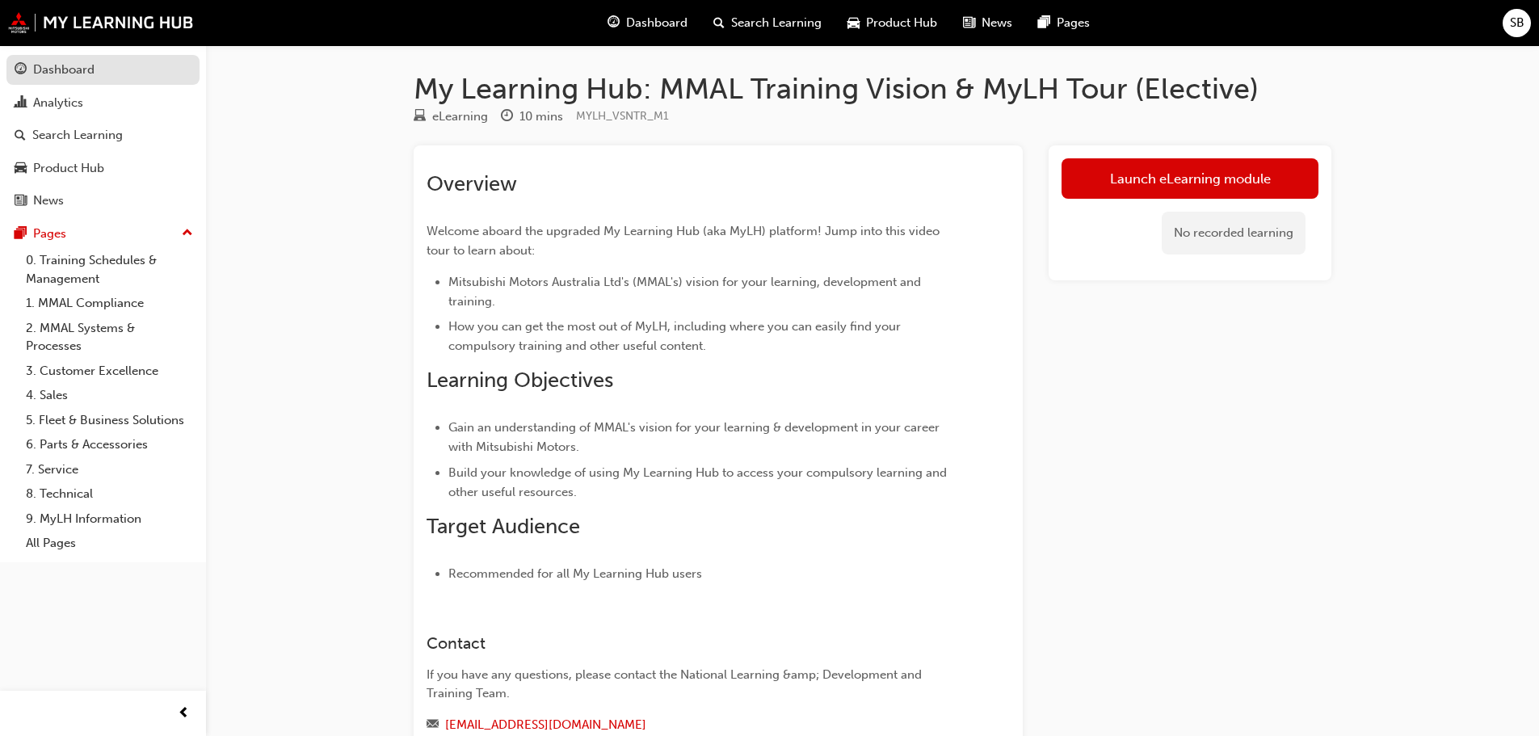
click at [62, 74] on div "Dashboard" at bounding box center [63, 70] width 61 height 19
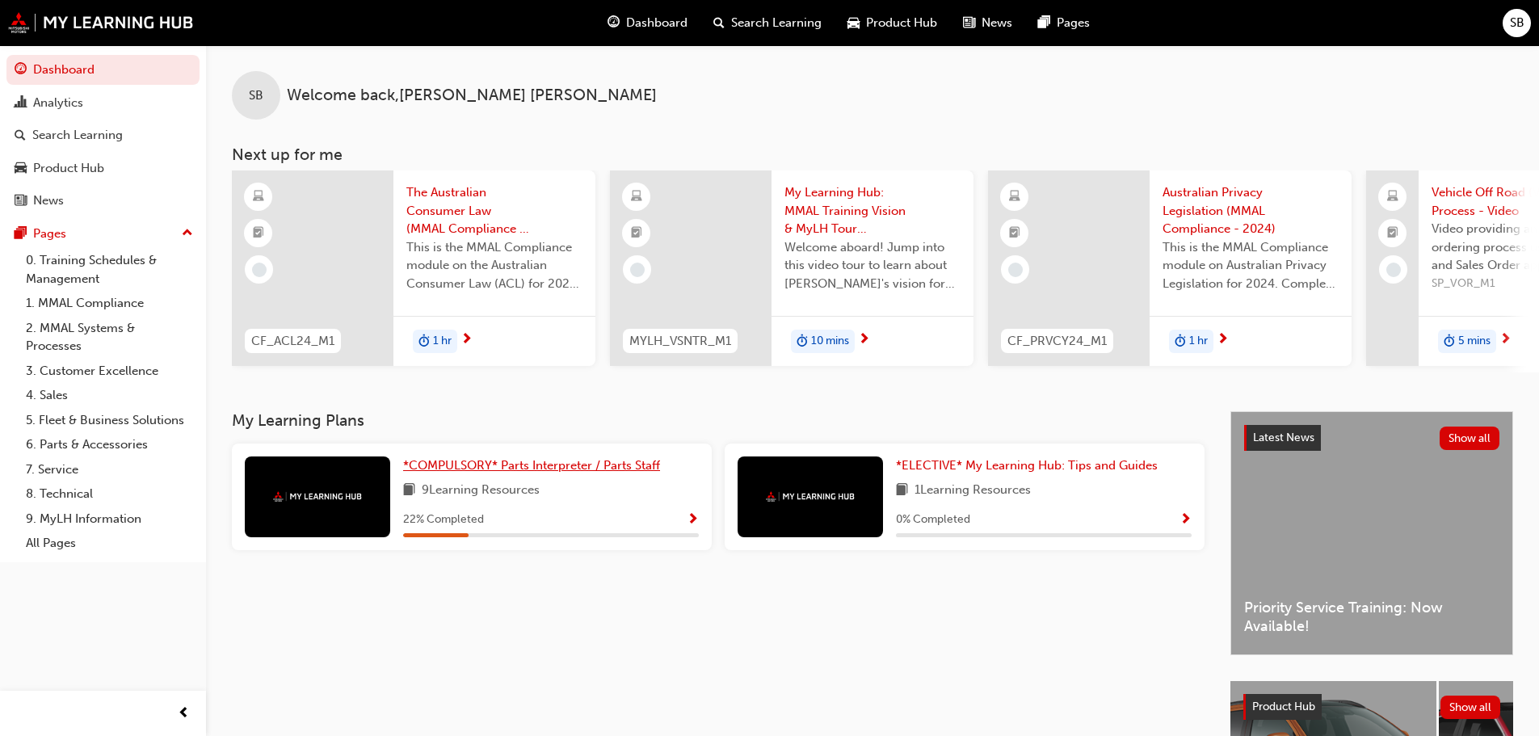
click at [631, 469] on span "*COMPULSORY* Parts Interpreter / Parts Staff" at bounding box center [531, 465] width 257 height 15
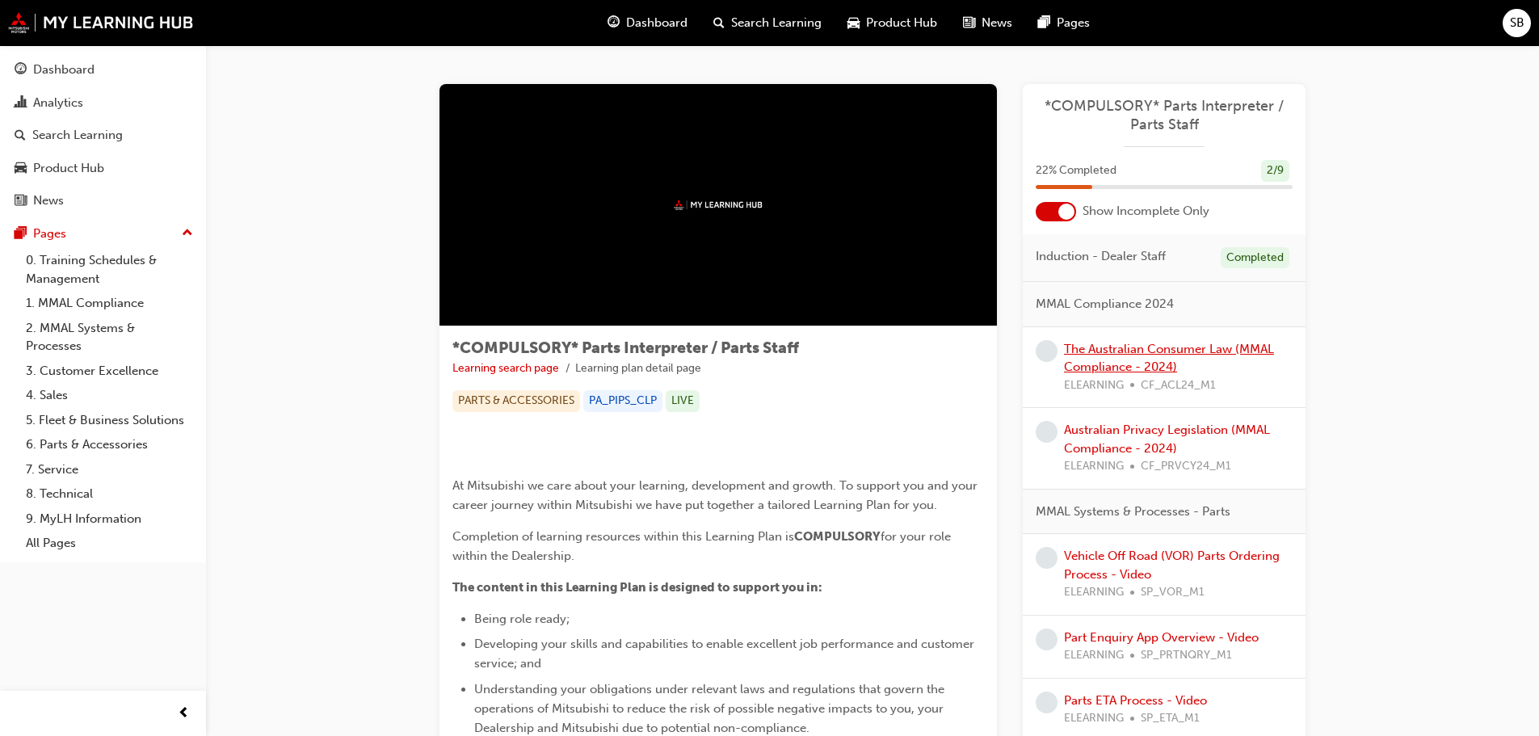
scroll to position [81, 0]
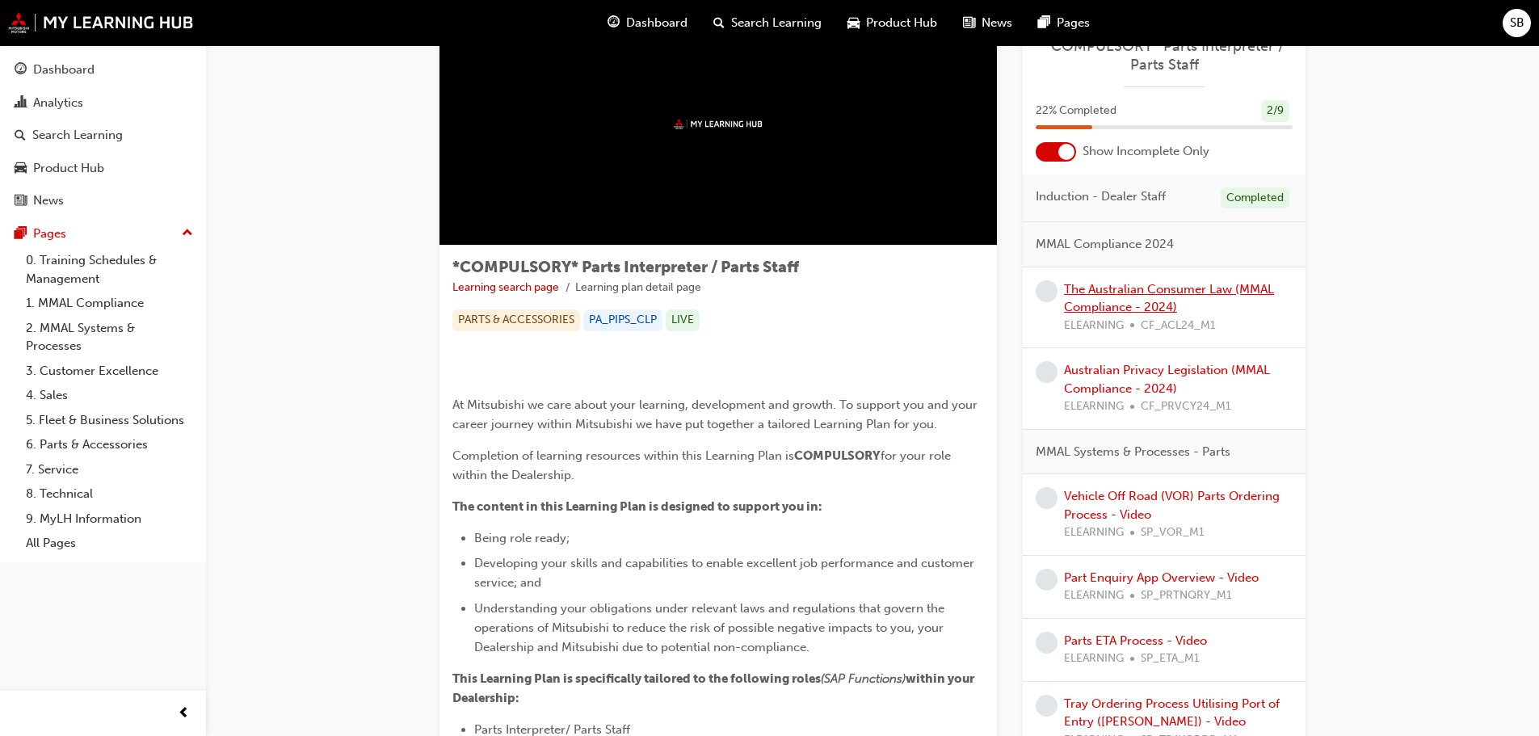
click at [1207, 295] on link "The Australian Consumer Law (MMAL Compliance - 2024)" at bounding box center [1169, 298] width 210 height 33
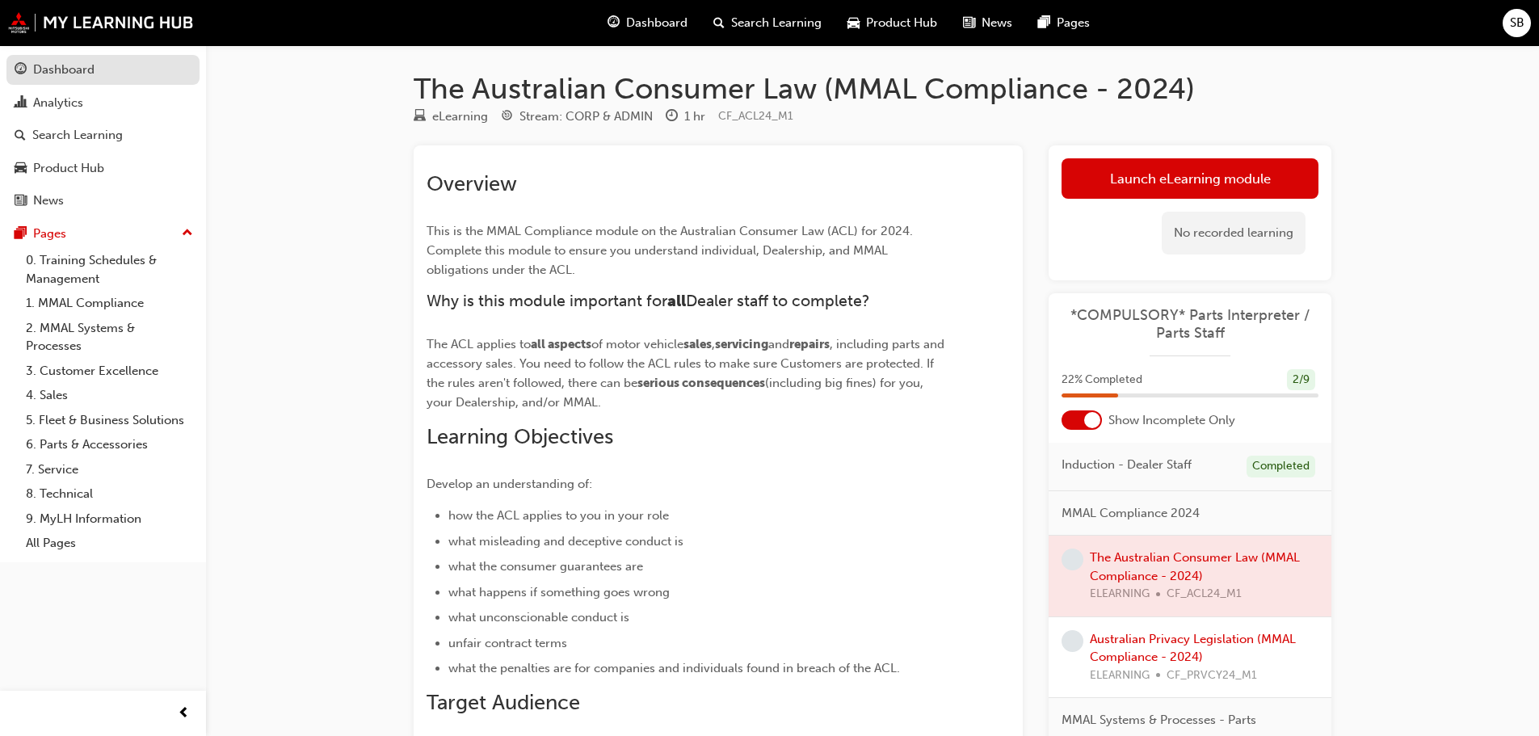
click at [106, 82] on link "Dashboard" at bounding box center [102, 70] width 193 height 30
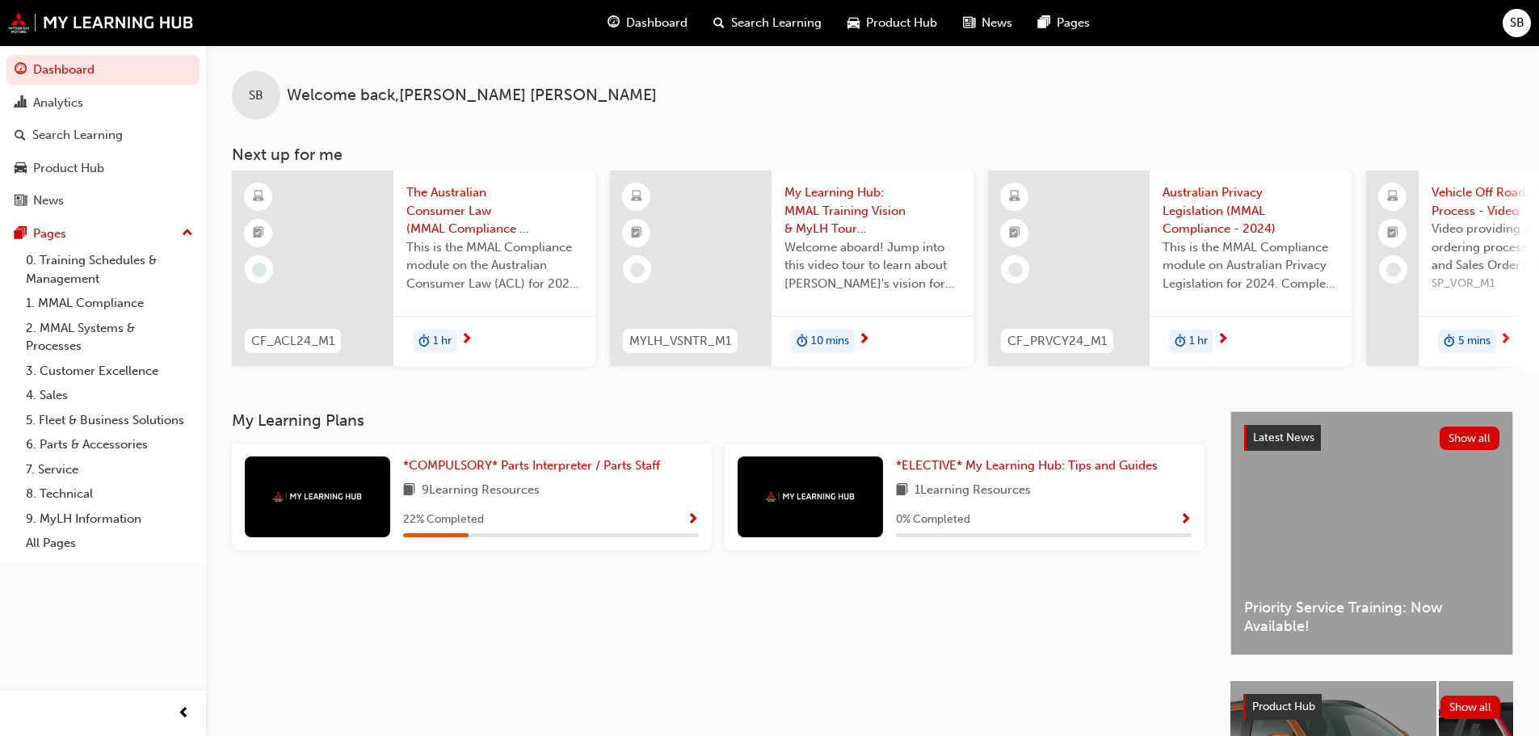
click at [1004, 496] on span "1 Learning Resources" at bounding box center [972, 491] width 116 height 20
click at [1028, 470] on span "*ELECTIVE* My Learning Hub: Tips and Guides" at bounding box center [1027, 465] width 262 height 15
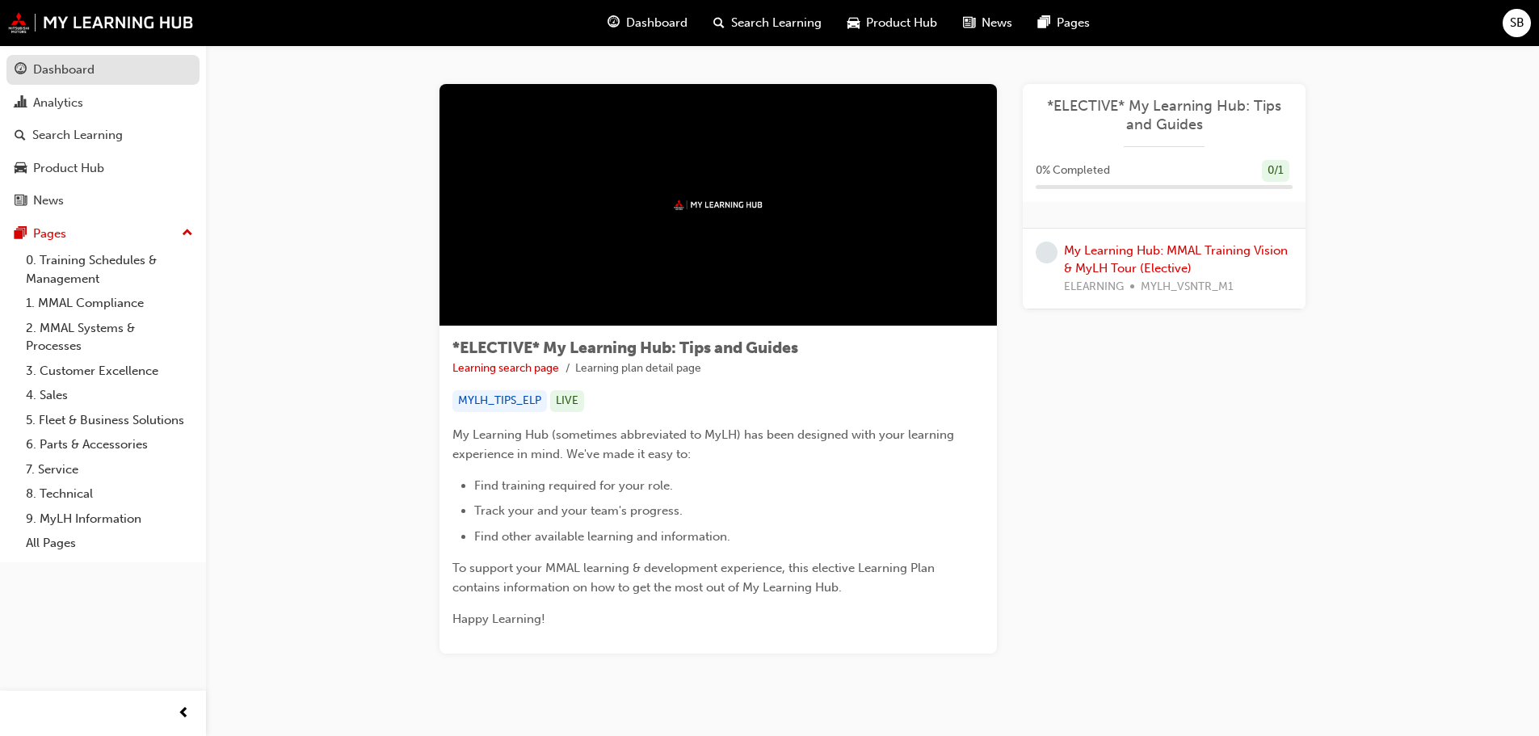
click at [107, 75] on div "Dashboard" at bounding box center [103, 70] width 177 height 20
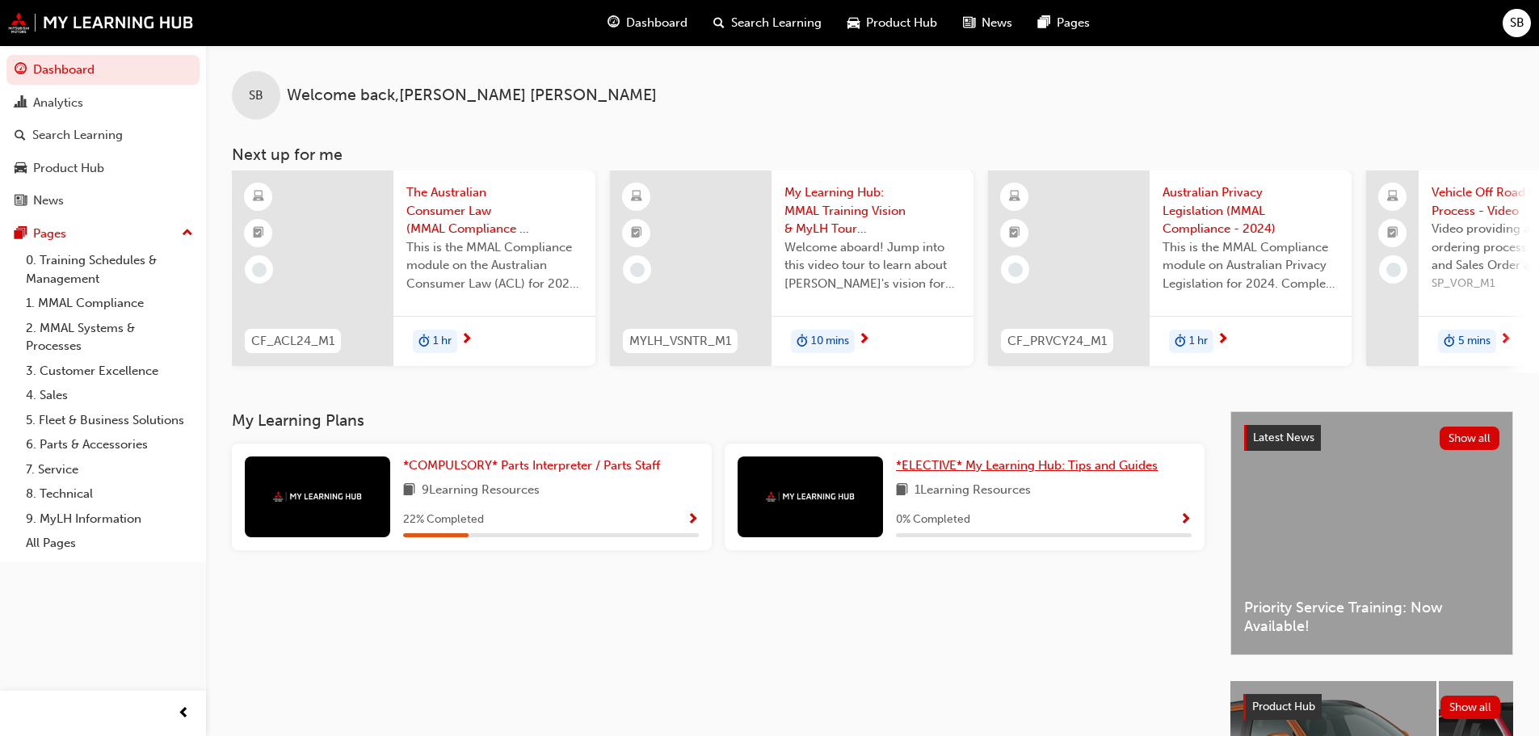
click at [1023, 468] on span "*ELECTIVE* My Learning Hub: Tips and Guides" at bounding box center [1027, 465] width 262 height 15
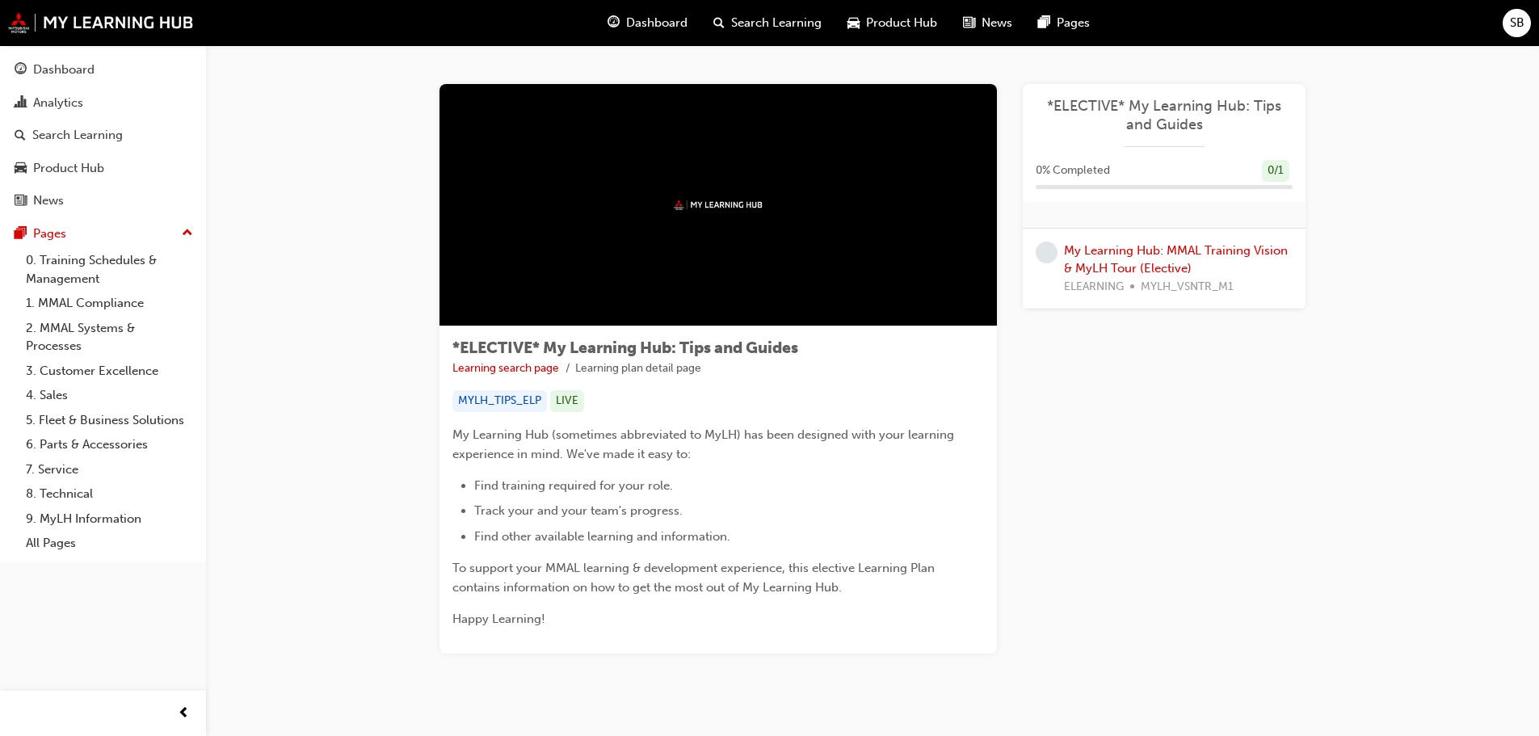
click at [1171, 123] on span "*ELECTIVE* My Learning Hub: Tips and Guides" at bounding box center [1164, 115] width 257 height 36
click at [133, 81] on link "Dashboard" at bounding box center [102, 70] width 193 height 30
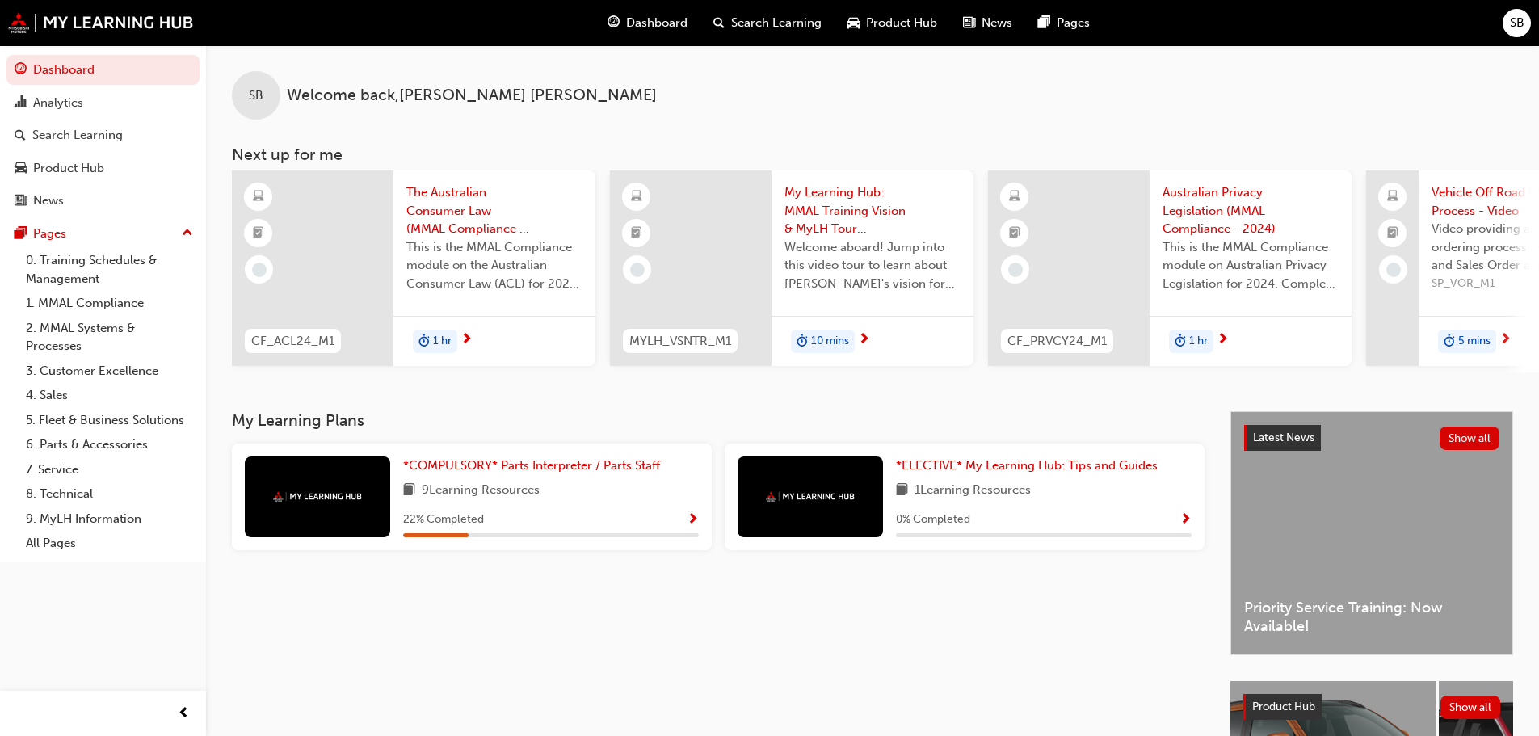
click at [1183, 526] on span "Show Progress" at bounding box center [1185, 520] width 12 height 15
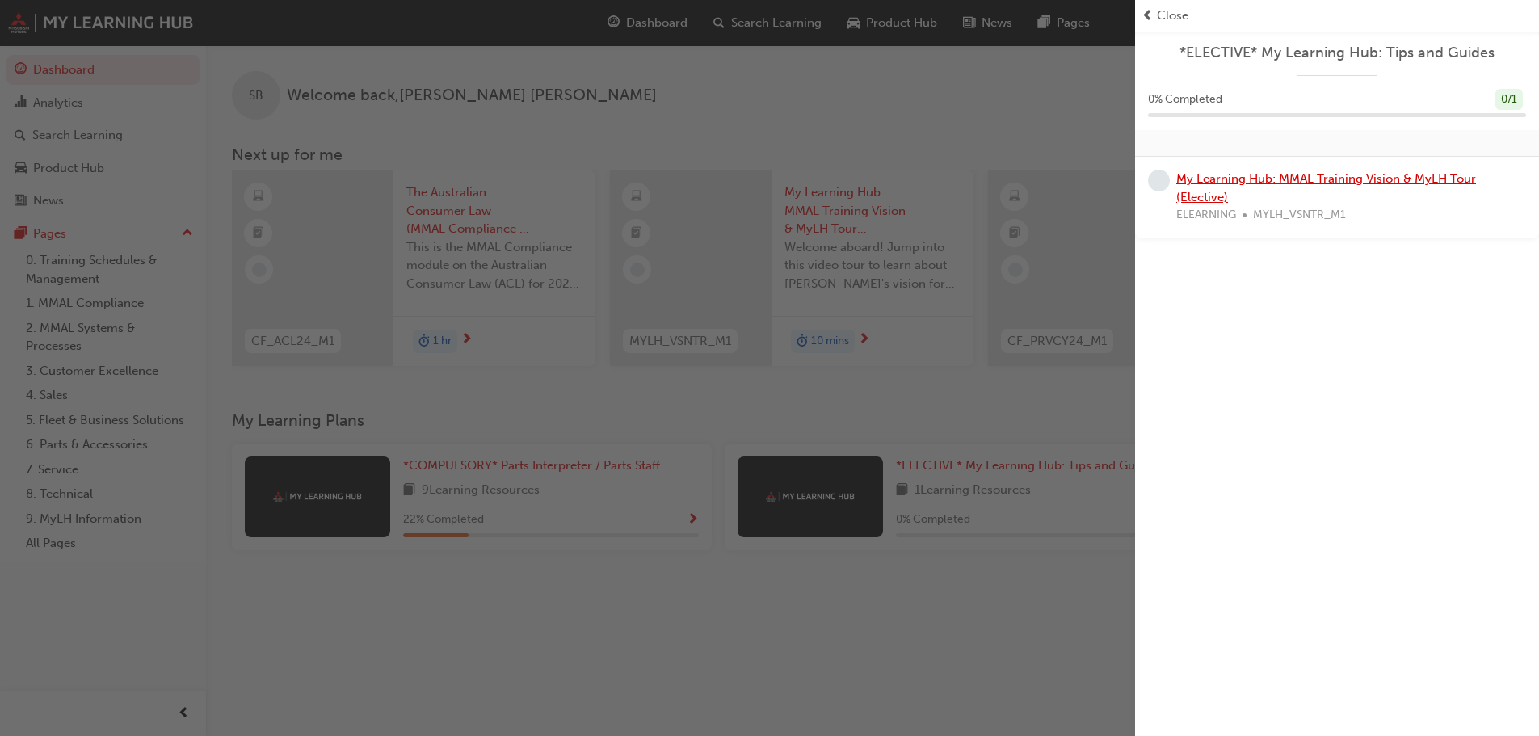
click at [1332, 175] on link "My Learning Hub: MMAL Training Vision & MyLH Tour (Elective)" at bounding box center [1326, 187] width 300 height 33
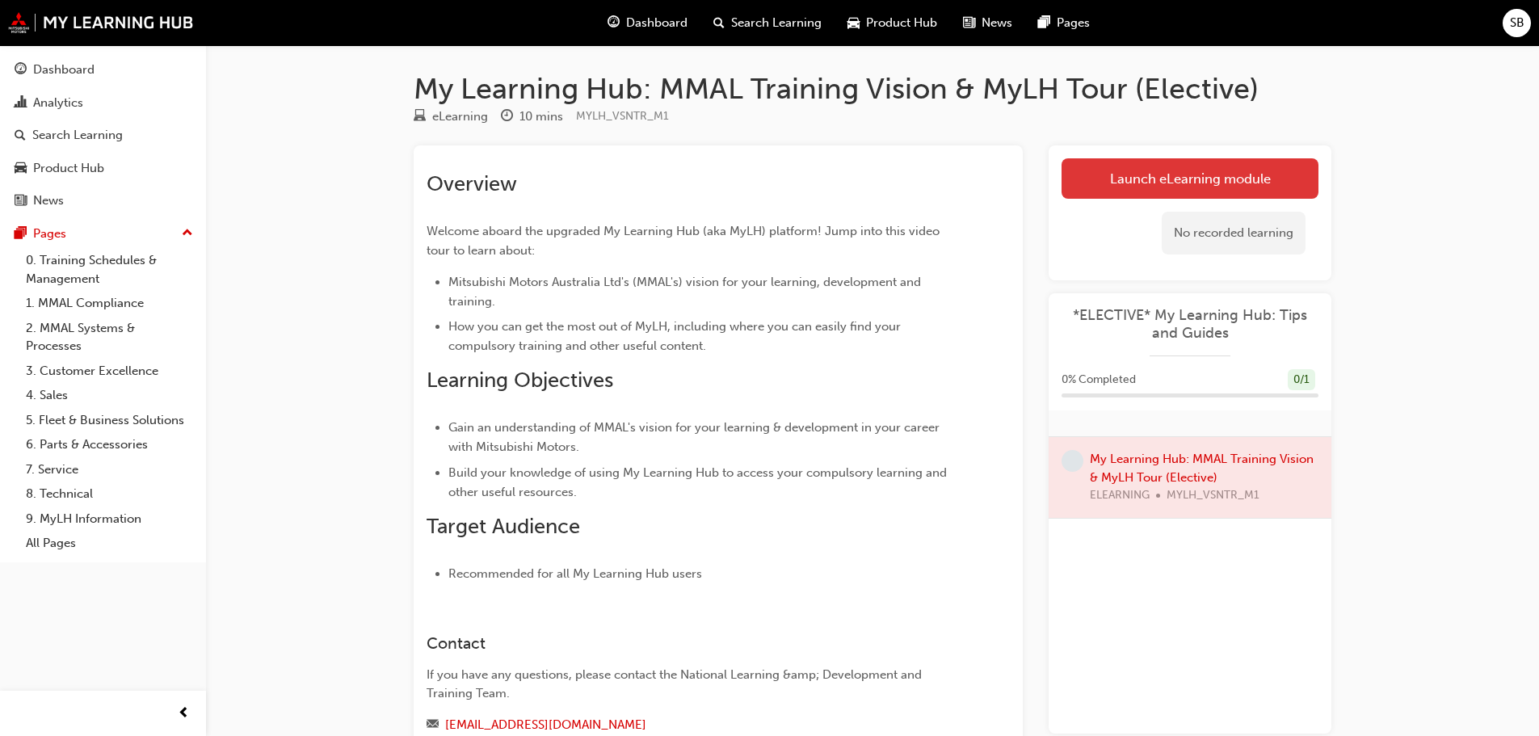
click at [1210, 191] on link "Launch eLearning module" at bounding box center [1189, 178] width 257 height 40
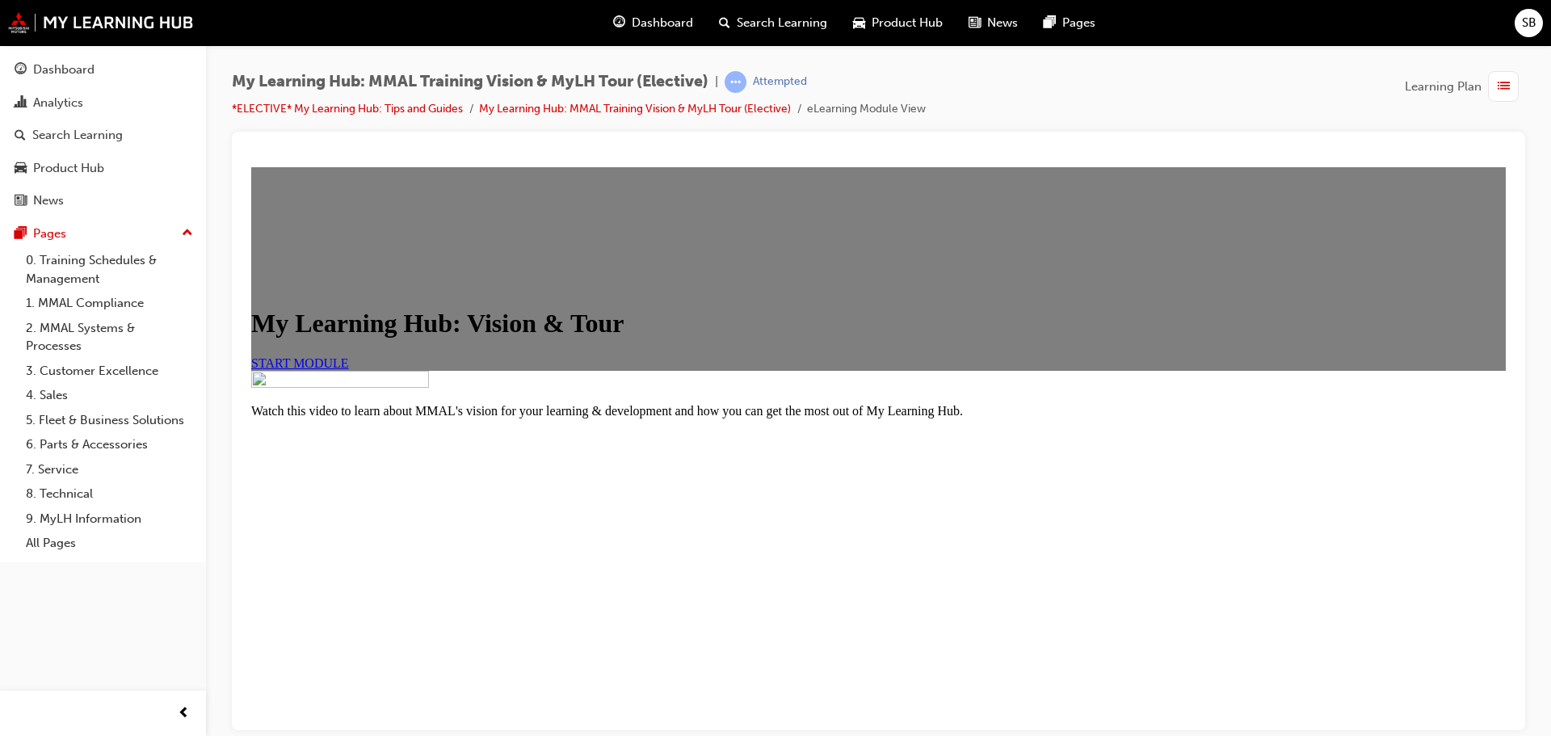
click at [349, 369] on span "START MODULE" at bounding box center [300, 362] width 98 height 14
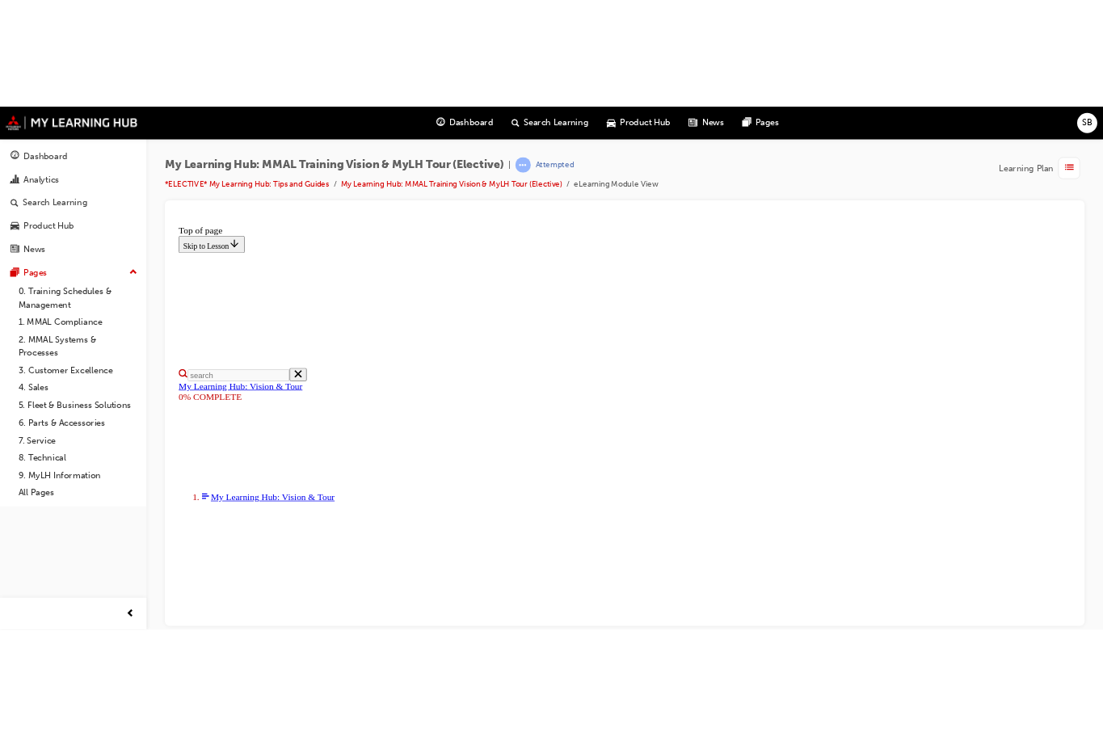
scroll to position [248, 0]
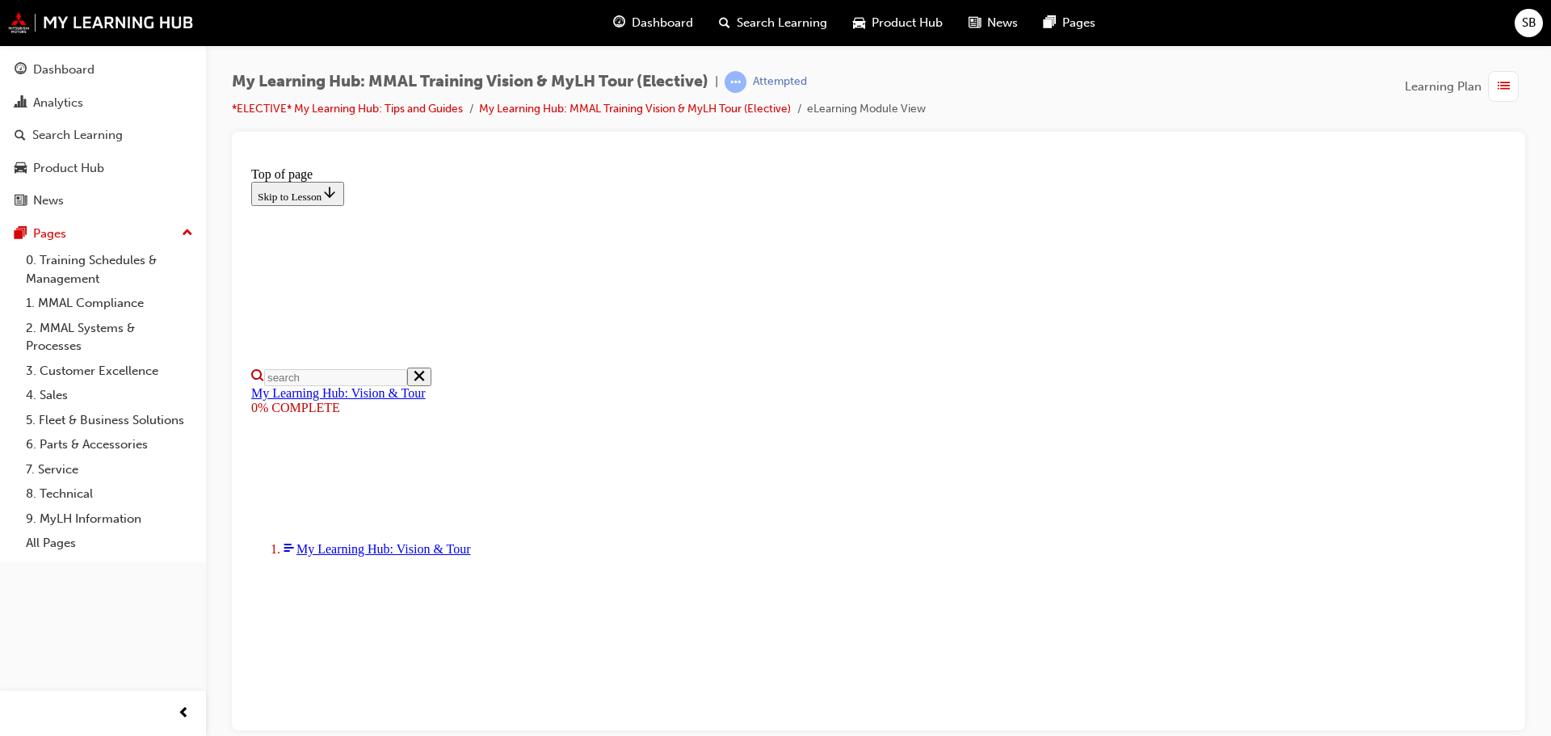
scroll to position [384, 0]
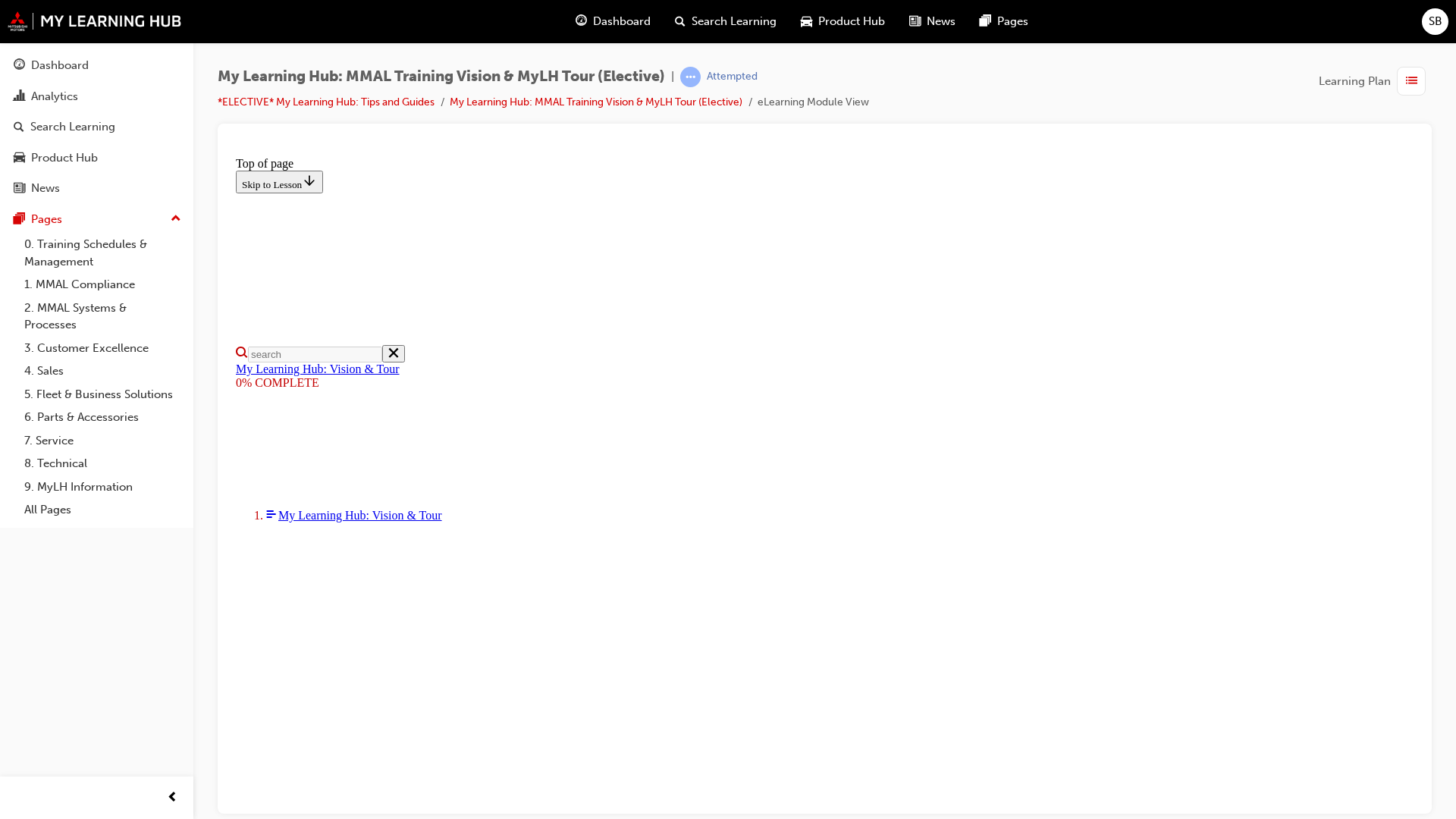
scroll to position [79, 0]
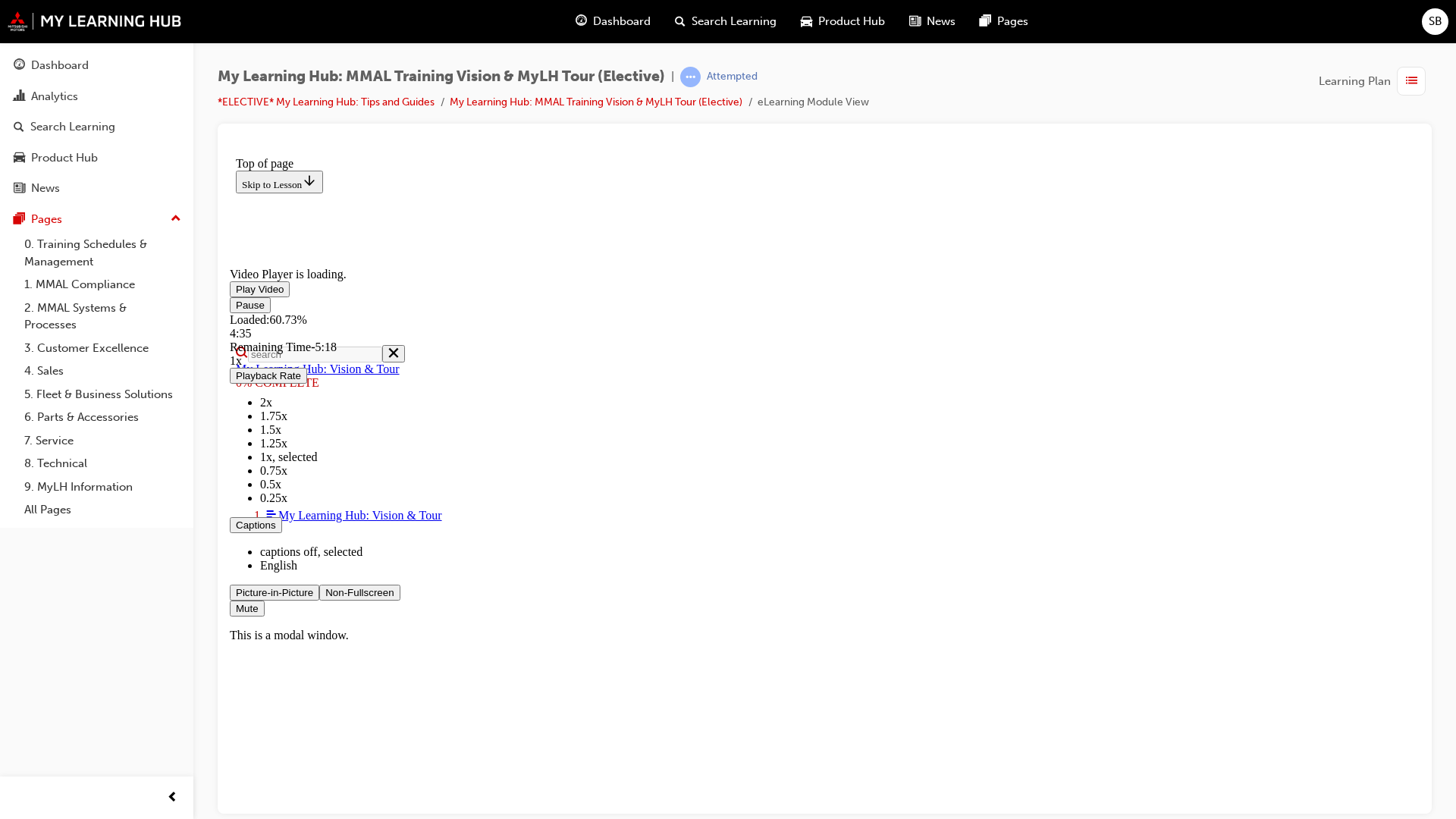
click at [457, 264] on video "Video player. You can use the space bar to toggle playback and arrow keys to sc…" at bounding box center [344, 207] width 227 height 114
click at [236, 294] on span "Video player. You can use the space bar to toggle playback and arrow keys to sc…" at bounding box center [236, 288] width 0 height 11
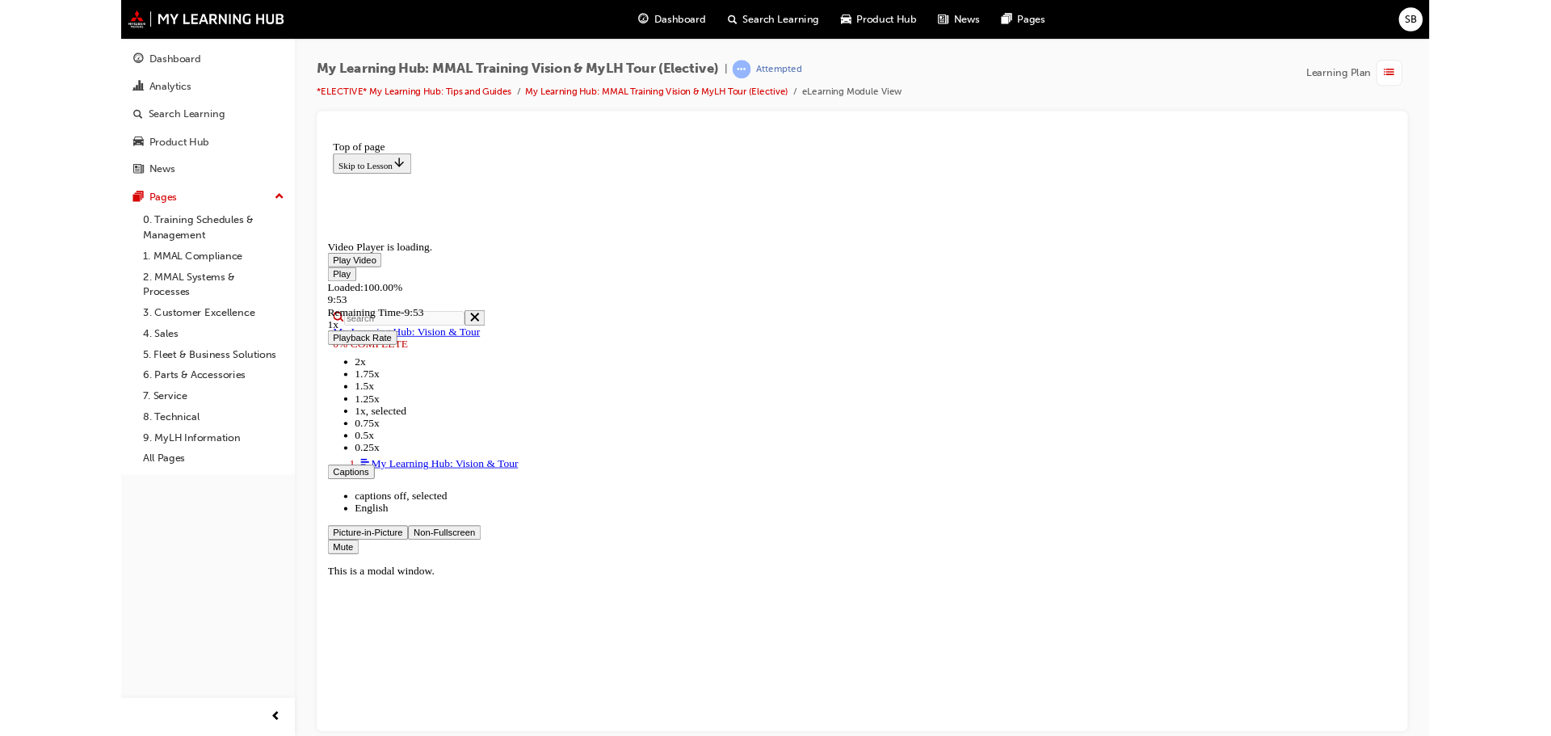
scroll to position [81, 0]
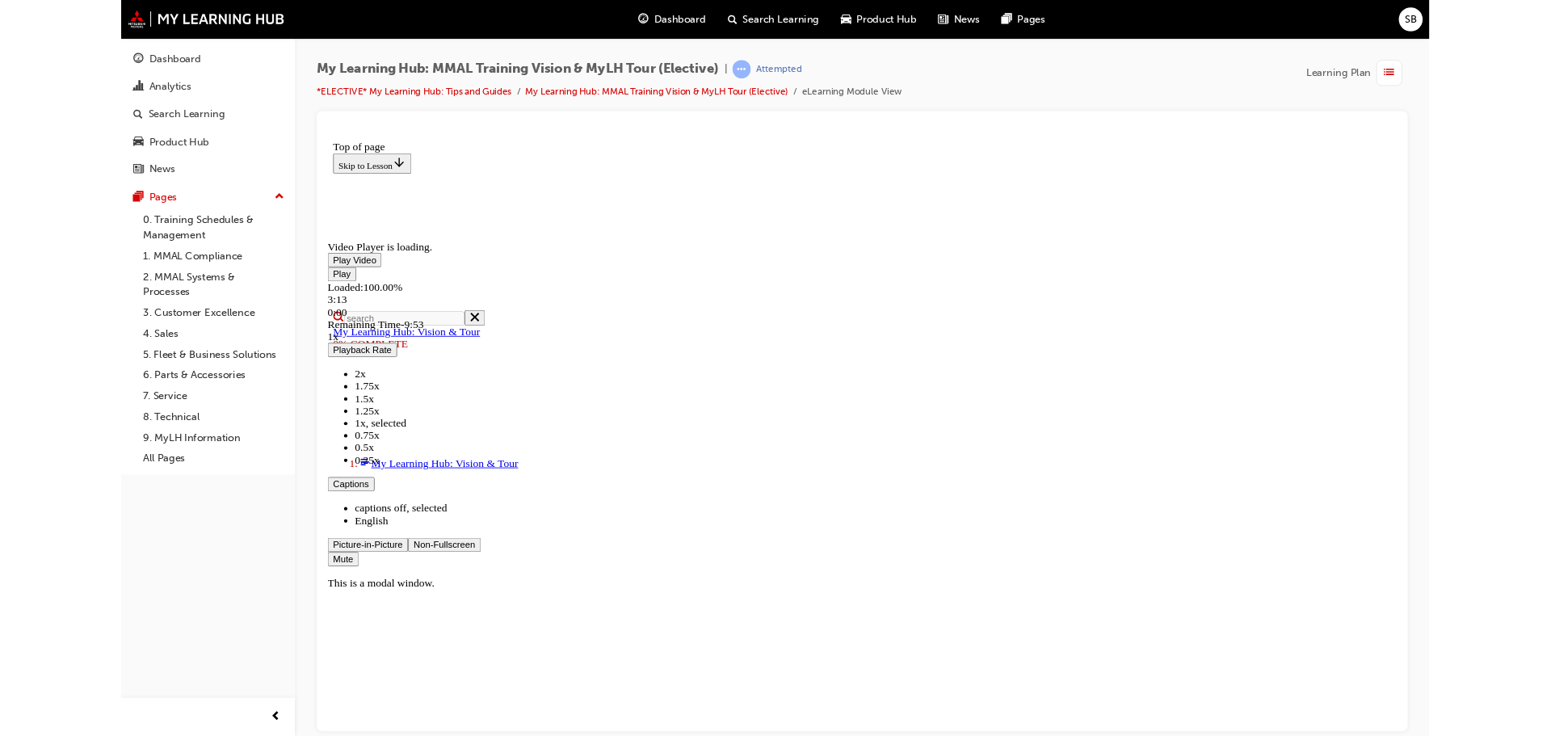
click at [429, 626] on span "Video player. You can use the space bar to toggle playback and arrow keys to sc…" at bounding box center [429, 620] width 0 height 12
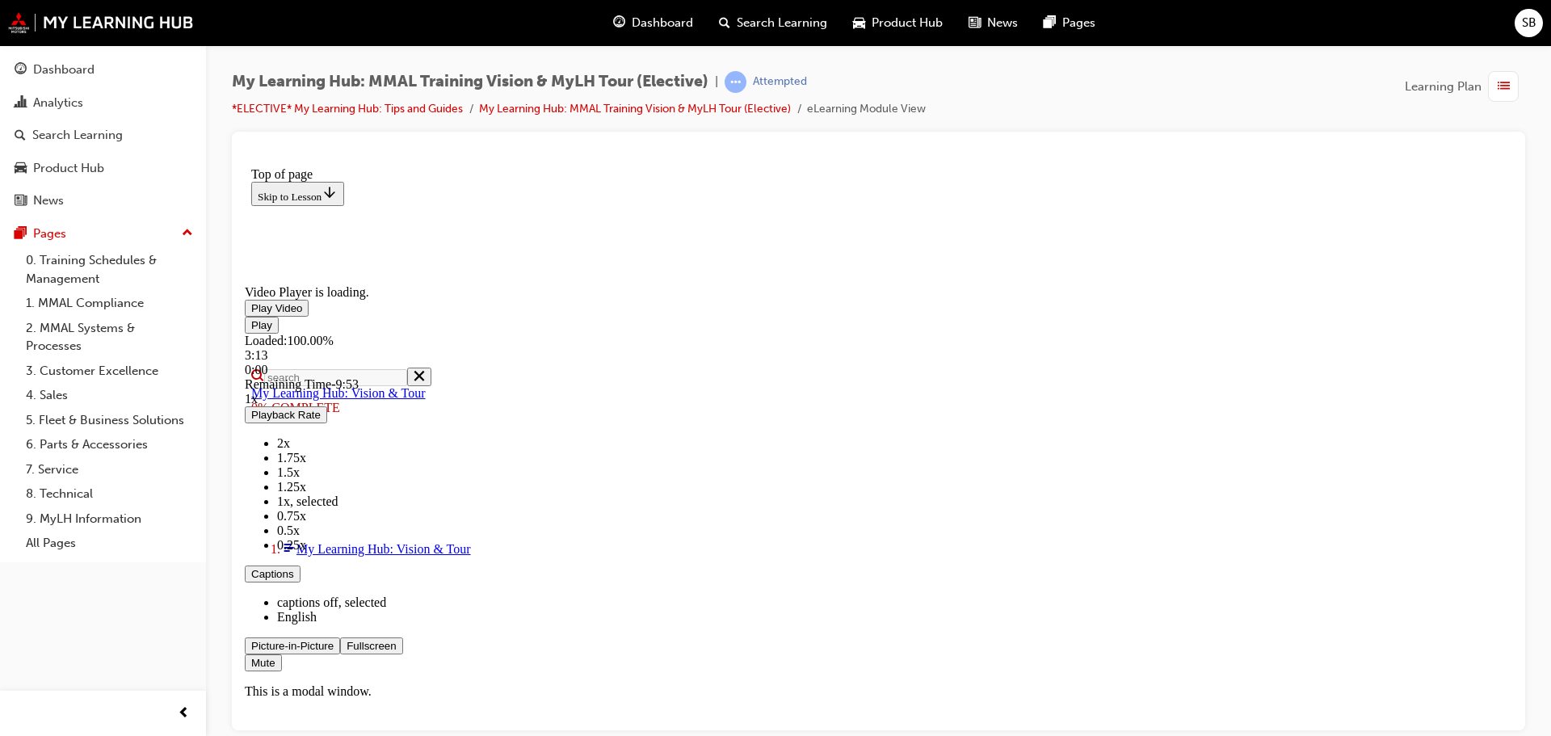
scroll to position [380, 0]
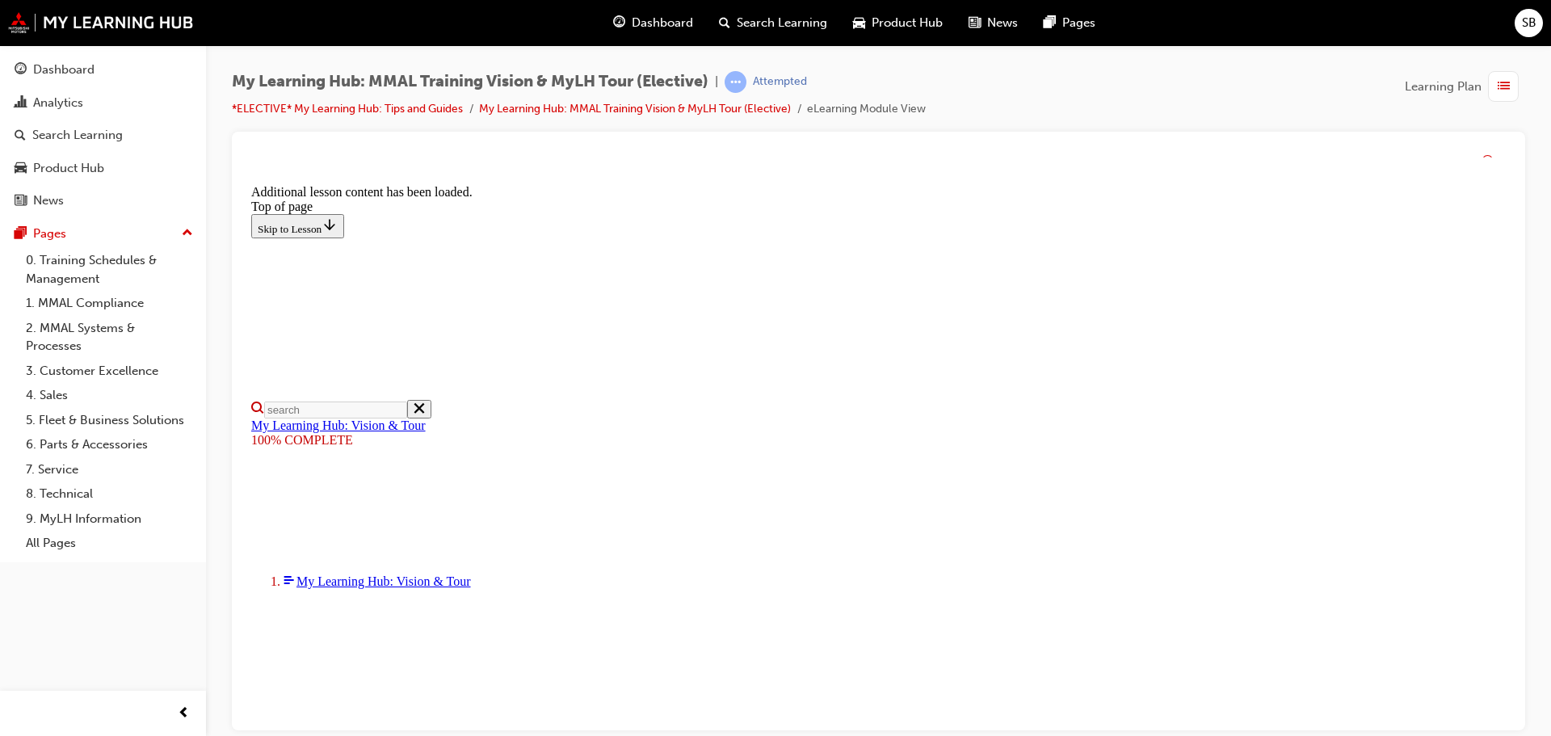
scroll to position [0, 0]
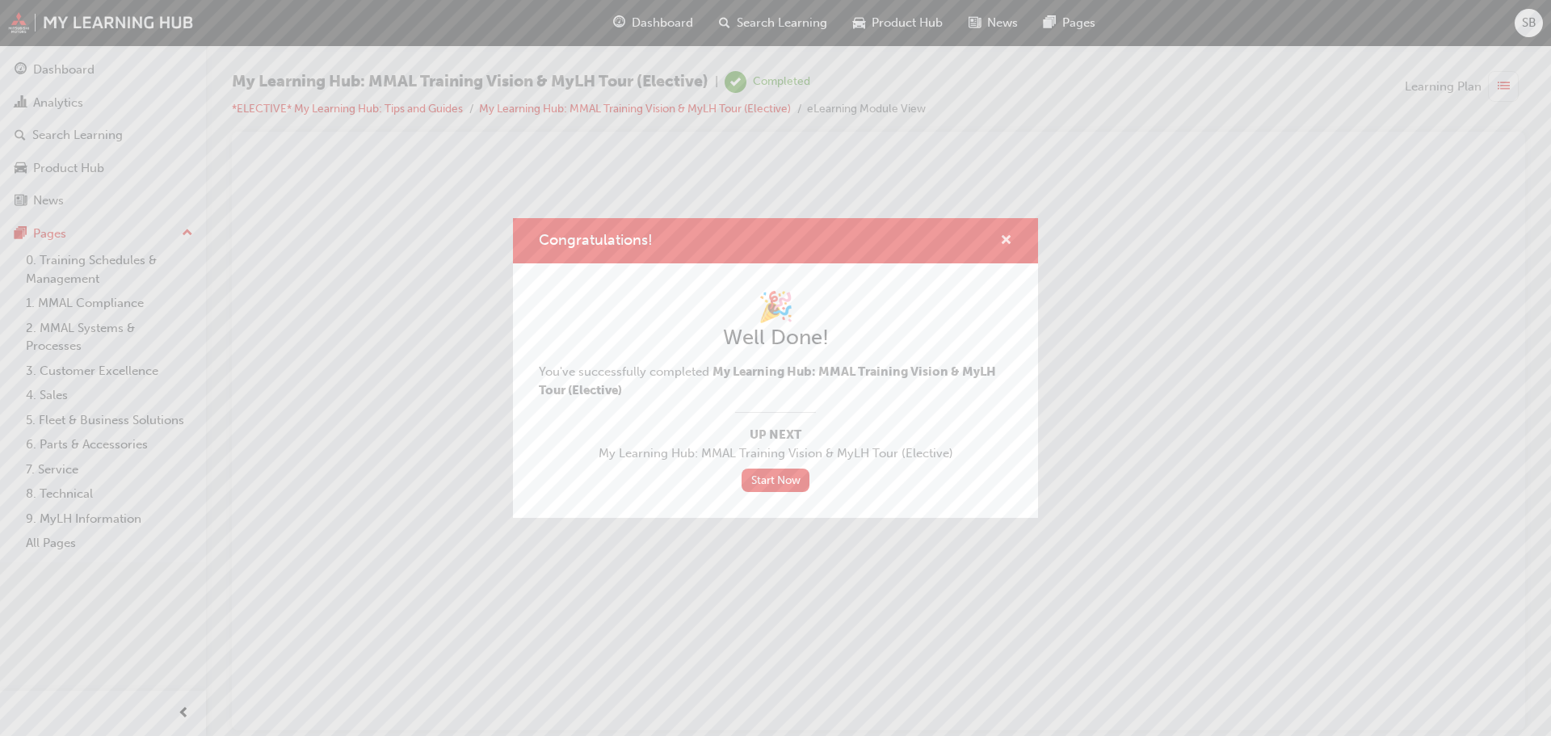
click at [1007, 239] on span "cross-icon" at bounding box center [1006, 241] width 12 height 15
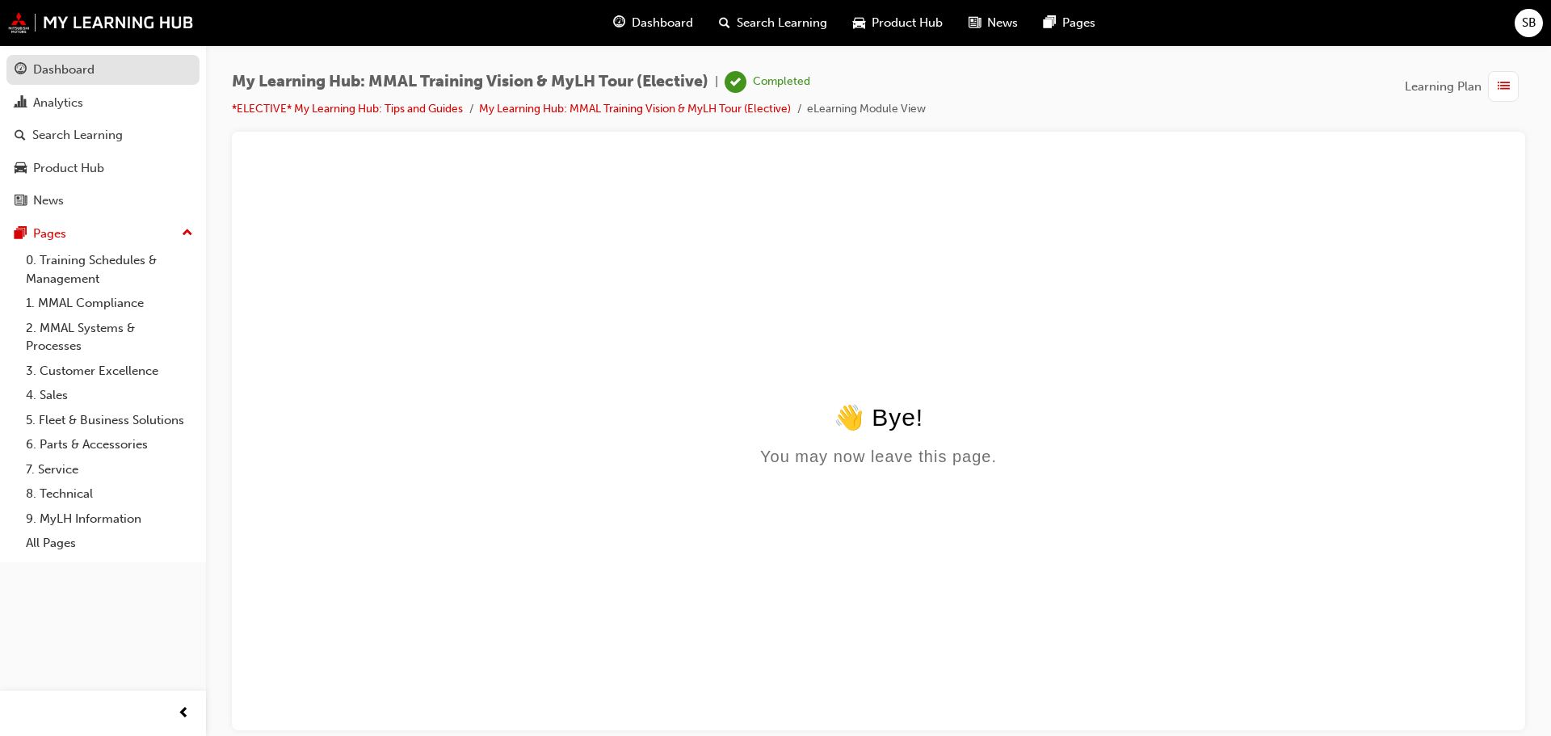
click at [57, 63] on div "Dashboard" at bounding box center [63, 70] width 61 height 19
